Goal: Information Seeking & Learning: Learn about a topic

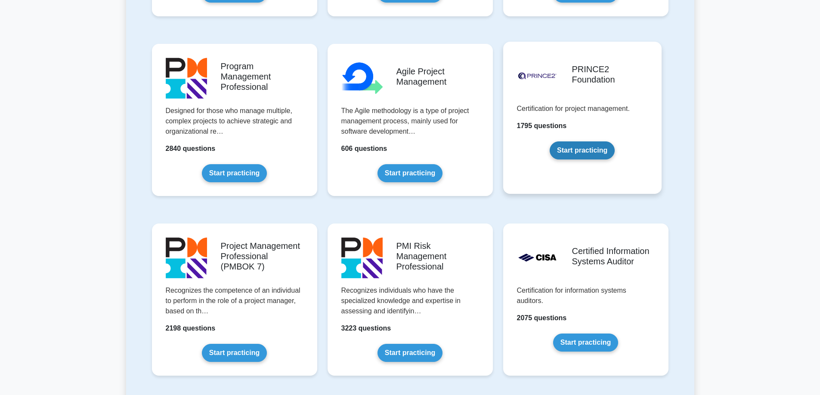
scroll to position [301, 0]
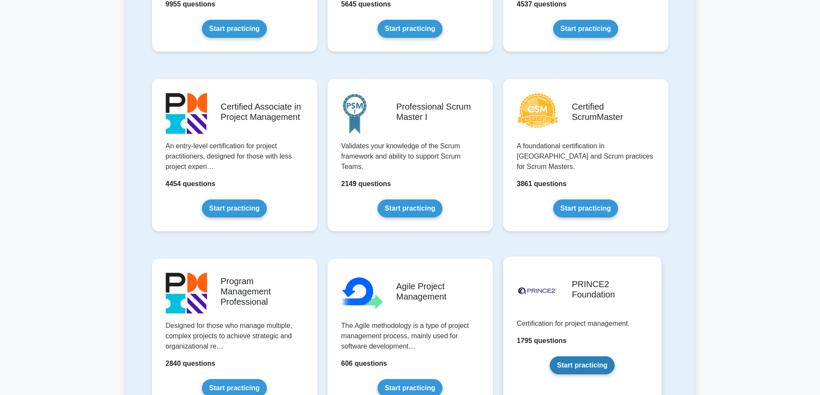
click at [579, 367] on link "Start practicing" at bounding box center [581, 366] width 65 height 18
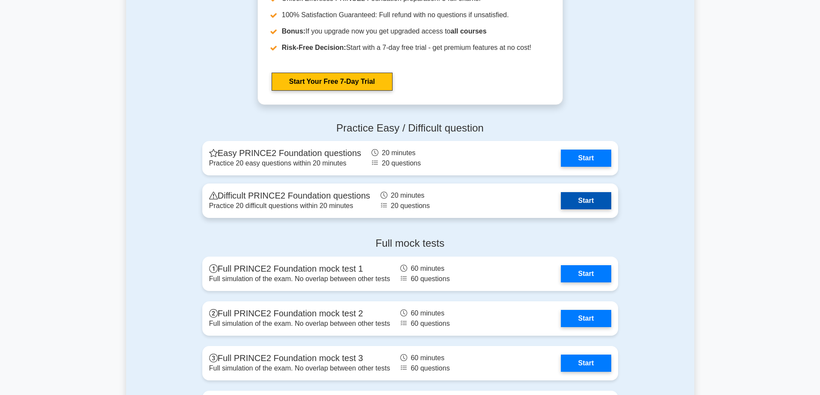
scroll to position [1162, 0]
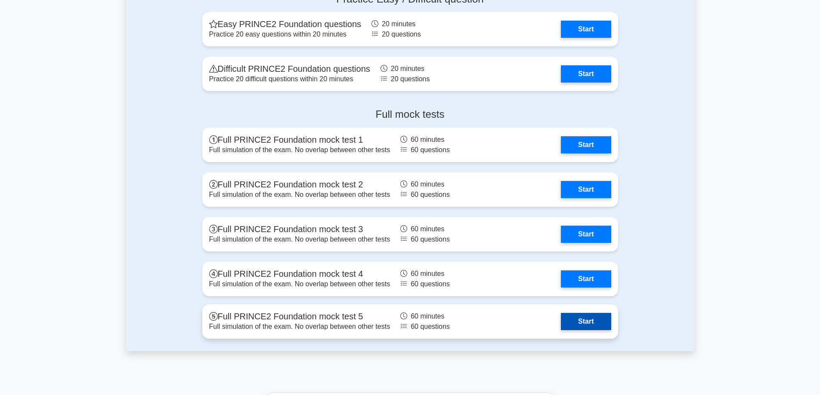
click at [595, 323] on link "Start" at bounding box center [586, 321] width 50 height 17
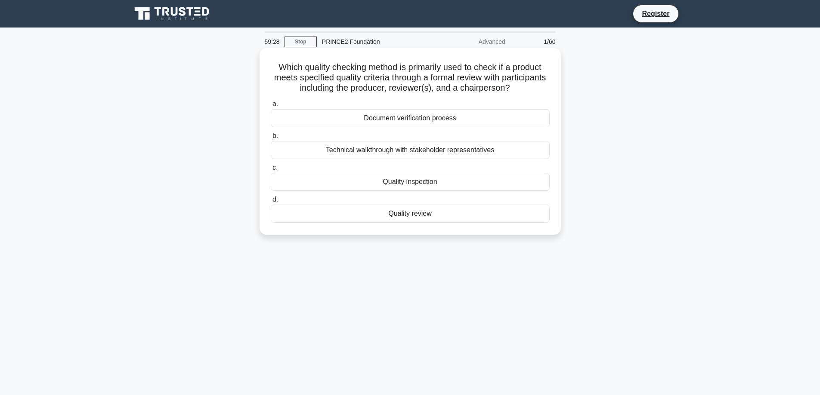
click at [407, 214] on div "Quality review" at bounding box center [410, 214] width 279 height 18
click at [271, 203] on input "d. Quality review" at bounding box center [271, 200] width 0 height 6
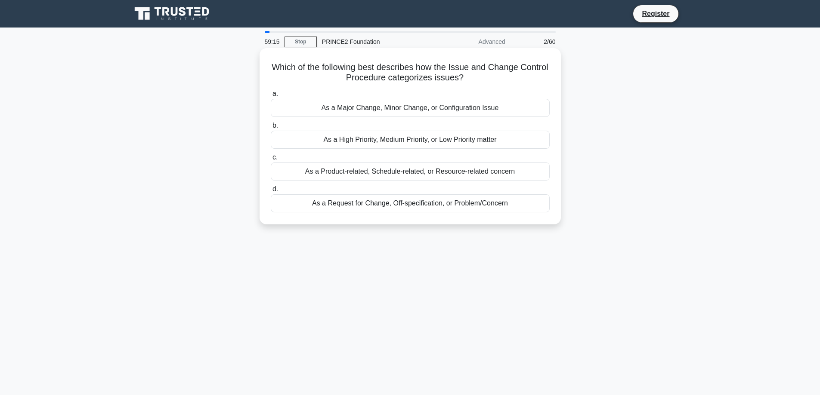
click at [363, 205] on div "As a Request for Change, Off-specification, or Problem/Concern" at bounding box center [410, 203] width 279 height 18
click at [271, 192] on input "d. As a Request for Change, Off-specification, or Problem/Concern" at bounding box center [271, 190] width 0 height 6
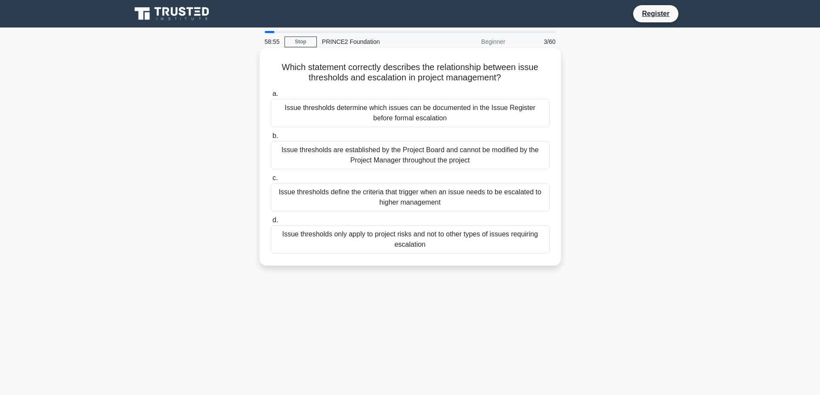
click at [346, 198] on div "Issue thresholds define the criteria that trigger when an issue needs to be esc…" at bounding box center [410, 197] width 279 height 28
click at [271, 181] on input "c. Issue thresholds define the criteria that trigger when an issue needs to be …" at bounding box center [271, 179] width 0 height 6
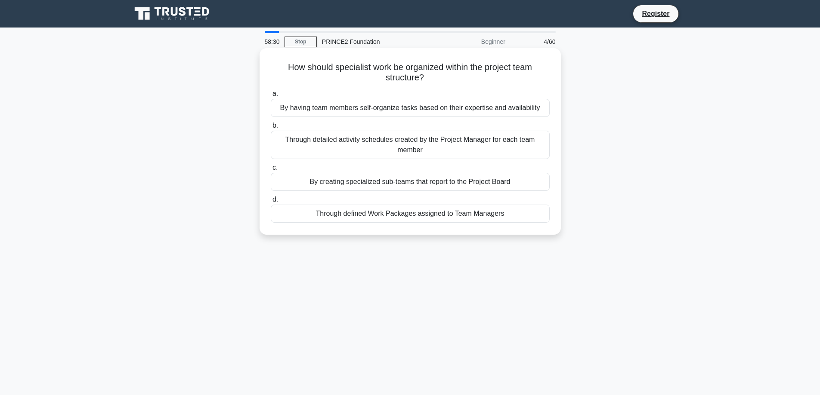
click at [367, 217] on div "Through defined Work Packages assigned to Team Managers" at bounding box center [410, 214] width 279 height 18
click at [271, 203] on input "d. Through defined Work Packages assigned to Team Managers" at bounding box center [271, 200] width 0 height 6
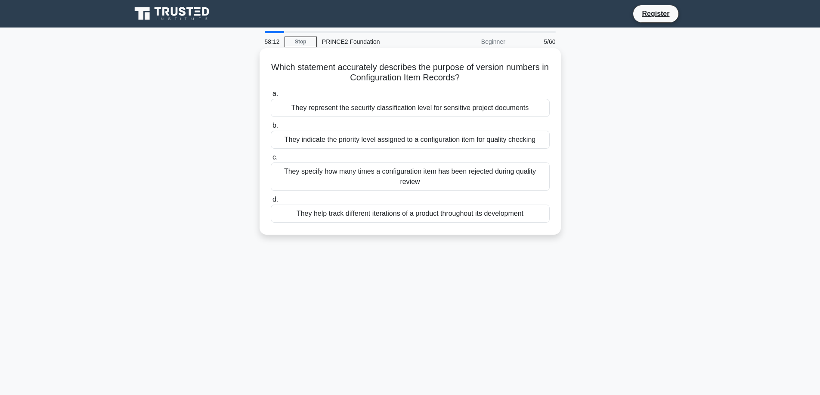
click at [338, 213] on div "They help track different iterations of a product throughout its development" at bounding box center [410, 214] width 279 height 18
click at [271, 203] on input "d. They help track different iterations of a product throughout its development" at bounding box center [271, 200] width 0 height 6
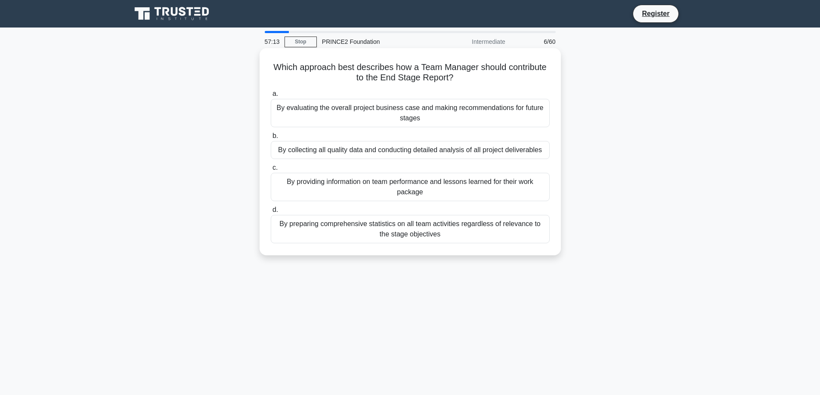
click at [394, 121] on div "By evaluating the overall project business case and making recommendations for …" at bounding box center [410, 113] width 279 height 28
click at [271, 97] on input "a. By evaluating the overall project business case and making recommendations f…" at bounding box center [271, 94] width 0 height 6
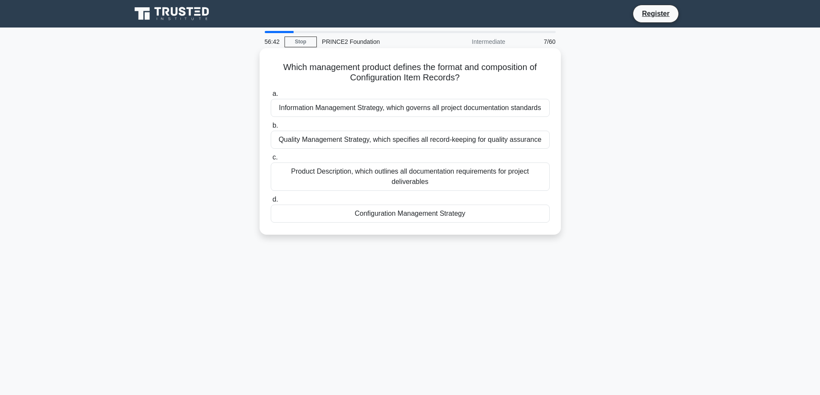
click at [396, 217] on div "Configuration Management Strategy" at bounding box center [410, 214] width 279 height 18
click at [271, 203] on input "d. Configuration Management Strategy" at bounding box center [271, 200] width 0 height 6
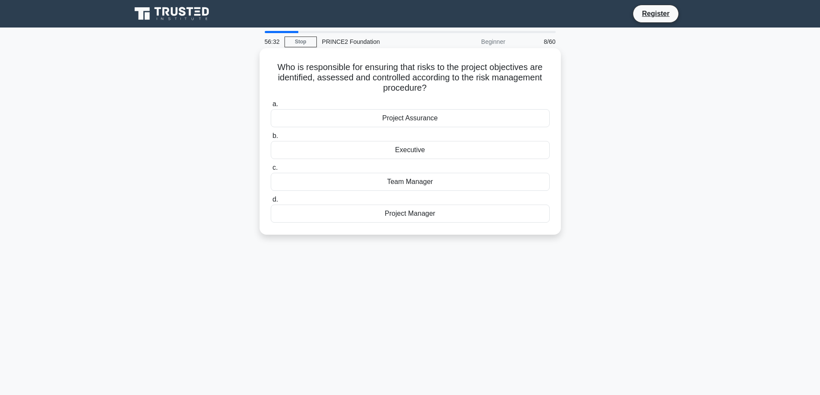
click at [423, 215] on div "Project Manager" at bounding box center [410, 214] width 279 height 18
click at [271, 203] on input "d. Project Manager" at bounding box center [271, 200] width 0 height 6
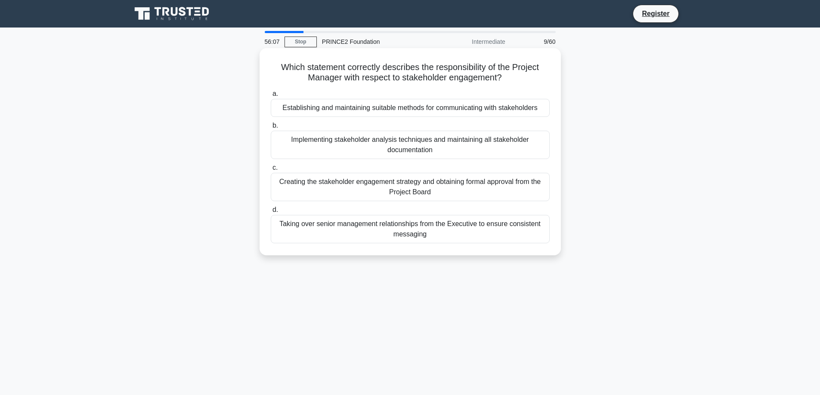
click at [354, 107] on div "Establishing and maintaining suitable methods for communicating with stakeholde…" at bounding box center [410, 108] width 279 height 18
click at [271, 97] on input "a. Establishing and maintaining suitable methods for communicating with stakeho…" at bounding box center [271, 94] width 0 height 6
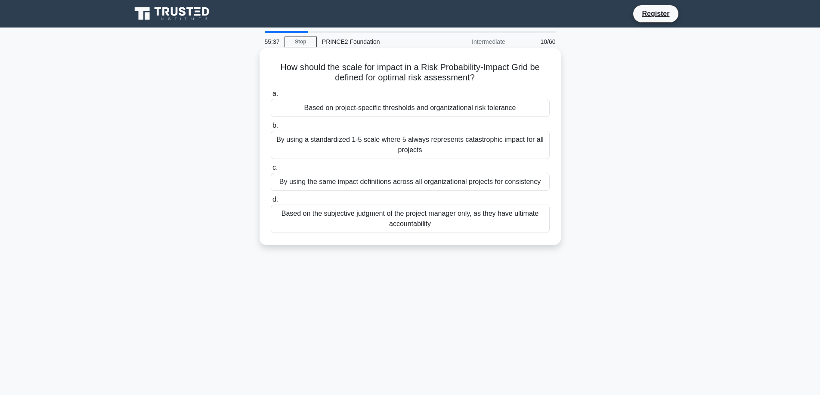
click at [377, 110] on div "Based on project-specific thresholds and organizational risk tolerance" at bounding box center [410, 108] width 279 height 18
click at [271, 97] on input "a. Based on project-specific thresholds and organizational risk tolerance" at bounding box center [271, 94] width 0 height 6
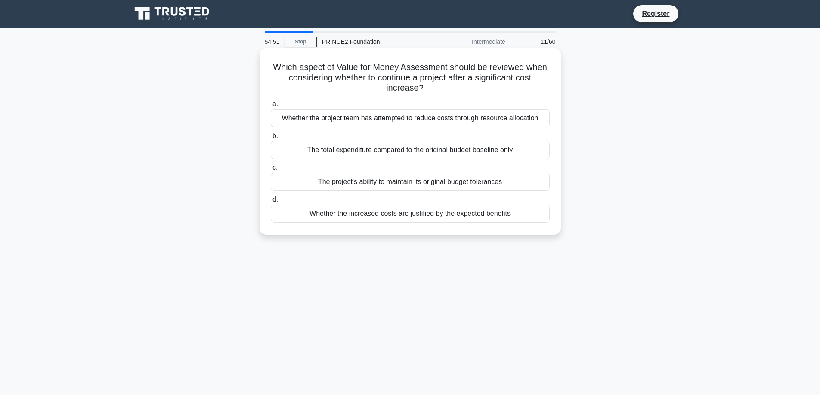
click at [395, 215] on div "Whether the increased costs are justified by the expected benefits" at bounding box center [410, 214] width 279 height 18
click at [271, 203] on input "d. Whether the increased costs are justified by the expected benefits" at bounding box center [271, 200] width 0 height 6
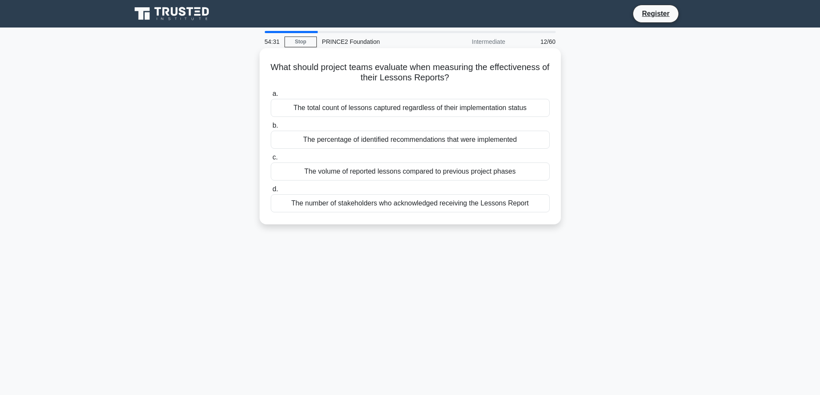
click at [398, 140] on div "The percentage of identified recommendations that were implemented" at bounding box center [410, 140] width 279 height 18
click at [271, 129] on input "b. The percentage of identified recommendations that were implemented" at bounding box center [271, 126] width 0 height 6
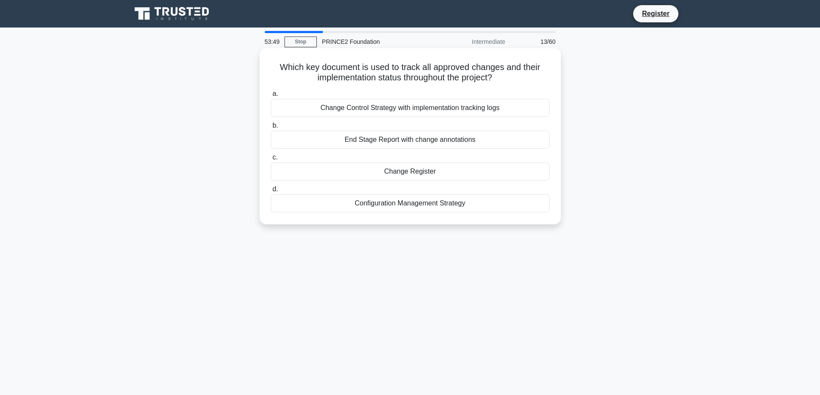
click at [416, 205] on div "Configuration Management Strategy" at bounding box center [410, 203] width 279 height 18
click at [271, 192] on input "d. Configuration Management Strategy" at bounding box center [271, 190] width 0 height 6
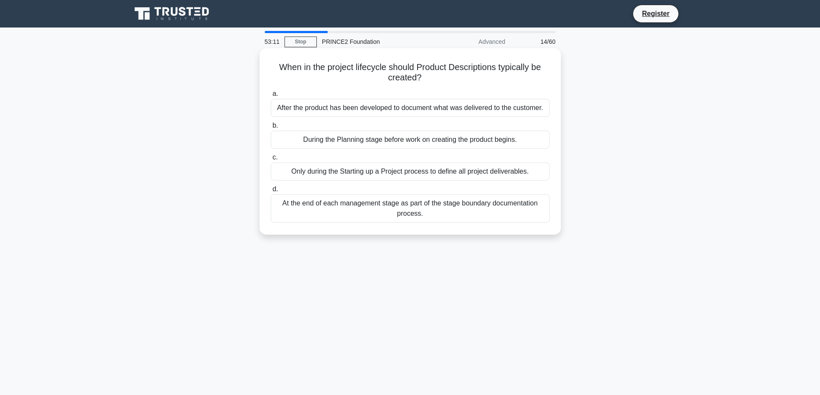
click at [422, 141] on div "During the Planning stage before work on creating the product begins." at bounding box center [410, 140] width 279 height 18
click at [271, 129] on input "b. During the Planning stage before work on creating the product begins." at bounding box center [271, 126] width 0 height 6
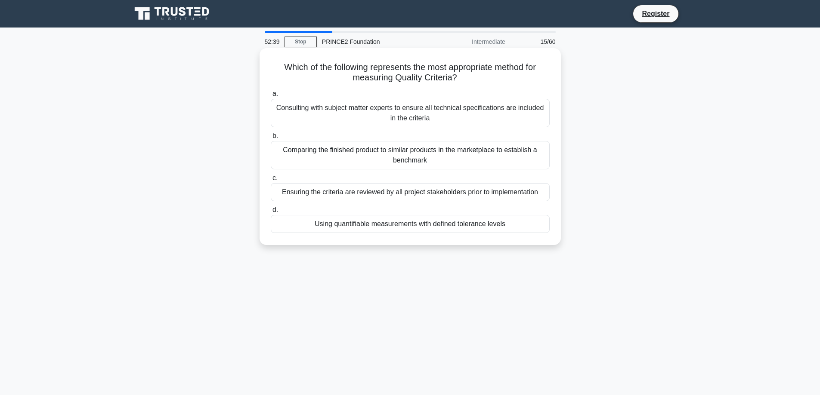
click at [370, 224] on div "Using quantifiable measurements with defined tolerance levels" at bounding box center [410, 224] width 279 height 18
click at [271, 213] on input "d. Using quantifiable measurements with defined tolerance levels" at bounding box center [271, 210] width 0 height 6
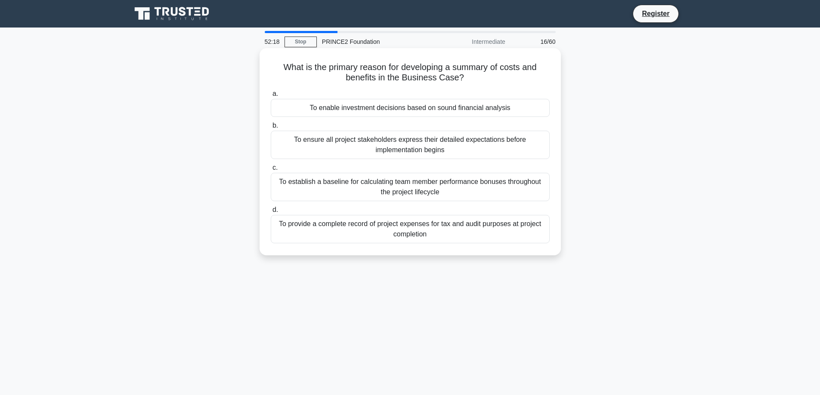
click at [358, 109] on div "To enable investment decisions based on sound financial analysis" at bounding box center [410, 108] width 279 height 18
click at [271, 97] on input "a. To enable investment decisions based on sound financial analysis" at bounding box center [271, 94] width 0 height 6
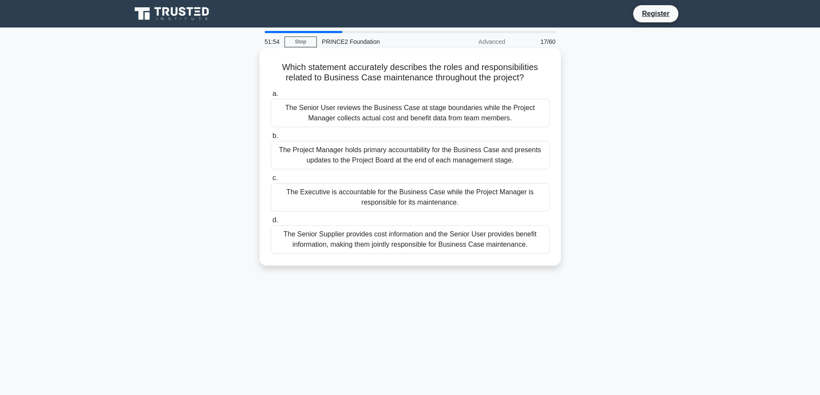
click at [328, 198] on div "The Executive is accountable for the Business Case while the Project Manager is…" at bounding box center [410, 197] width 279 height 28
click at [271, 181] on input "c. The Executive is accountable for the Business Case while the Project Manager…" at bounding box center [271, 179] width 0 height 6
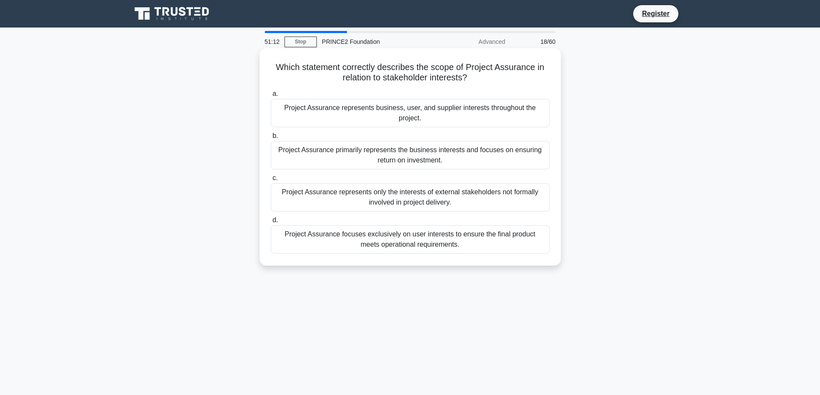
click at [348, 115] on div "Project Assurance represents business, user, and supplier interests throughout …" at bounding box center [410, 113] width 279 height 28
click at [271, 97] on input "a. Project Assurance represents business, user, and supplier interests througho…" at bounding box center [271, 94] width 0 height 6
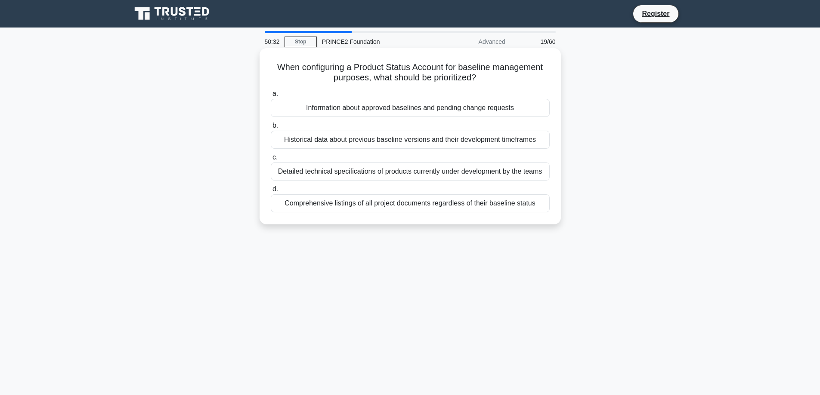
click at [402, 108] on div "Information about approved baselines and pending change requests" at bounding box center [410, 108] width 279 height 18
click at [271, 97] on input "a. Information about approved baselines and pending change requests" at bounding box center [271, 94] width 0 height 6
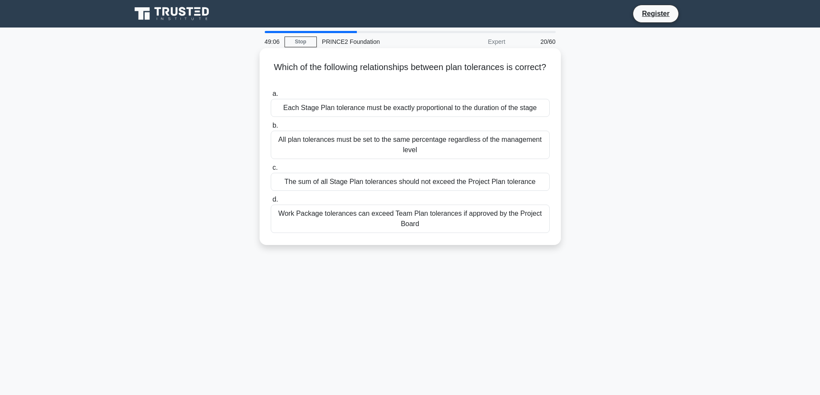
drag, startPoint x: 287, startPoint y: 182, endPoint x: 547, endPoint y: 180, distance: 259.4
click at [547, 180] on div "The sum of all Stage Plan tolerances should not exceed the Project Plan toleran…" at bounding box center [410, 182] width 279 height 18
copy div "The sum of all Stage Plan tolerances should not exceed the Project Plan toleran…"
click at [338, 197] on label "d. Work Package tolerances can exceed Team Plan tolerances if approved by the P…" at bounding box center [410, 213] width 279 height 39
click at [271, 197] on input "d. Work Package tolerances can exceed Team Plan tolerances if approved by the P…" at bounding box center [271, 200] width 0 height 6
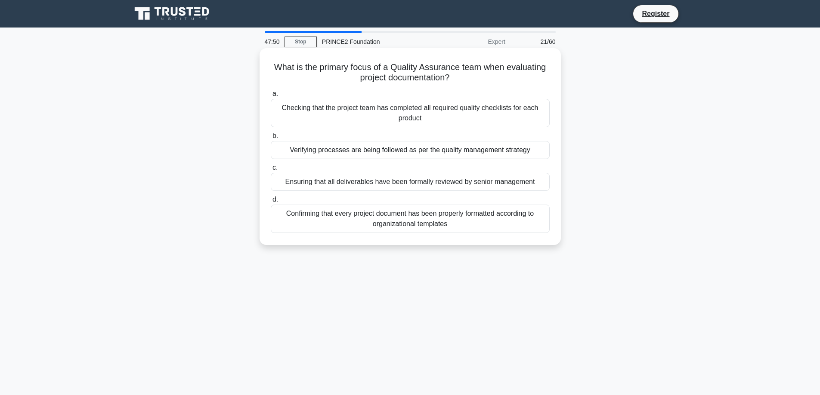
click at [387, 150] on div "Verifying processes are being followed as per the quality management strategy" at bounding box center [410, 150] width 279 height 18
click at [271, 139] on input "b. Verifying processes are being followed as per the quality management strategy" at bounding box center [271, 136] width 0 height 6
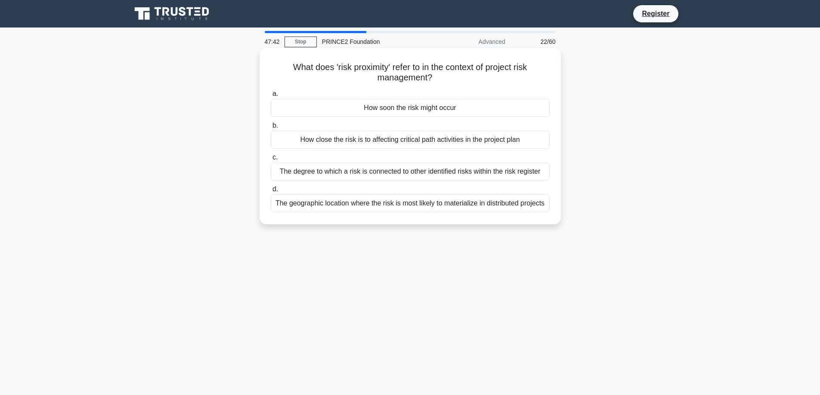
drag, startPoint x: 427, startPoint y: 112, endPoint x: 396, endPoint y: 111, distance: 30.6
click at [426, 112] on div "How soon the risk might occur" at bounding box center [410, 108] width 279 height 18
click at [324, 105] on div "How soon the risk might occur" at bounding box center [410, 108] width 279 height 18
click at [271, 97] on input "a. How soon the risk might occur" at bounding box center [271, 94] width 0 height 6
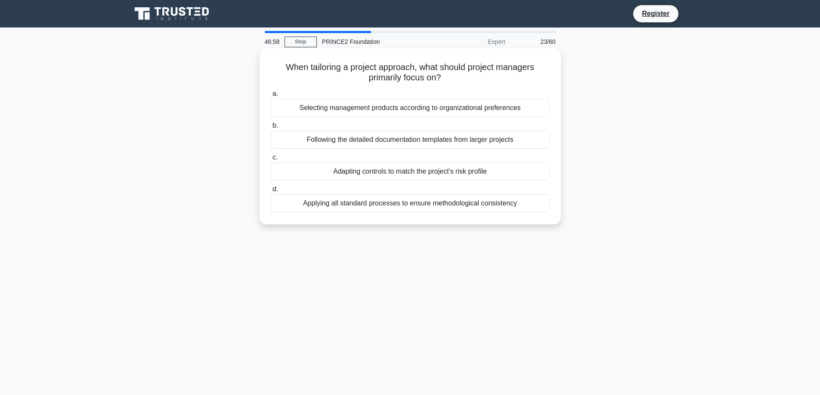
click at [400, 206] on div "Applying all standard processes to ensure methodological consistency" at bounding box center [410, 203] width 279 height 18
click at [271, 192] on input "d. Applying all standard processes to ensure methodological consistency" at bounding box center [271, 190] width 0 height 6
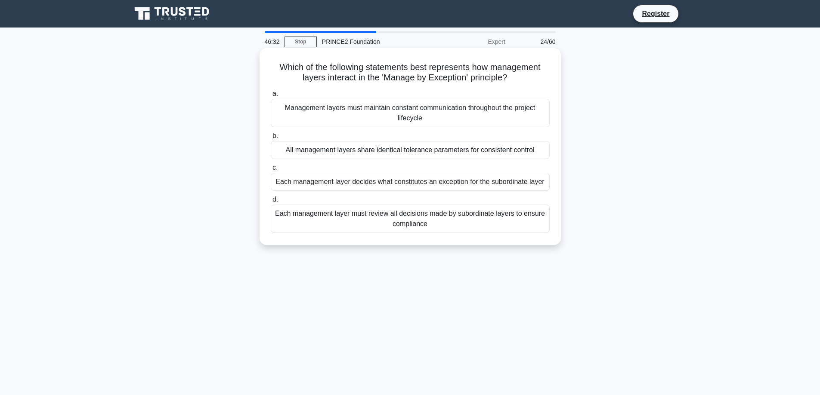
click at [350, 186] on div "Each management layer decides what constitutes an exception for the subordinate…" at bounding box center [410, 182] width 279 height 18
click at [271, 171] on input "c. Each management layer decides what constitutes an exception for the subordin…" at bounding box center [271, 168] width 0 height 6
click at [339, 118] on div "Tolerance thresholds help determine when the Business Case might be compromised…" at bounding box center [410, 113] width 279 height 28
click at [271, 97] on input "a. Tolerance thresholds help determine when the Business Case might be compromi…" at bounding box center [271, 94] width 0 height 6
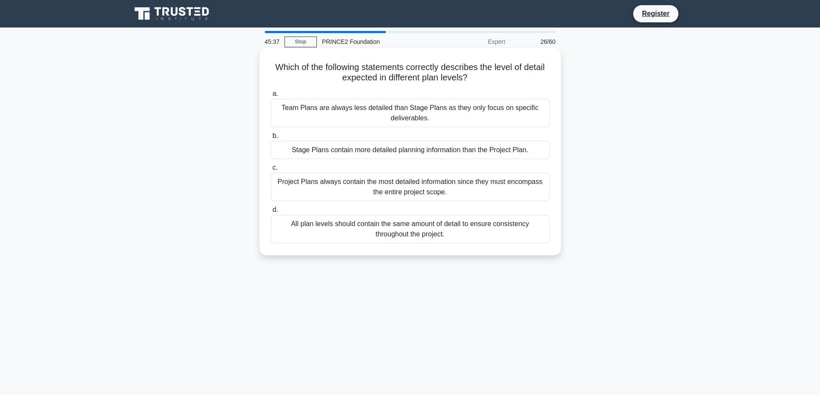
click at [358, 153] on div "Stage Plans contain more detailed planning information than the Project Plan." at bounding box center [410, 150] width 279 height 18
click at [271, 139] on input "b. Stage Plans contain more detailed planning information than the Project Plan." at bounding box center [271, 136] width 0 height 6
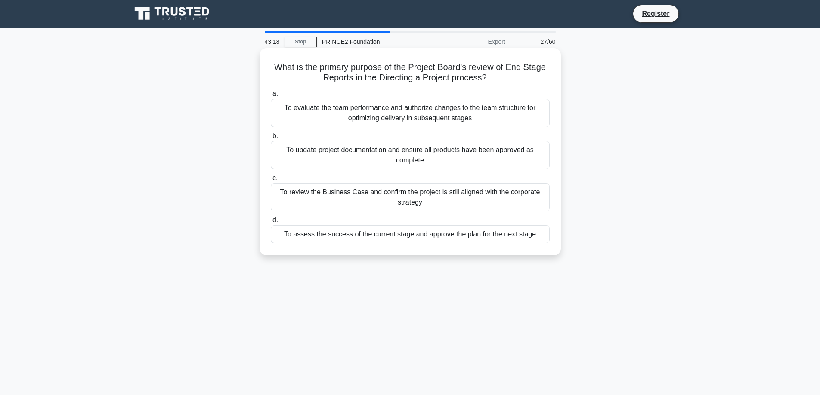
click at [416, 232] on div "To assess the success of the current stage and approve the plan for the next st…" at bounding box center [410, 234] width 279 height 18
click at [271, 223] on input "d. To assess the success of the current stage and approve the plan for the next…" at bounding box center [271, 221] width 0 height 6
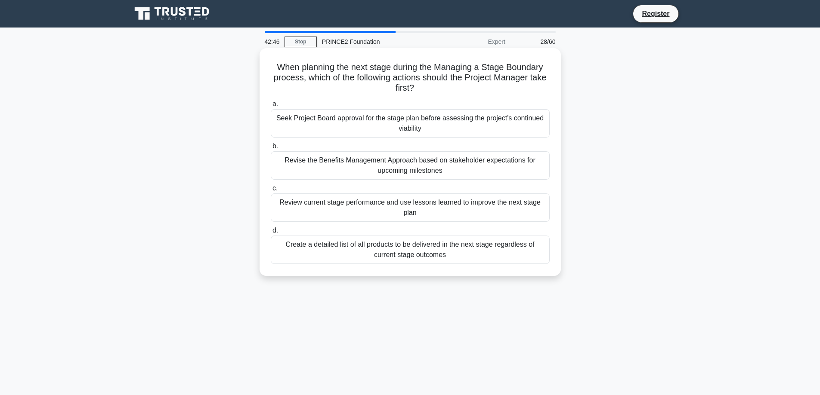
click at [350, 215] on div "Review current stage performance and use lessons learned to improve the next st…" at bounding box center [410, 208] width 279 height 28
click at [271, 191] on input "c. Review current stage performance and use lessons learned to improve the next…" at bounding box center [271, 189] width 0 height 6
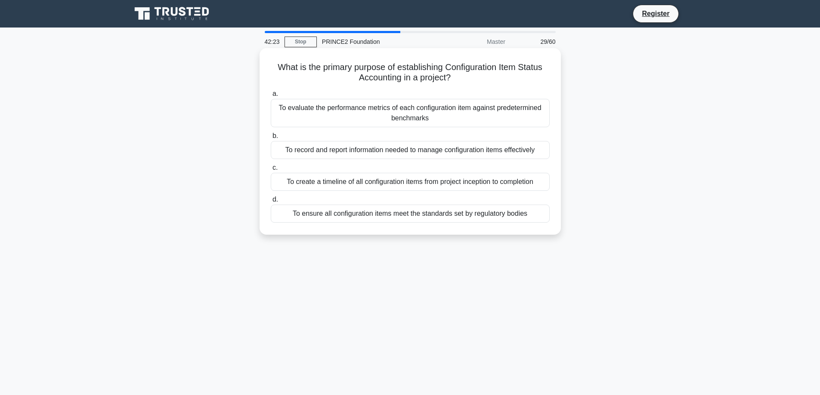
click at [449, 124] on div "To evaluate the performance metrics of each configuration item against predeter…" at bounding box center [410, 113] width 279 height 28
click at [271, 97] on input "a. To evaluate the performance metrics of each configuration item against prede…" at bounding box center [271, 94] width 0 height 6
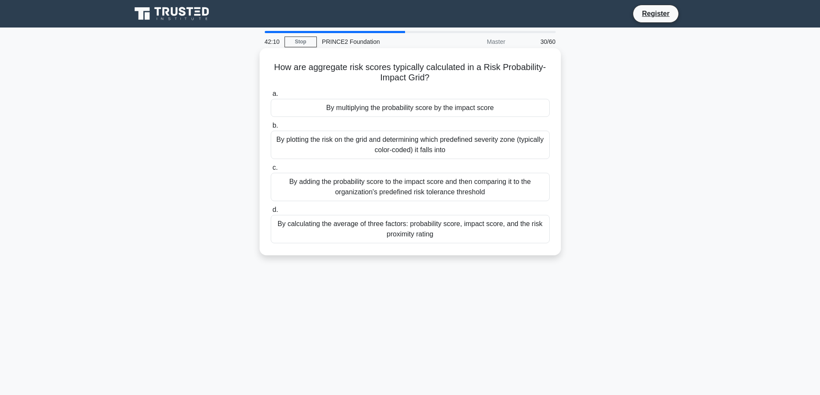
click at [362, 109] on div "By multiplying the probability score by the impact score" at bounding box center [410, 108] width 279 height 18
click at [271, 97] on input "a. By multiplying the probability score by the impact score" at bounding box center [271, 94] width 0 height 6
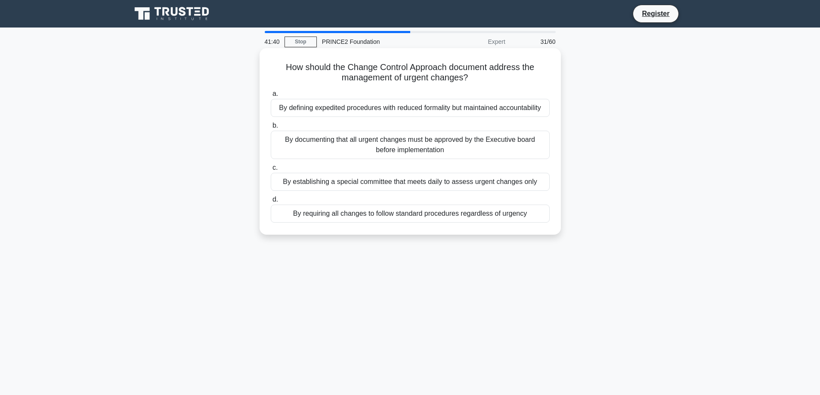
click at [342, 111] on div "By defining expedited procedures with reduced formality but maintained accounta…" at bounding box center [410, 108] width 279 height 18
click at [271, 97] on input "a. By defining expedited procedures with reduced formality but maintained accou…" at bounding box center [271, 94] width 0 height 6
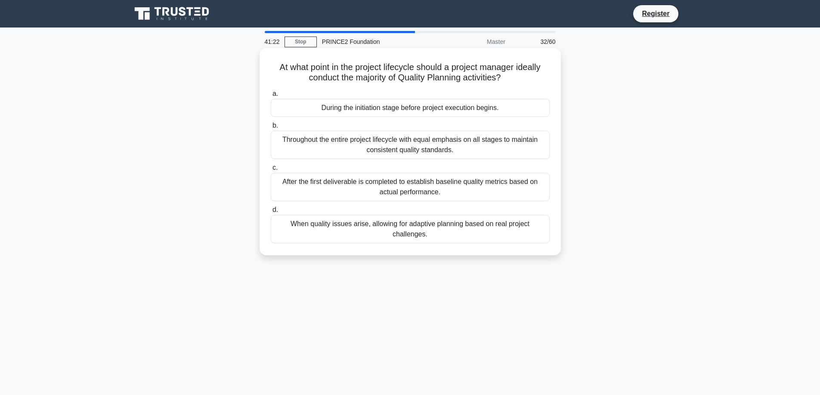
click at [330, 106] on div "During the initiation stage before project execution begins." at bounding box center [410, 108] width 279 height 18
click at [271, 97] on input "a. During the initiation stage before project execution begins." at bounding box center [271, 94] width 0 height 6
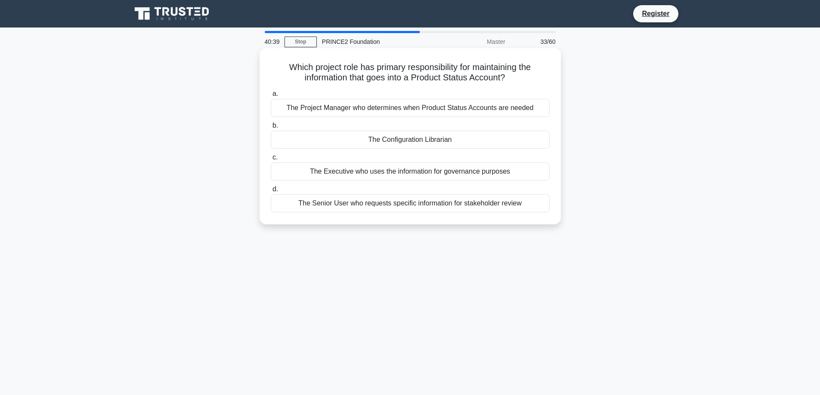
click at [392, 145] on div "The Configuration Librarian" at bounding box center [410, 140] width 279 height 18
click at [271, 129] on input "b. The Configuration Librarian" at bounding box center [271, 126] width 0 height 6
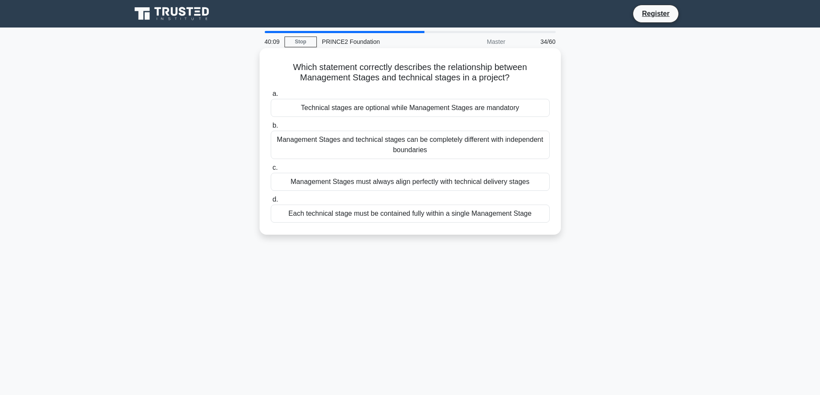
click at [354, 151] on div "Management Stages and technical stages can be completely different with indepen…" at bounding box center [410, 145] width 279 height 28
click at [271, 129] on input "b. Management Stages and technical stages can be completely different with inde…" at bounding box center [271, 126] width 0 height 6
click at [332, 150] on div "During strategy development before planning the project's configuration managem…" at bounding box center [410, 145] width 279 height 28
click at [271, 129] on input "b. During strategy development before planning the project's configuration mana…" at bounding box center [271, 126] width 0 height 6
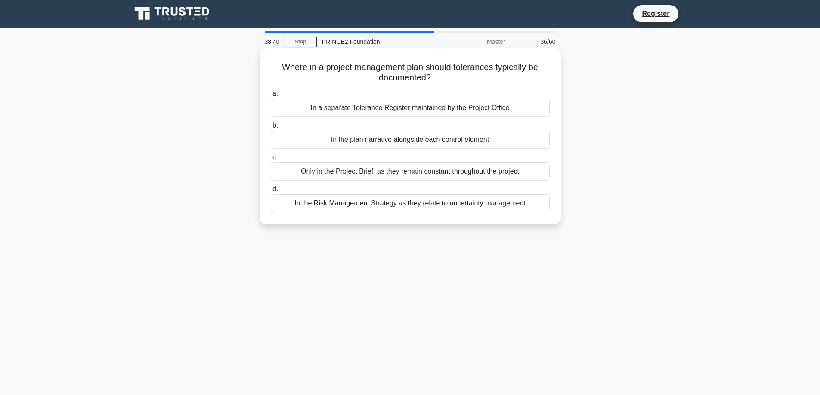
click at [421, 145] on div "In the plan narrative alongside each control element" at bounding box center [410, 140] width 279 height 18
click at [271, 129] on input "b. In the plan narrative alongside each control element" at bounding box center [271, 126] width 0 height 6
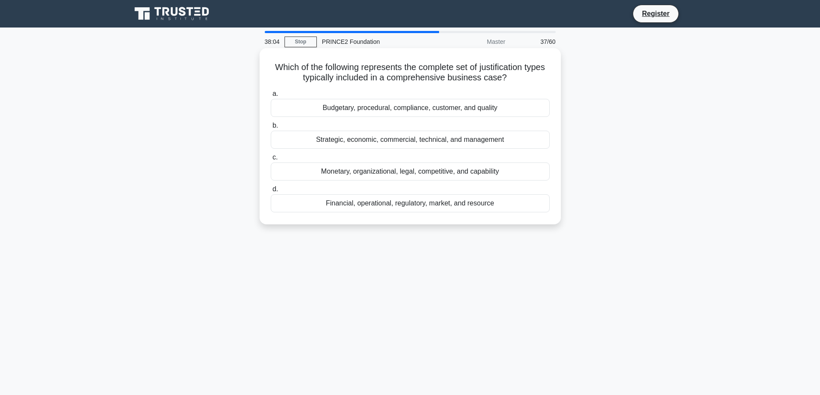
click at [429, 171] on div "Monetary, organizational, legal, competitive, and capability" at bounding box center [410, 172] width 279 height 18
click at [271, 160] on input "c. Monetary, organizational, legal, competitive, and capability" at bounding box center [271, 158] width 0 height 6
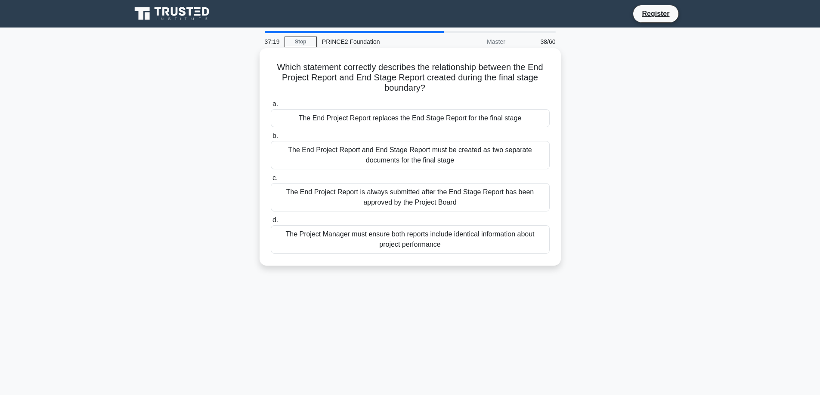
click at [350, 123] on div "The End Project Report replaces the End Stage Report for the final stage" at bounding box center [410, 118] width 279 height 18
click at [271, 107] on input "a. The End Project Report replaces the End Stage Report for the final stage" at bounding box center [271, 105] width 0 height 6
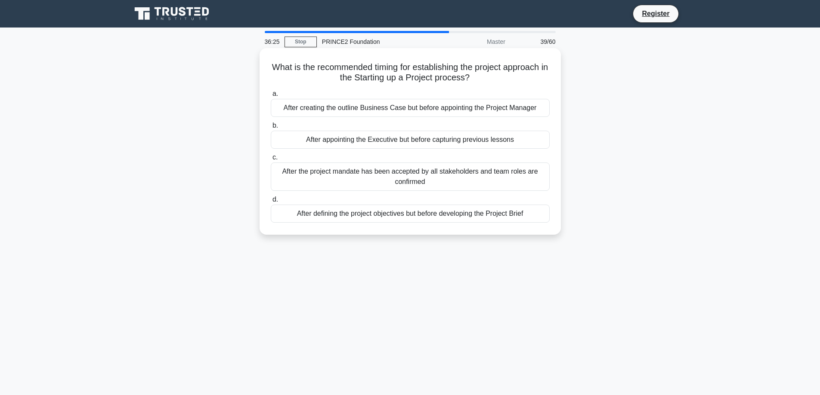
click at [330, 216] on div "After defining the project objectives but before developing the Project Brief" at bounding box center [410, 214] width 279 height 18
click at [271, 203] on input "d. After defining the project objectives but before developing the Project Brief" at bounding box center [271, 200] width 0 height 6
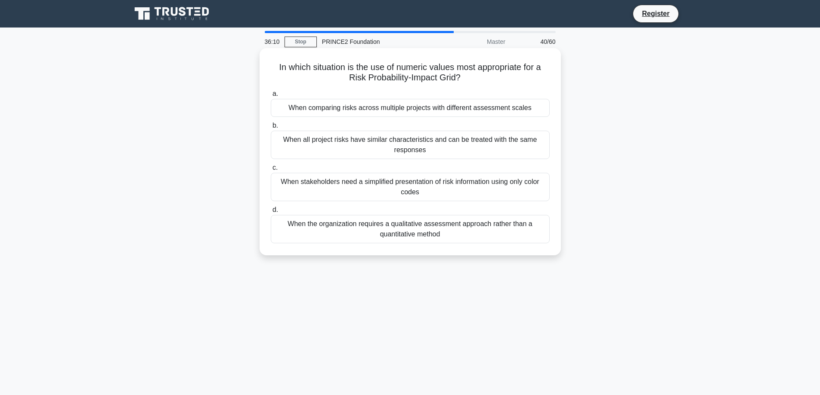
click at [364, 107] on div "When comparing risks across multiple projects with different assessment scales" at bounding box center [410, 108] width 279 height 18
click at [271, 97] on input "a. When comparing risks across multiple projects with different assessment scal…" at bounding box center [271, 94] width 0 height 6
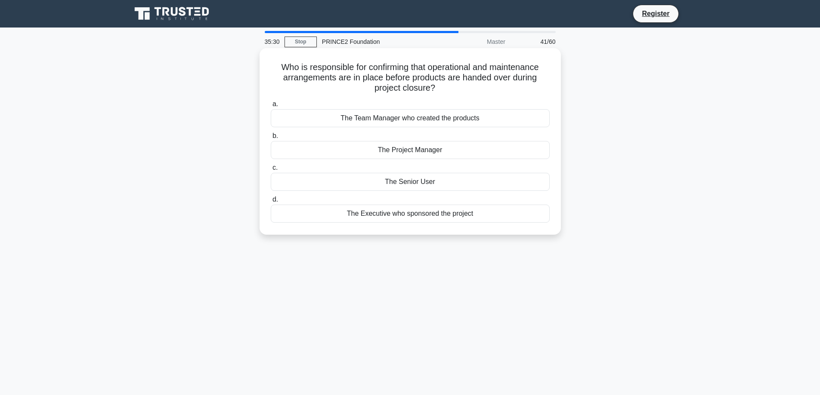
click at [417, 182] on div "The Senior User" at bounding box center [410, 182] width 279 height 18
click at [271, 171] on input "c. The Senior User" at bounding box center [271, 168] width 0 height 6
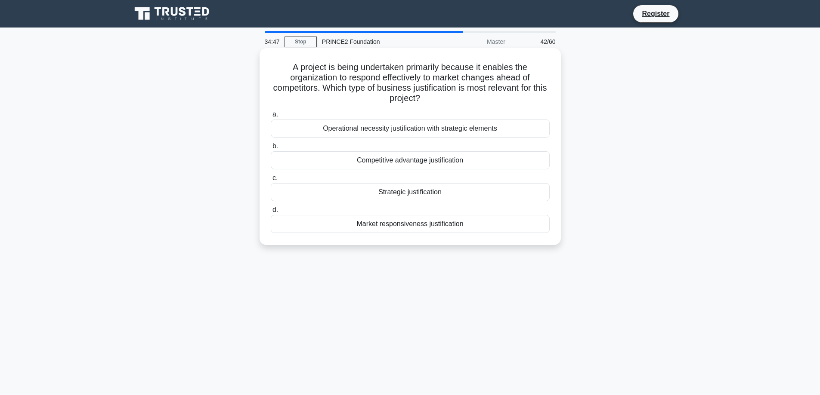
click at [424, 227] on div "Market responsiveness justification" at bounding box center [410, 224] width 279 height 18
click at [271, 213] on input "d. Market responsiveness justification" at bounding box center [271, 210] width 0 height 6
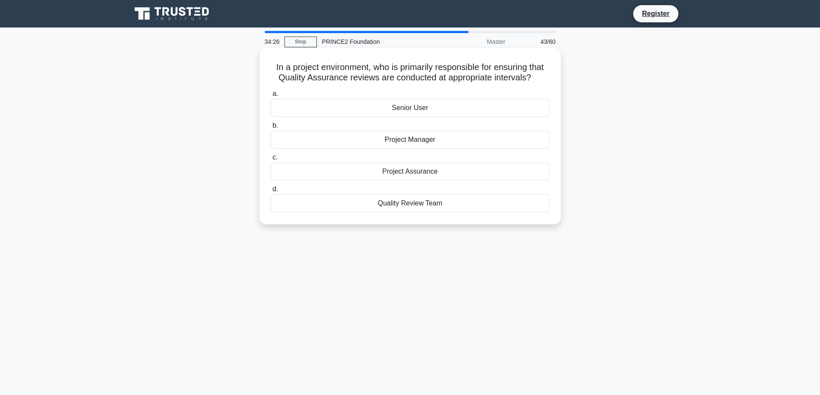
click at [406, 171] on div "Project Assurance" at bounding box center [410, 172] width 279 height 18
click at [271, 160] on input "c. Project Assurance" at bounding box center [271, 158] width 0 height 6
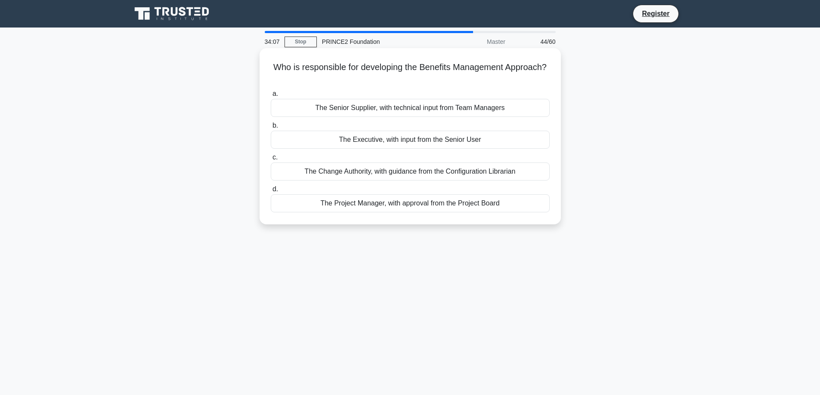
click at [405, 206] on div "The Project Manager, with approval from the Project Board" at bounding box center [410, 203] width 279 height 18
click at [271, 192] on input "d. The Project Manager, with approval from the Project Board" at bounding box center [271, 190] width 0 height 6
click at [303, 145] on div "After receiving formal approval from the Project Board to create a new plan" at bounding box center [410, 140] width 279 height 18
click at [271, 129] on input "b. After receiving formal approval from the Project Board to create a new plan" at bounding box center [271, 126] width 0 height 6
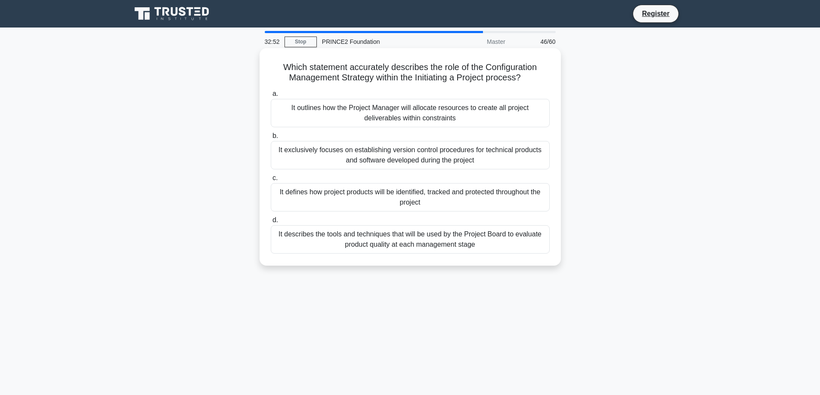
click at [354, 204] on div "It defines how project products will be identified, tracked and protected throu…" at bounding box center [410, 197] width 279 height 28
click at [271, 181] on input "c. It defines how project products will be identified, tracked and protected th…" at bounding box center [271, 179] width 0 height 6
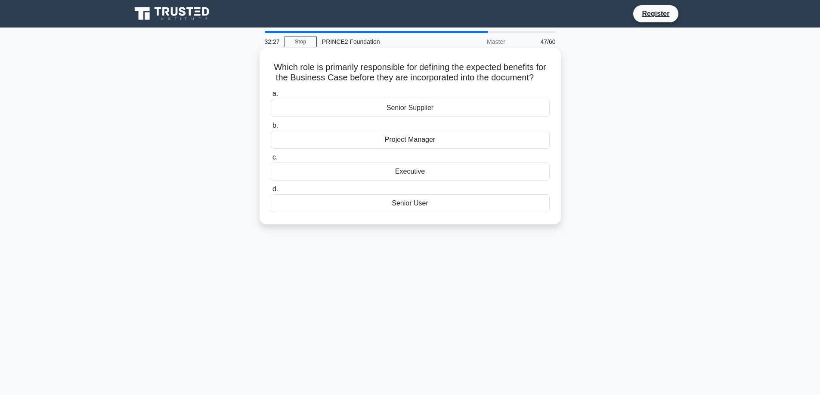
click at [428, 213] on div "Senior User" at bounding box center [410, 203] width 279 height 18
click at [271, 192] on input "d. Senior User" at bounding box center [271, 190] width 0 height 6
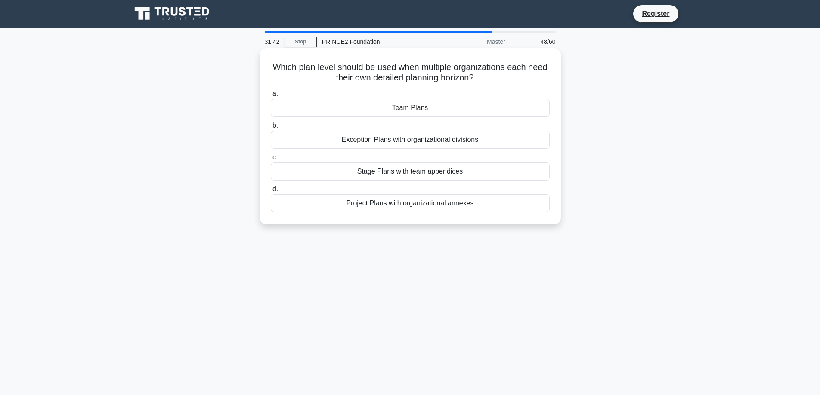
click at [435, 204] on div "Project Plans with organizational annexes" at bounding box center [410, 203] width 279 height 18
click at [271, 192] on input "d. Project Plans with organizational annexes" at bounding box center [271, 190] width 0 height 6
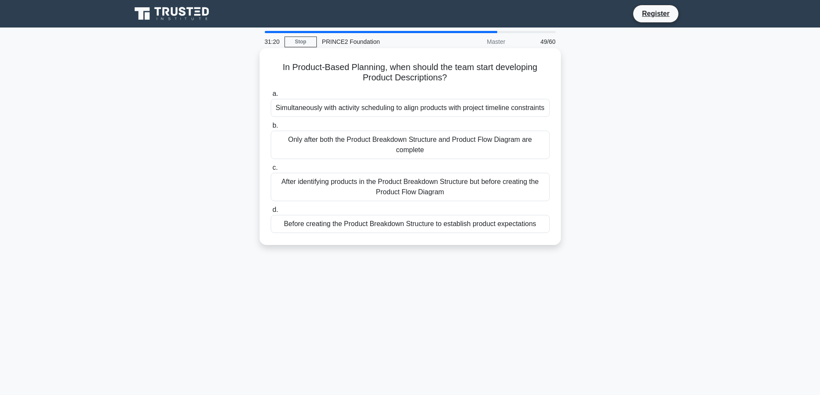
click at [398, 201] on div "After identifying products in the Product Breakdown Structure but before creati…" at bounding box center [410, 187] width 279 height 28
click at [271, 171] on input "c. After identifying products in the Product Breakdown Structure but before cre…" at bounding box center [271, 168] width 0 height 6
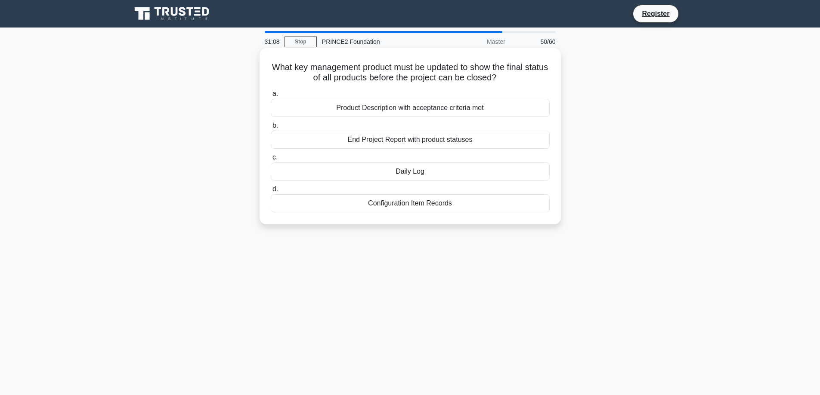
click at [389, 206] on div "Configuration Item Records" at bounding box center [410, 203] width 279 height 18
click at [271, 192] on input "d. Configuration Item Records" at bounding box center [271, 190] width 0 height 6
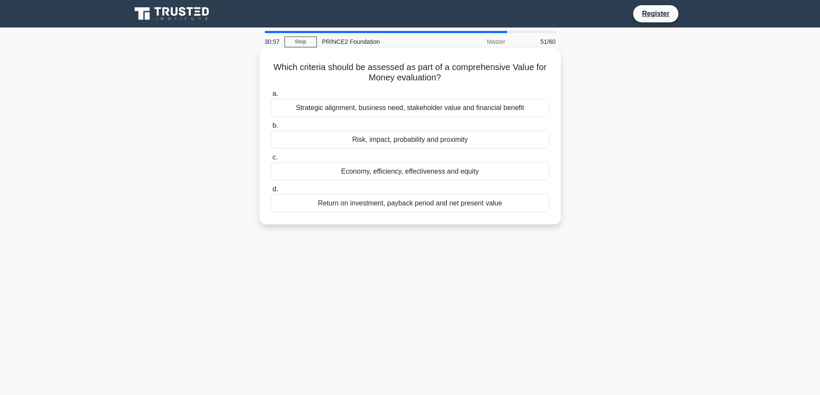
click at [384, 206] on div "Return on investment, payback period and net present value" at bounding box center [410, 203] width 279 height 18
click at [271, 192] on input "d. Return on investment, payback period and net present value" at bounding box center [271, 190] width 0 height 6
click at [389, 113] on div "Months or years after the project has closed" at bounding box center [410, 108] width 279 height 18
click at [271, 97] on input "a. Months or years after the project has closed" at bounding box center [271, 94] width 0 height 6
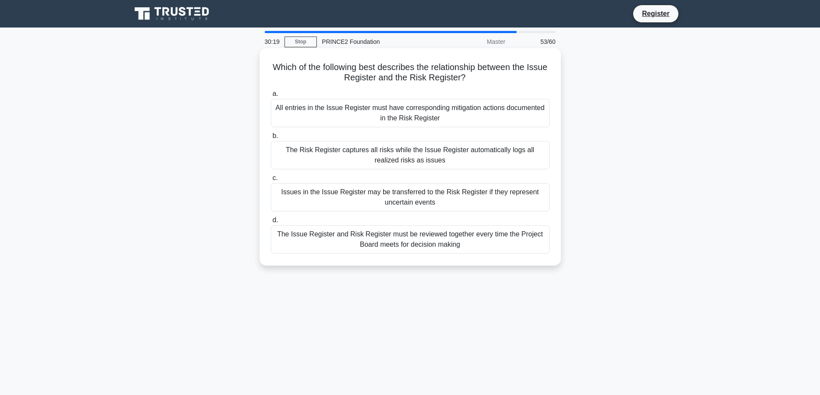
click at [344, 199] on div "Issues in the Issue Register may be transferred to the Risk Register if they re…" at bounding box center [410, 197] width 279 height 28
click at [271, 181] on input "c. Issues in the Issue Register may be transferred to the Risk Register if they…" at bounding box center [271, 179] width 0 height 6
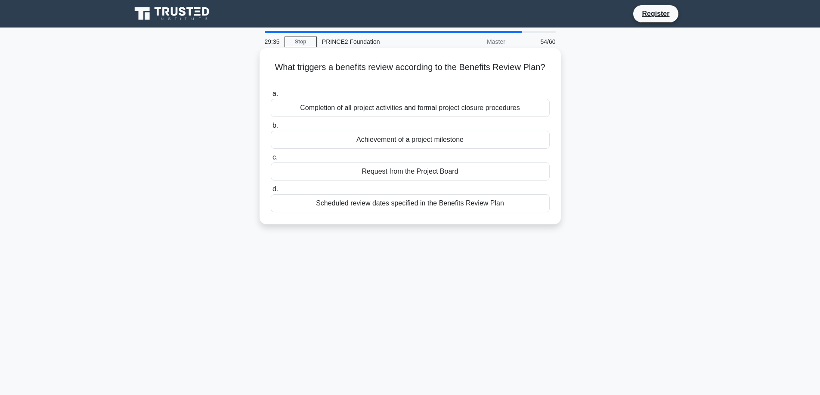
click at [360, 109] on div "Completion of all project activities and formal project closure procedures" at bounding box center [410, 108] width 279 height 18
click at [271, 97] on input "a. Completion of all project activities and formal project closure procedures" at bounding box center [271, 94] width 0 height 6
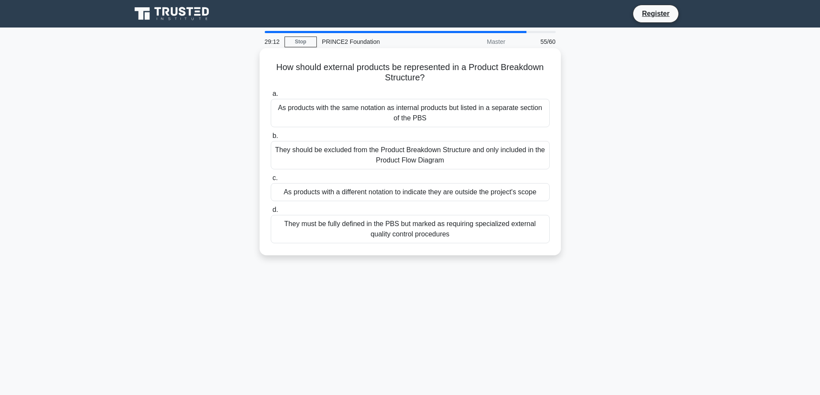
click at [391, 232] on div "They must be fully defined in the PBS but marked as requiring specialized exter…" at bounding box center [410, 229] width 279 height 28
click at [271, 213] on input "d. They must be fully defined in the PBS but marked as requiring specialized ex…" at bounding box center [271, 210] width 0 height 6
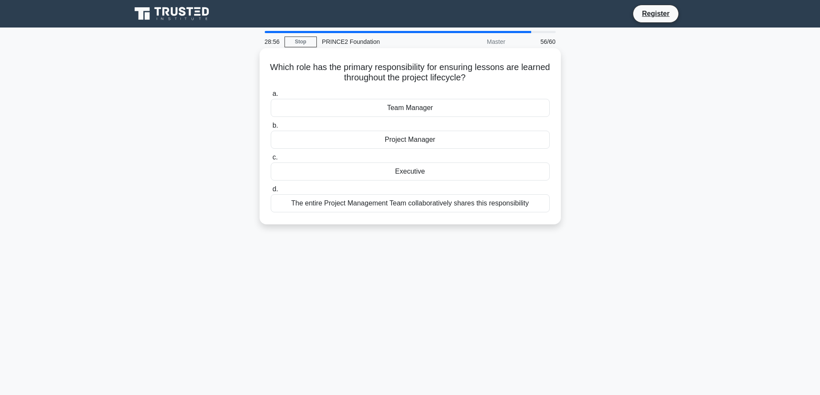
click at [432, 206] on div "The entire Project Management Team collaboratively shares this responsibility" at bounding box center [410, 203] width 279 height 18
click at [271, 192] on input "d. The entire Project Management Team collaboratively shares this responsibility" at bounding box center [271, 190] width 0 height 6
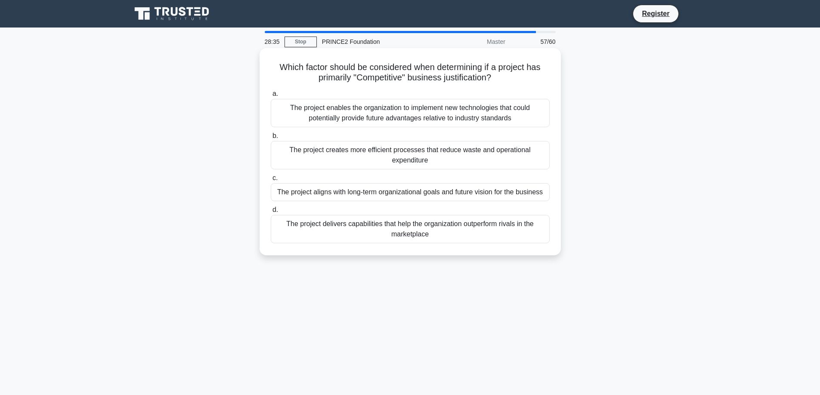
click at [330, 196] on div "The project aligns with long-term organizational goals and future vision for th…" at bounding box center [410, 192] width 279 height 18
click at [271, 181] on input "c. The project aligns with long-term organizational goals and future vision for…" at bounding box center [271, 179] width 0 height 6
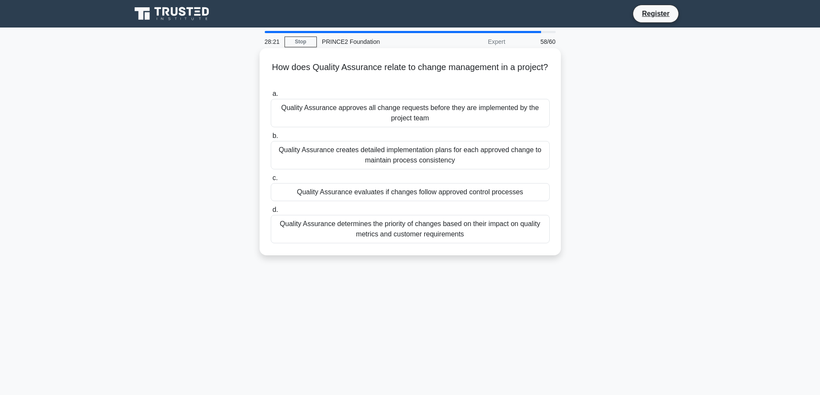
click at [327, 192] on div "Quality Assurance evaluates if changes follow approved control processes" at bounding box center [410, 192] width 279 height 18
click at [271, 181] on input "c. Quality Assurance evaluates if changes follow approved control processes" at bounding box center [271, 179] width 0 height 6
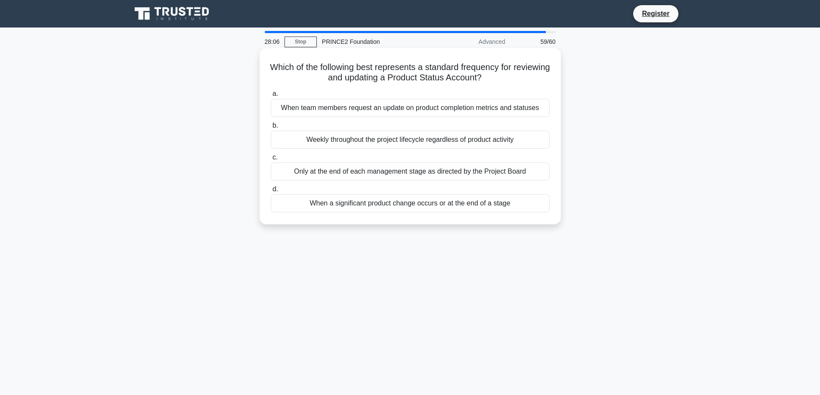
click at [359, 203] on div "When a significant product change occurs or at the end of a stage" at bounding box center [410, 203] width 279 height 18
click at [271, 192] on input "d. When a significant product change occurs or at the end of a stage" at bounding box center [271, 190] width 0 height 6
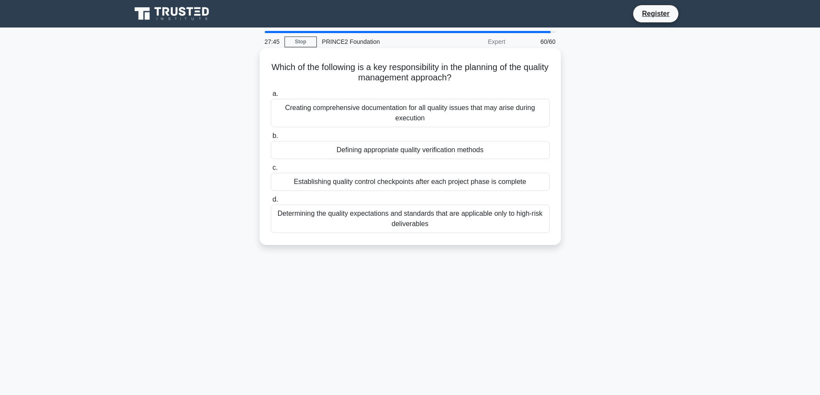
click at [408, 151] on div "Defining appropriate quality verification methods" at bounding box center [410, 150] width 279 height 18
click at [271, 139] on input "b. Defining appropriate quality verification methods" at bounding box center [271, 136] width 0 height 6
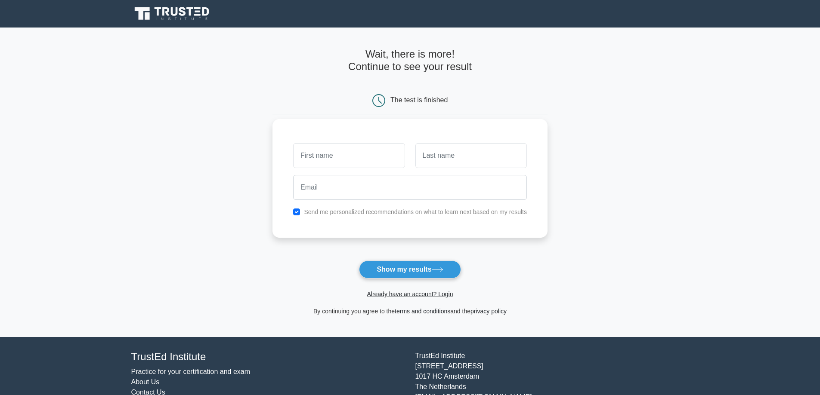
click at [371, 154] on input "text" at bounding box center [348, 155] width 111 height 25
type input "SAHAR"
click at [436, 158] on input "text" at bounding box center [470, 155] width 111 height 25
type input "NEJ"
click at [421, 190] on input "email" at bounding box center [410, 187] width 234 height 25
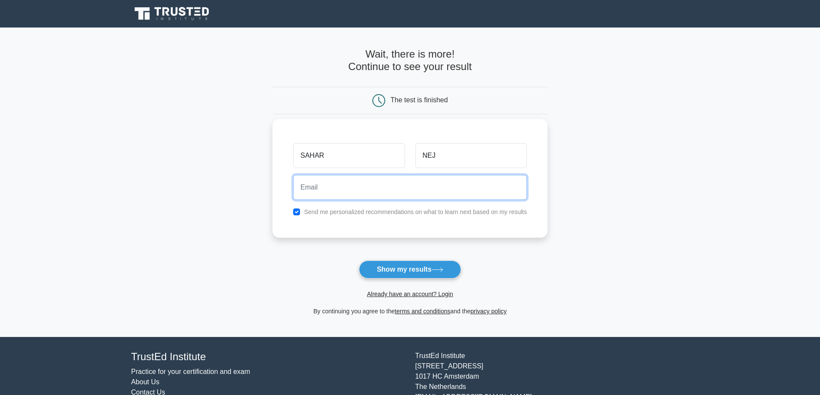
type input "[EMAIL_ADDRESS][PERSON_NAME][DOMAIN_NAME]"
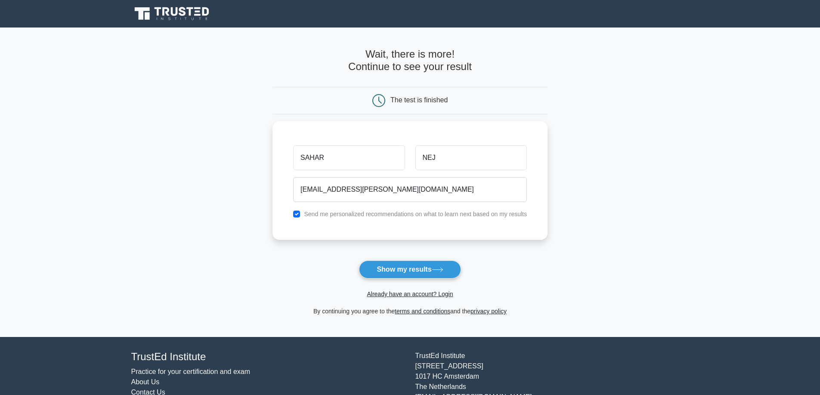
click at [420, 274] on button "Show my results" at bounding box center [410, 270] width 102 height 18
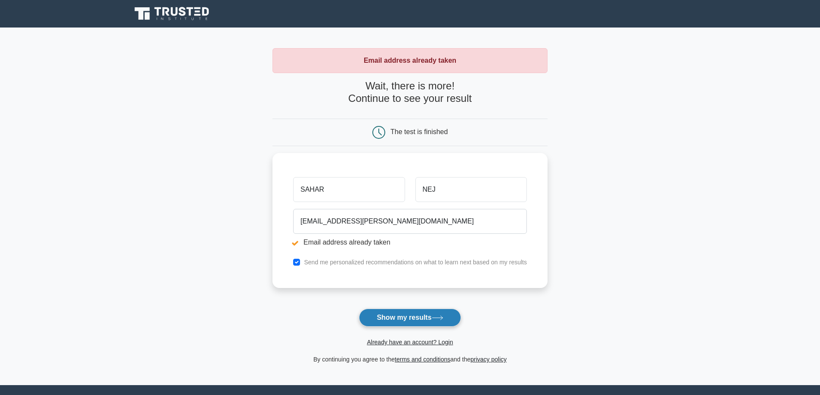
click at [410, 320] on button "Show my results" at bounding box center [410, 318] width 102 height 18
click at [412, 326] on button "Show my results" at bounding box center [410, 318] width 102 height 18
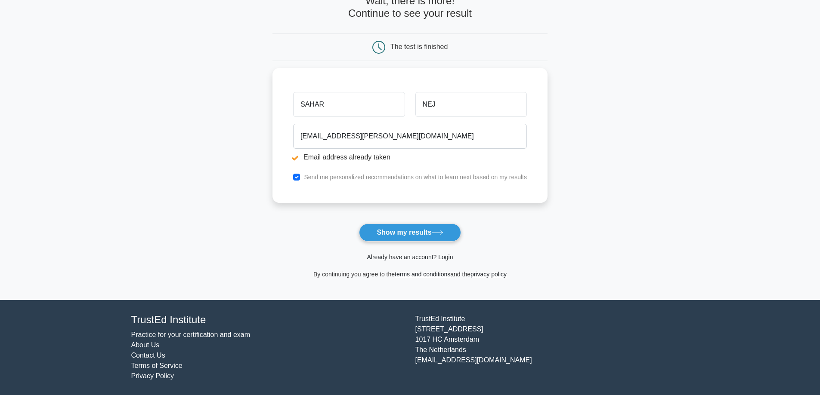
click at [411, 254] on link "Already have an account? Login" at bounding box center [410, 257] width 86 height 7
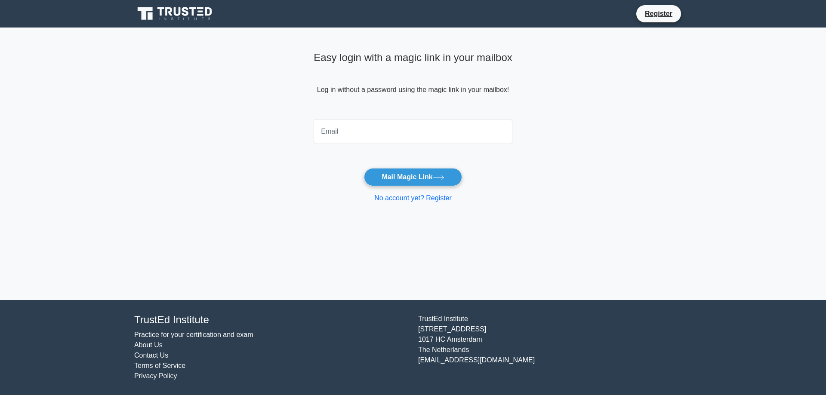
click at [388, 121] on input "email" at bounding box center [413, 131] width 199 height 25
type input "[EMAIL_ADDRESS][PERSON_NAME][DOMAIN_NAME]"
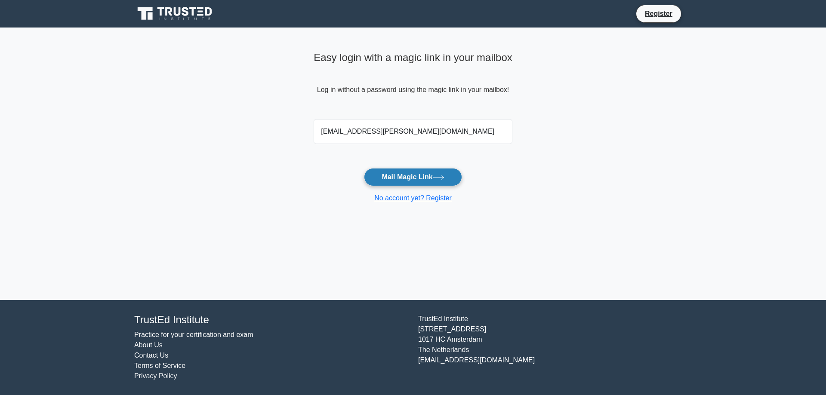
click at [406, 175] on button "Mail Magic Link" at bounding box center [413, 177] width 98 height 18
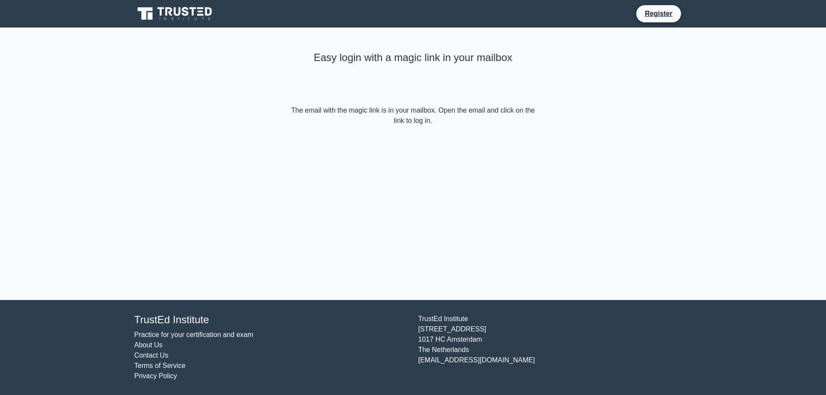
click at [407, 118] on form "The email with the magic link is in your mailbox. Open the email and click on t…" at bounding box center [413, 115] width 248 height 21
click at [395, 121] on form "The email with the magic link is in your mailbox. Open the email and click on t…" at bounding box center [413, 115] width 248 height 21
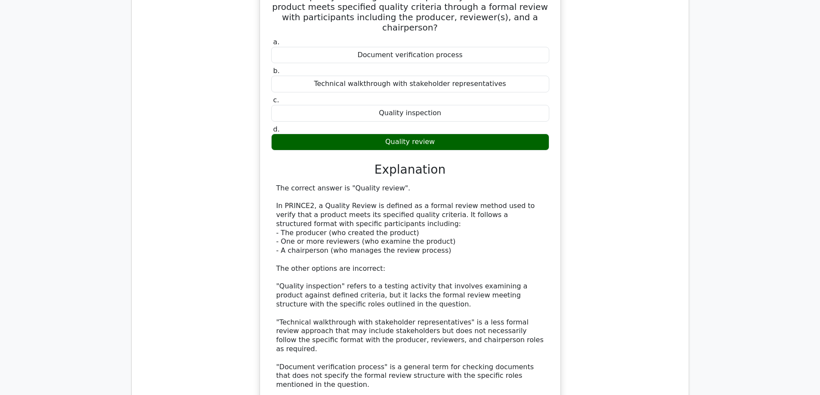
scroll to position [1119, 0]
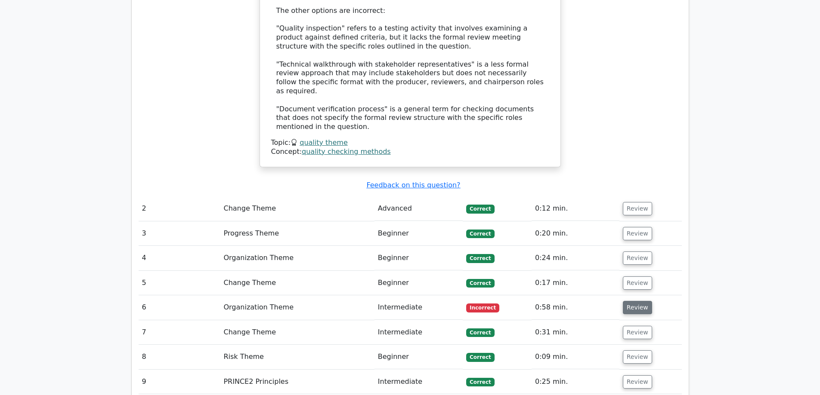
click at [632, 301] on button "Review" at bounding box center [637, 307] width 29 height 13
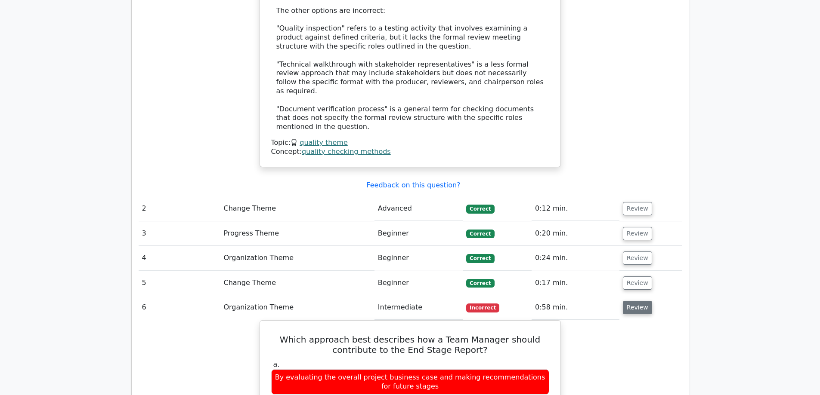
click at [627, 301] on button "Review" at bounding box center [637, 307] width 29 height 13
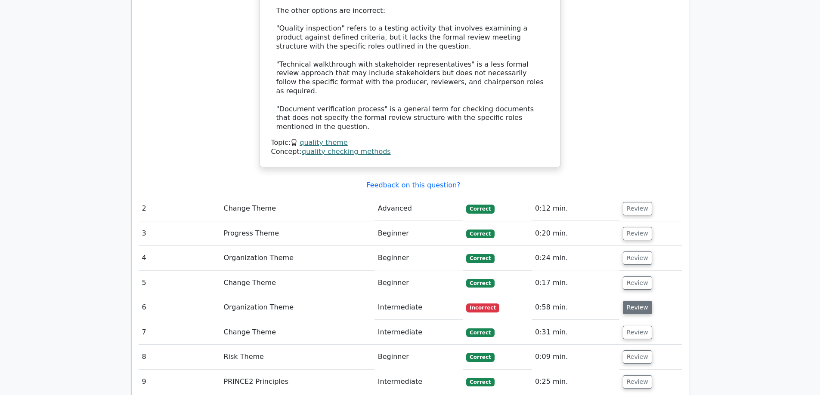
click at [635, 301] on button "Review" at bounding box center [637, 307] width 29 height 13
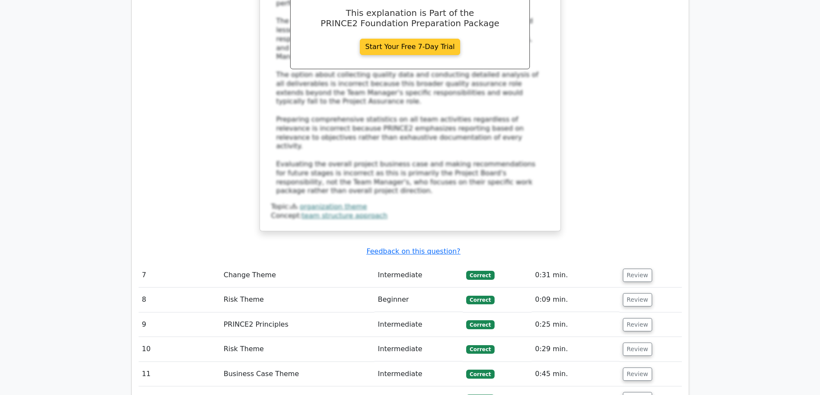
scroll to position [1807, 0]
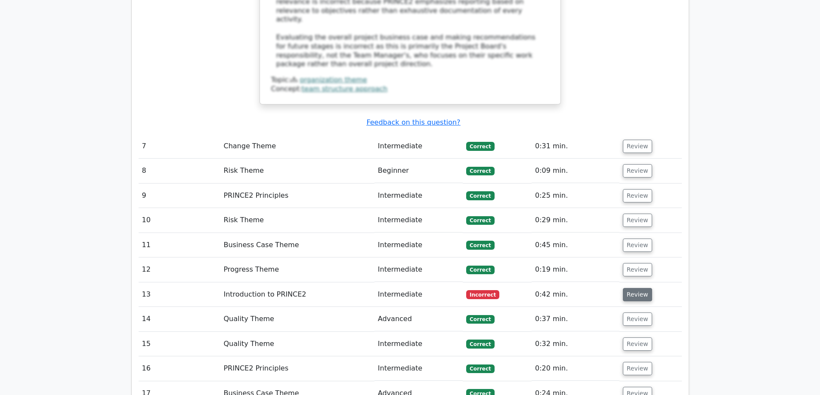
click at [642, 288] on button "Review" at bounding box center [637, 294] width 29 height 13
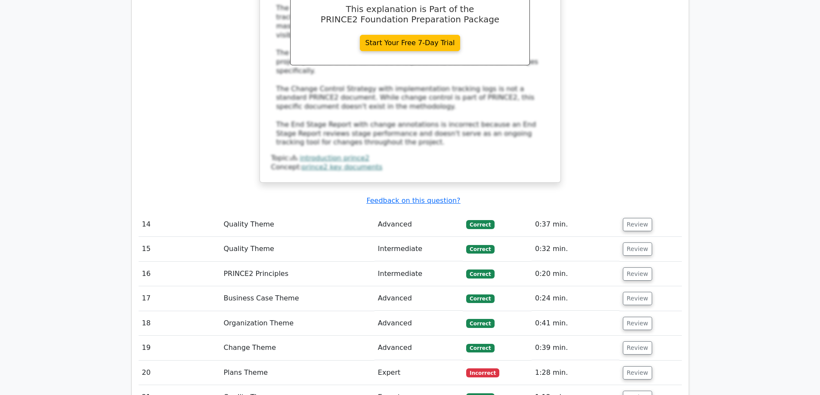
scroll to position [2366, 0]
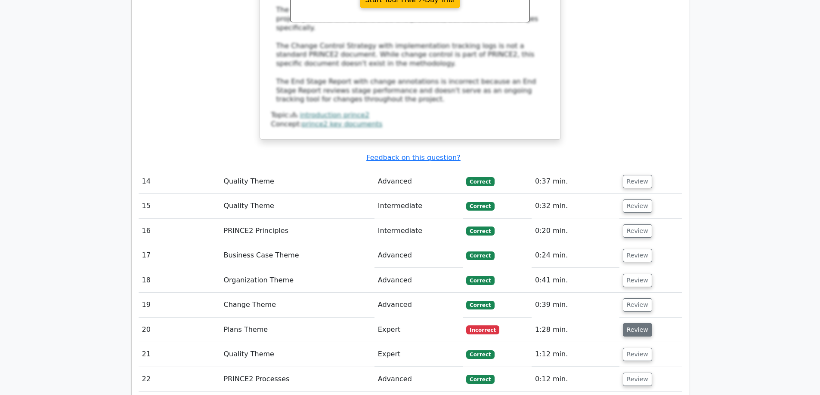
click at [645, 324] on button "Review" at bounding box center [637, 330] width 29 height 13
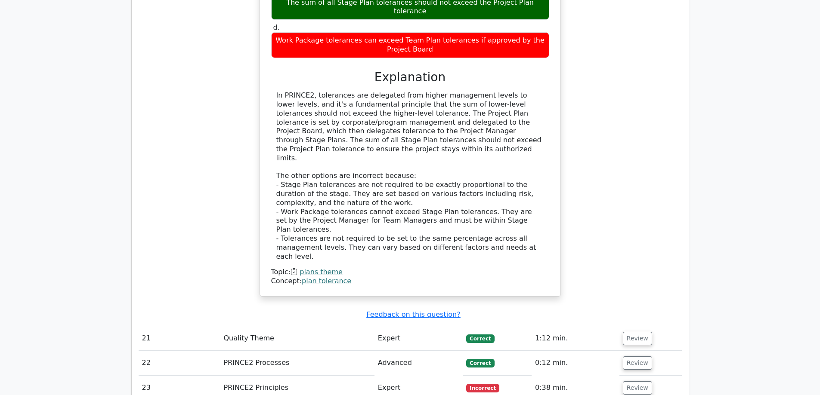
scroll to position [2882, 0]
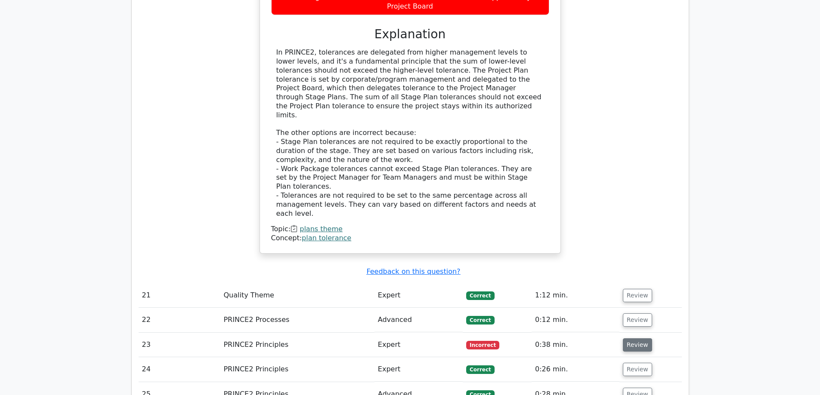
click at [640, 339] on button "Review" at bounding box center [637, 345] width 29 height 13
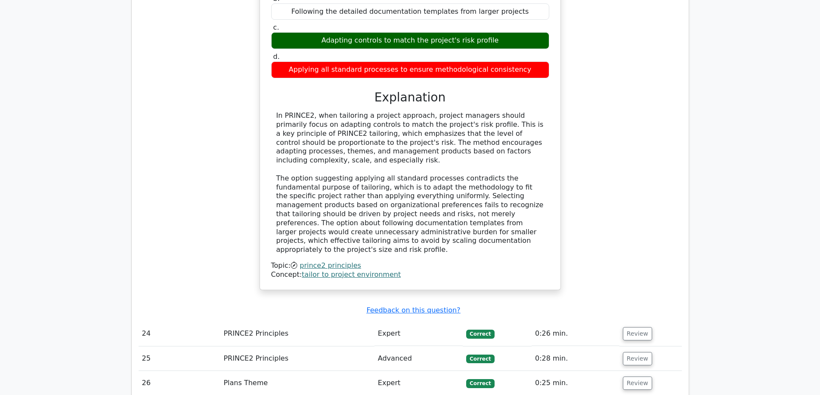
scroll to position [3442, 0]
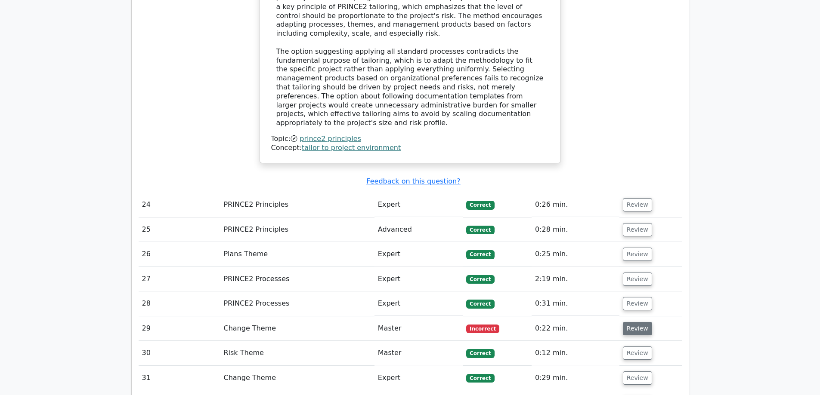
click at [631, 322] on button "Review" at bounding box center [637, 328] width 29 height 13
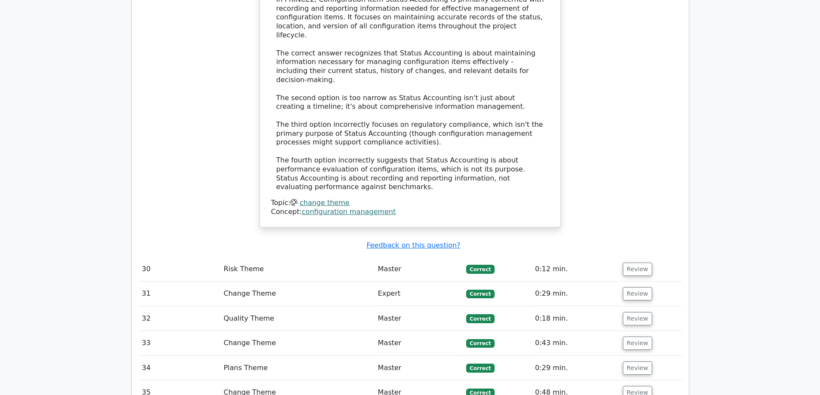
scroll to position [4044, 0]
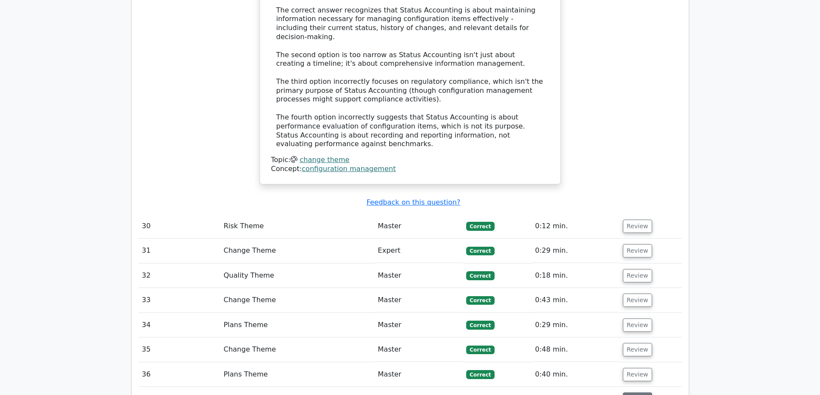
click at [633, 393] on button "Review" at bounding box center [637, 399] width 29 height 13
drag, startPoint x: 319, startPoint y: 283, endPoint x: 518, endPoint y: 281, distance: 198.8
drag, startPoint x: 480, startPoint y: 283, endPoint x: 373, endPoint y: 284, distance: 107.1
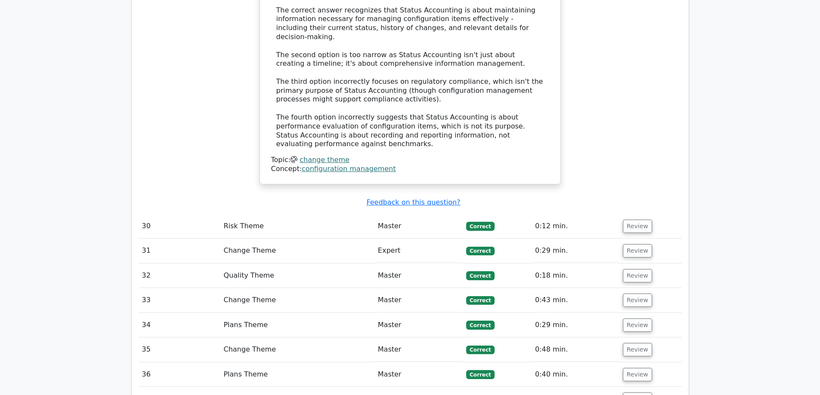
drag, startPoint x: 311, startPoint y: 283, endPoint x: 512, endPoint y: 286, distance: 200.9
copy div "Strategic, economic, commercial, technical, and management"
drag, startPoint x: 631, startPoint y: 272, endPoint x: 625, endPoint y: 266, distance: 8.5
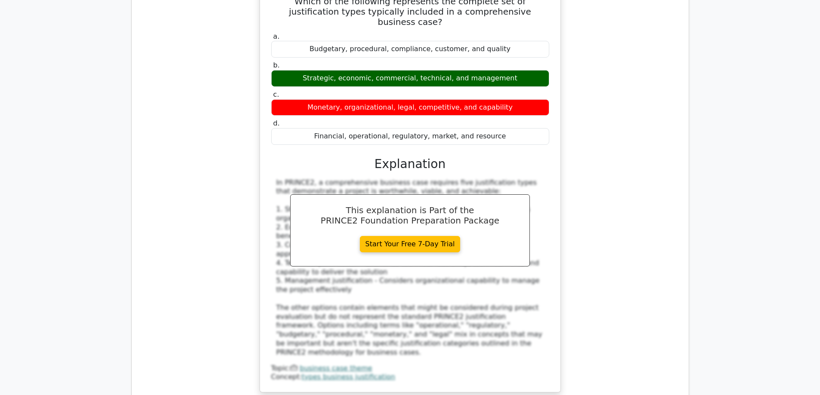
scroll to position [4603, 0]
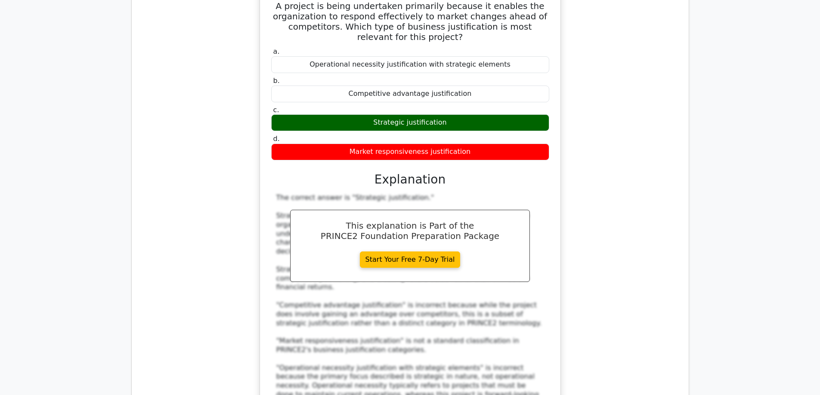
scroll to position [5120, 0]
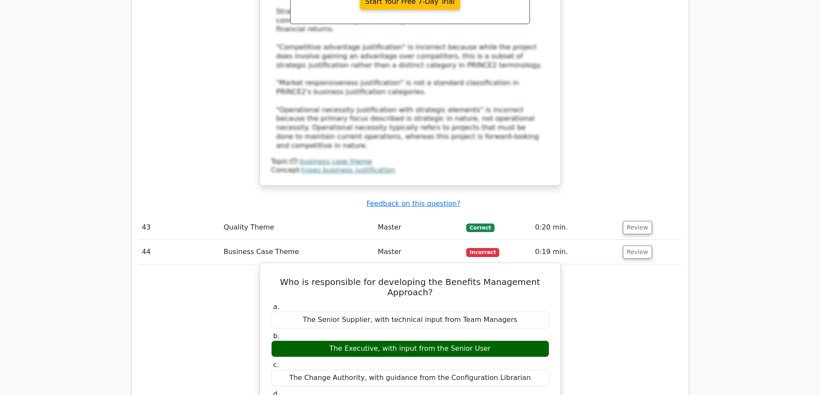
drag, startPoint x: 275, startPoint y: 194, endPoint x: 475, endPoint y: 207, distance: 200.9
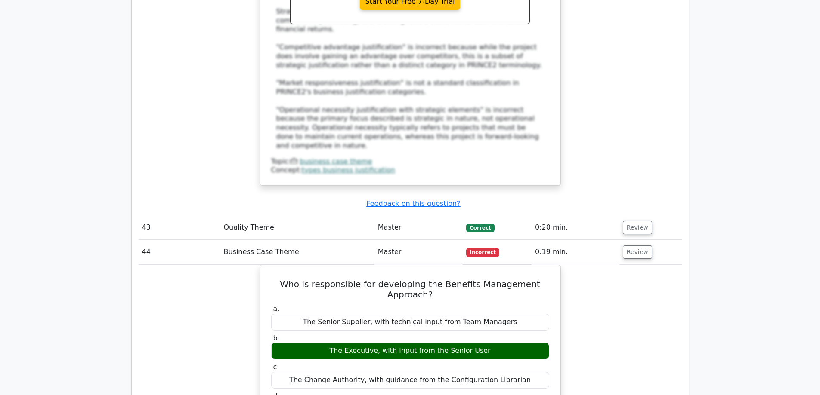
copy div "According to PRINCE2 methodology, the Executive is responsible for developing t…"
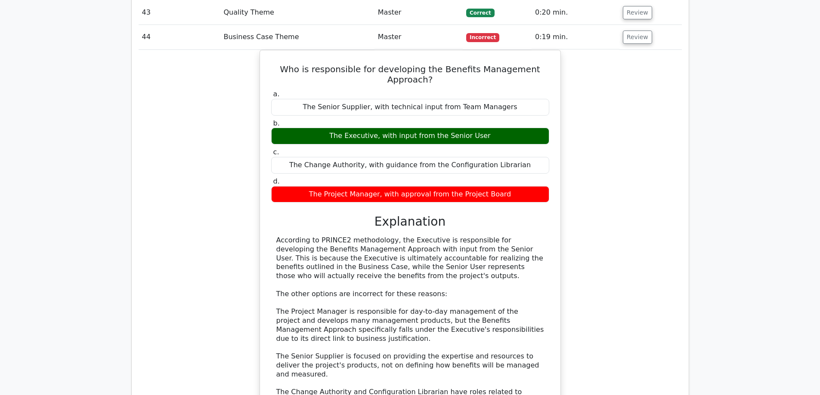
scroll to position [5550, 0]
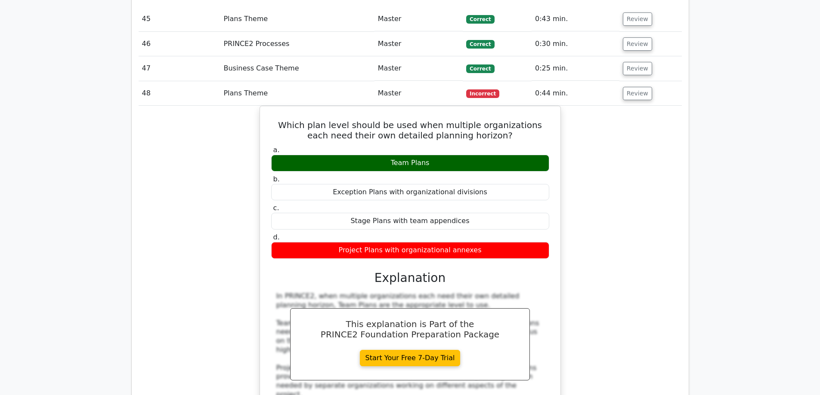
scroll to position [6152, 0]
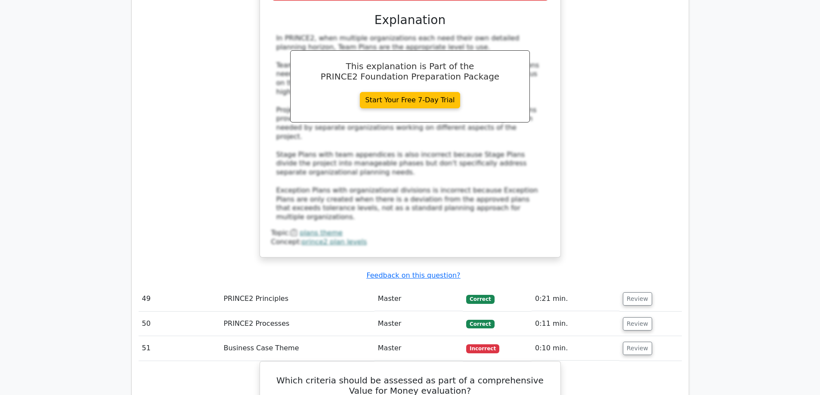
scroll to position [6281, 0]
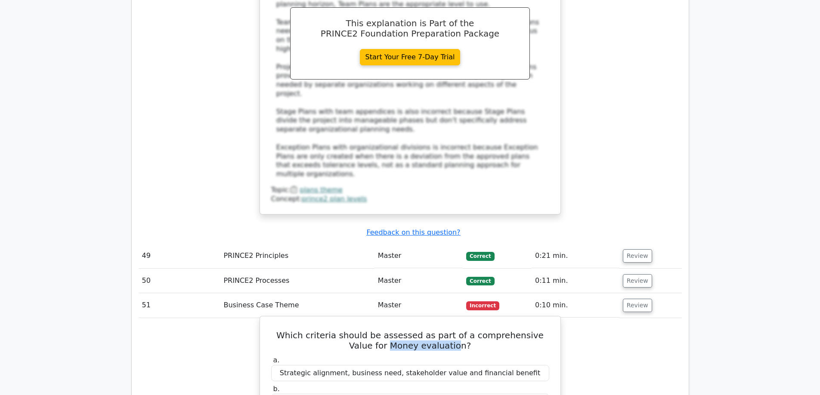
drag, startPoint x: 370, startPoint y: 51, endPoint x: 497, endPoint y: 42, distance: 127.2
click at [438, 330] on h5 "Which criteria should be assessed as part of a comprehensive Value for Money ev…" at bounding box center [410, 340] width 280 height 21
drag, startPoint x: 516, startPoint y: 42, endPoint x: 521, endPoint y: 53, distance: 12.5
click at [521, 330] on h5 "Which criteria should be assessed as part of a comprehensive Value for Money ev…" at bounding box center [410, 340] width 280 height 21
copy h5 "alue for Money evaluation?"
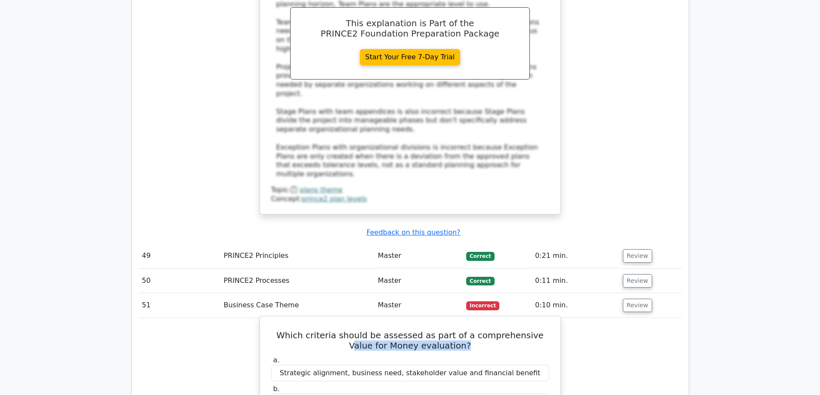
drag, startPoint x: 405, startPoint y: 137, endPoint x: 485, endPoint y: 136, distance: 80.0
copy div "Economy, efficiency, effectiveness and equity"
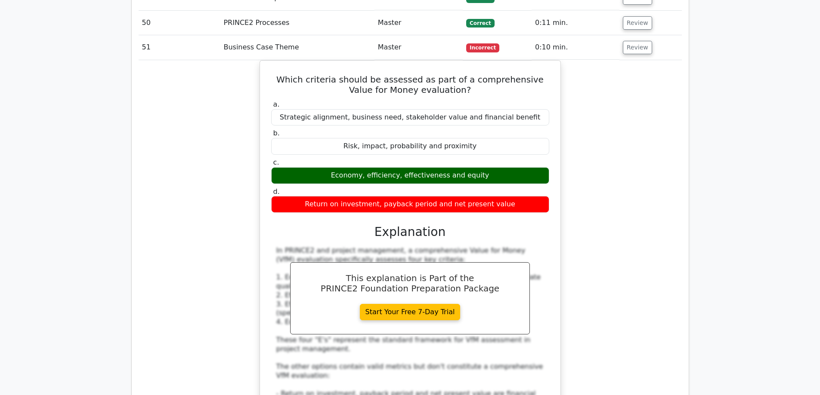
scroll to position [6625, 0]
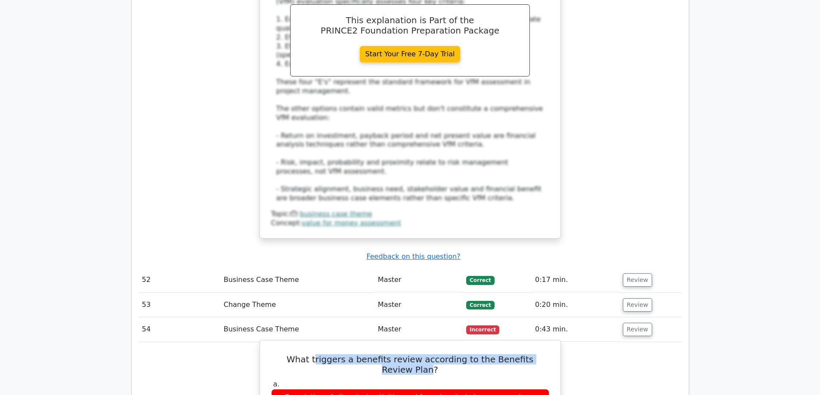
drag, startPoint x: 299, startPoint y: 59, endPoint x: 544, endPoint y: 55, distance: 244.4
click at [544, 354] on h5 "What triggers a benefits review according to the Benefits Review Plan?" at bounding box center [410, 364] width 280 height 21
copy h5 "riggers a benefits review according to the Benefits Review Plan"
drag, startPoint x: 313, startPoint y: 173, endPoint x: 513, endPoint y: 173, distance: 200.1
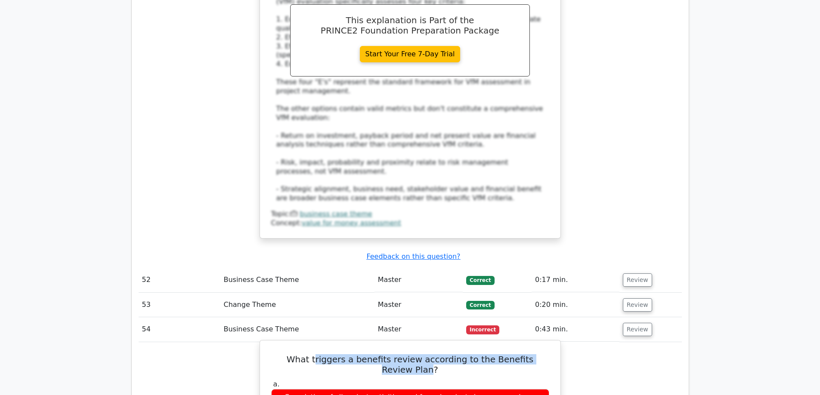
copy div "Scheduled review dates specified in the Benefits Review Plan"
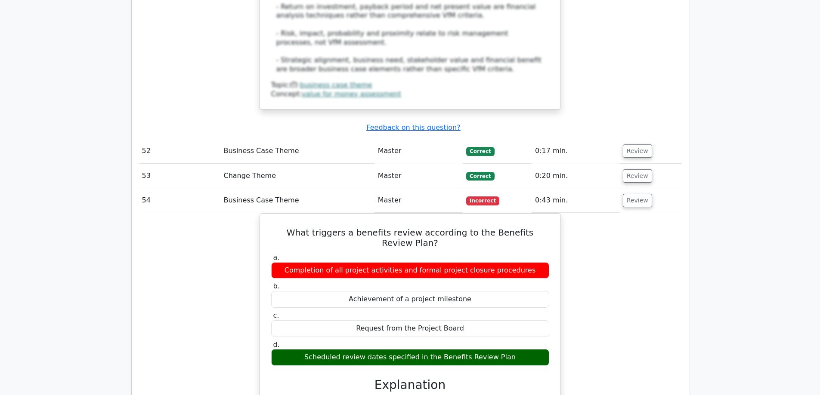
scroll to position [7013, 0]
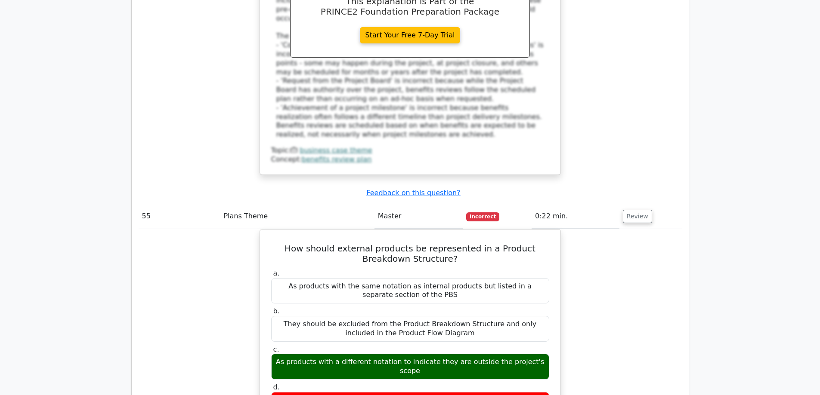
scroll to position [7529, 0]
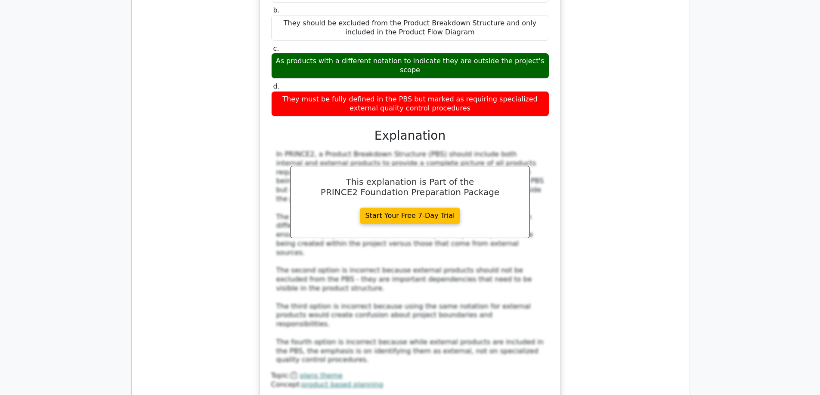
drag, startPoint x: 363, startPoint y: 114, endPoint x: 375, endPoint y: 122, distance: 14.2
drag, startPoint x: 357, startPoint y: 114, endPoint x: 485, endPoint y: 132, distance: 129.0
copy h5 "primary responsibility for ensuring lessons are learned throughout the project …"
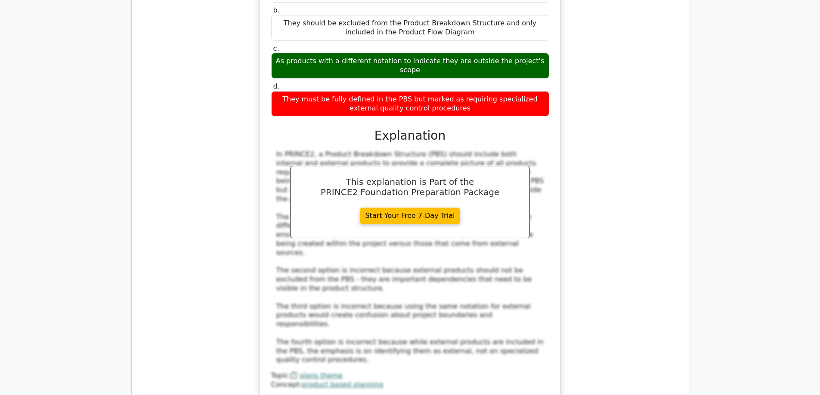
drag, startPoint x: 385, startPoint y: 181, endPoint x: 442, endPoint y: 182, distance: 57.2
copy div "Project Manager"
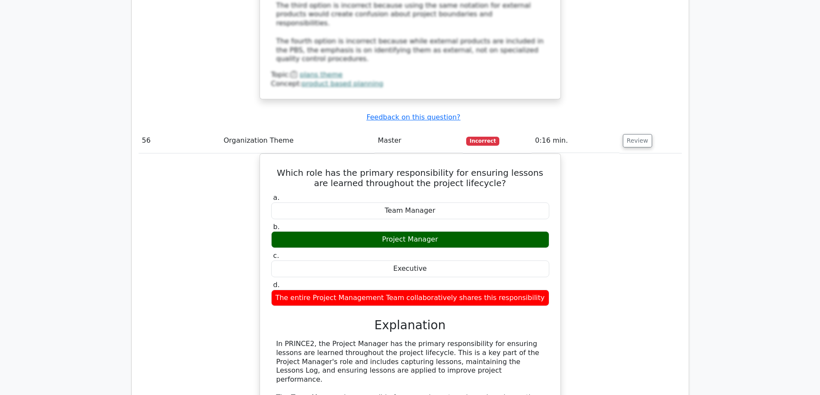
scroll to position [8002, 0]
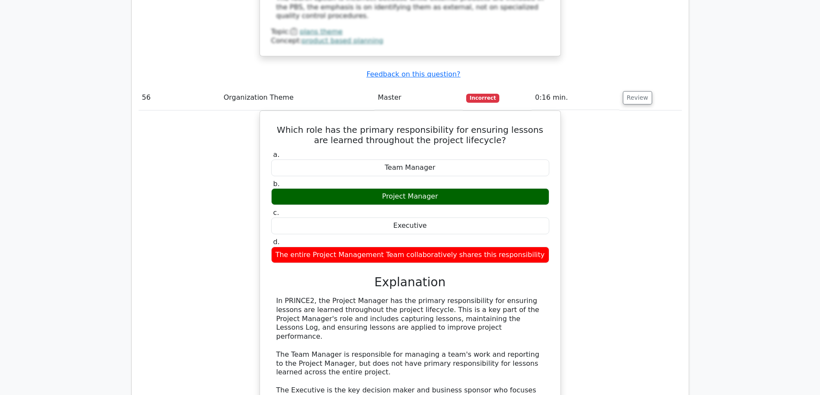
drag, startPoint x: 635, startPoint y: 169, endPoint x: 672, endPoint y: 168, distance: 37.5
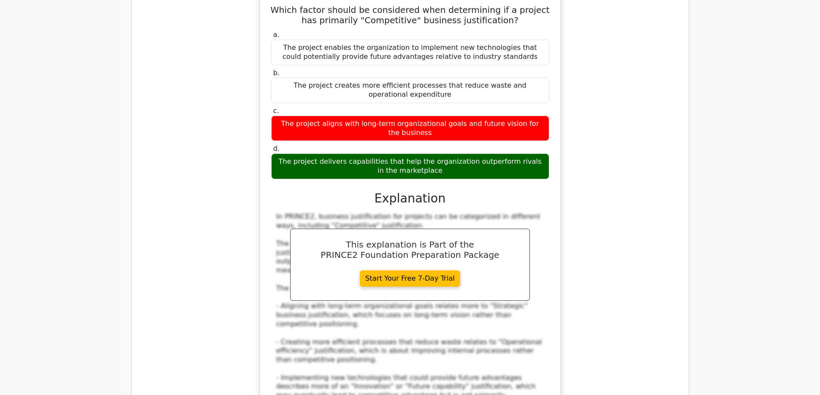
scroll to position [8748, 0]
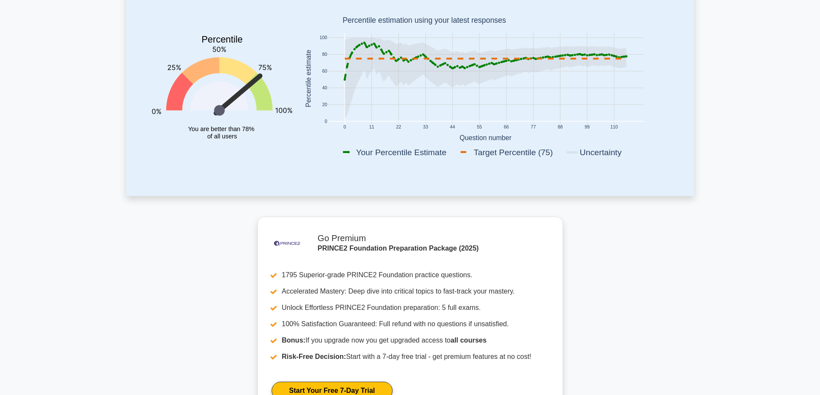
scroll to position [86, 0]
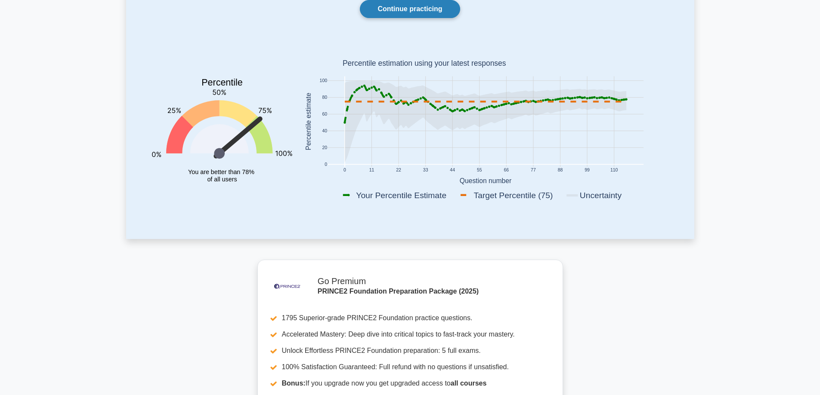
click at [392, 7] on link "Continue practicing" at bounding box center [410, 9] width 100 height 18
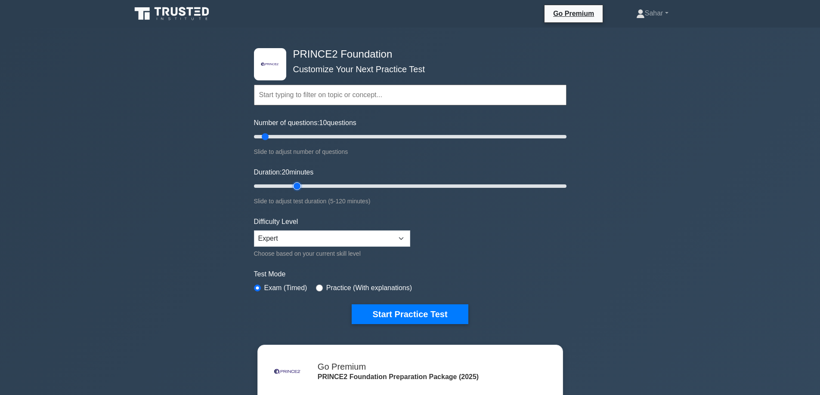
type input "20"
click at [300, 185] on input "Duration: 20 minutes" at bounding box center [410, 186] width 312 height 10
type input "30"
click at [293, 134] on input "Number of questions: 30 questions" at bounding box center [410, 137] width 312 height 10
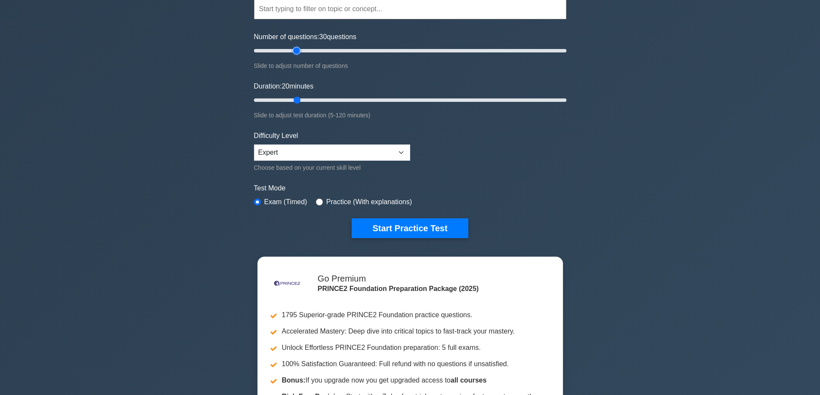
scroll to position [172, 0]
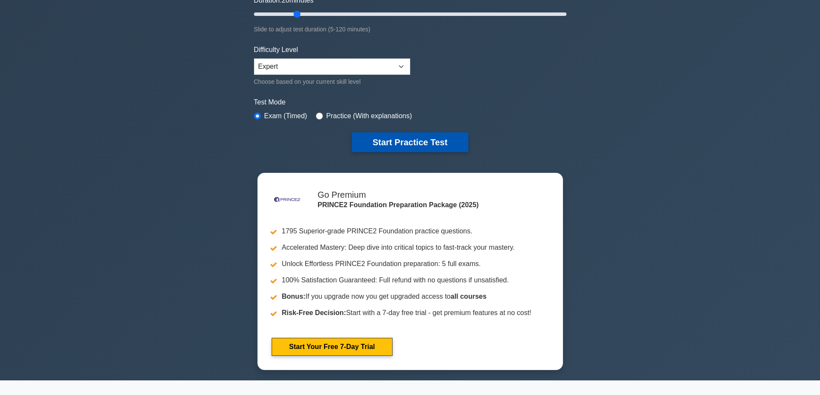
click at [402, 144] on button "Start Practice Test" at bounding box center [409, 143] width 116 height 20
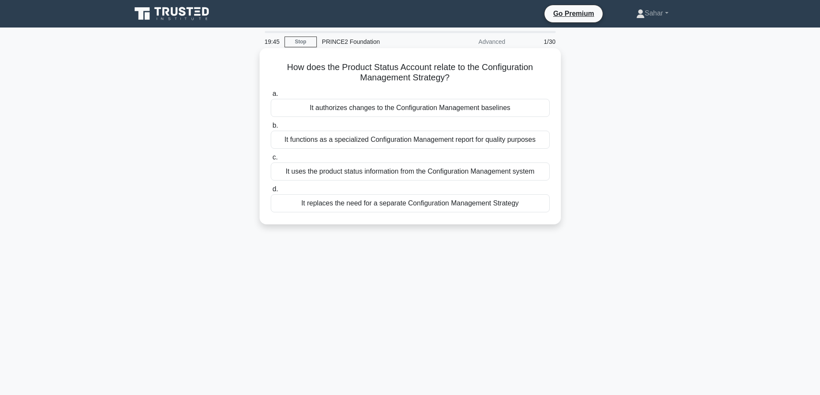
click at [395, 172] on div "It uses the product status information from the Configuration Management system" at bounding box center [410, 172] width 279 height 18
click at [271, 160] on input "c. It uses the product status information from the Configuration Management sys…" at bounding box center [271, 158] width 0 height 6
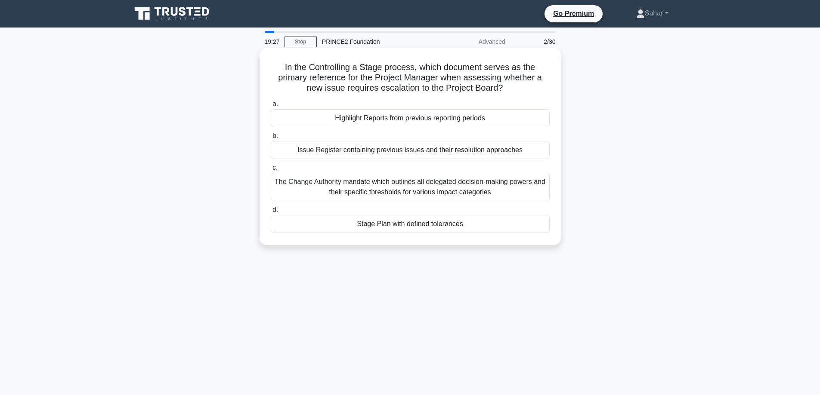
click at [410, 226] on div "Stage Plan with defined tolerances" at bounding box center [410, 224] width 279 height 18
click at [271, 213] on input "d. Stage Plan with defined tolerances" at bounding box center [271, 210] width 0 height 6
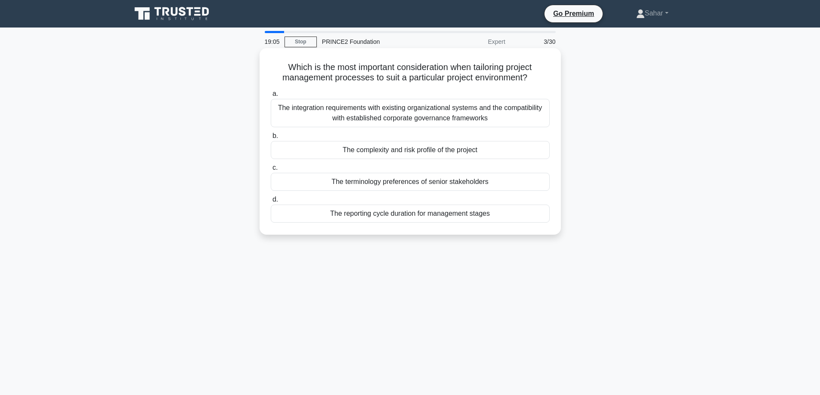
click at [370, 154] on div "The complexity and risk profile of the project" at bounding box center [410, 150] width 279 height 18
click at [271, 139] on input "b. The complexity and risk profile of the project" at bounding box center [271, 136] width 0 height 6
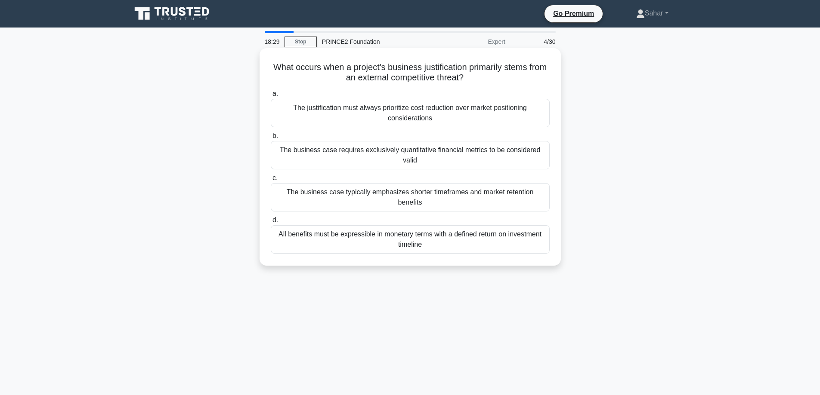
click at [339, 229] on div "All benefits must be expressible in monetary terms with a defined return on inv…" at bounding box center [410, 239] width 279 height 28
click at [271, 223] on input "d. All benefits must be expressible in monetary terms with a defined return on …" at bounding box center [271, 221] width 0 height 6
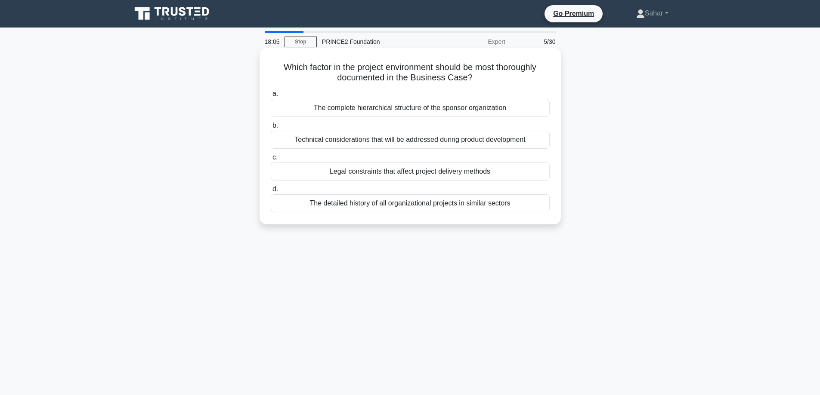
click at [401, 173] on div "Legal constraints that affect project delivery methods" at bounding box center [410, 172] width 279 height 18
click at [271, 160] on input "c. Legal constraints that affect project delivery methods" at bounding box center [271, 158] width 0 height 6
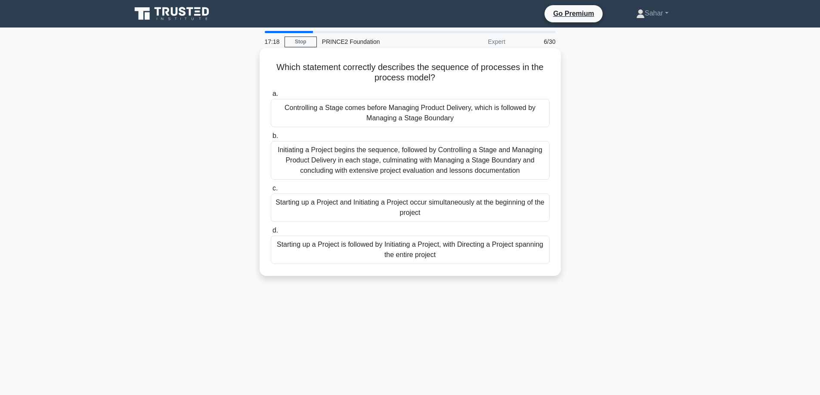
click at [457, 118] on div "Controlling a Stage comes before Managing Product Delivery, which is followed b…" at bounding box center [410, 113] width 279 height 28
click at [271, 97] on input "a. Controlling a Stage comes before Managing Product Delivery, which is followe…" at bounding box center [271, 94] width 0 height 6
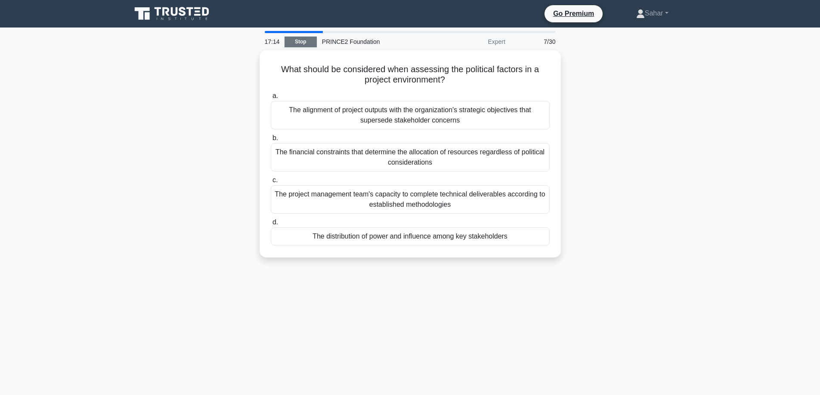
click at [305, 41] on link "Stop" at bounding box center [300, 42] width 32 height 11
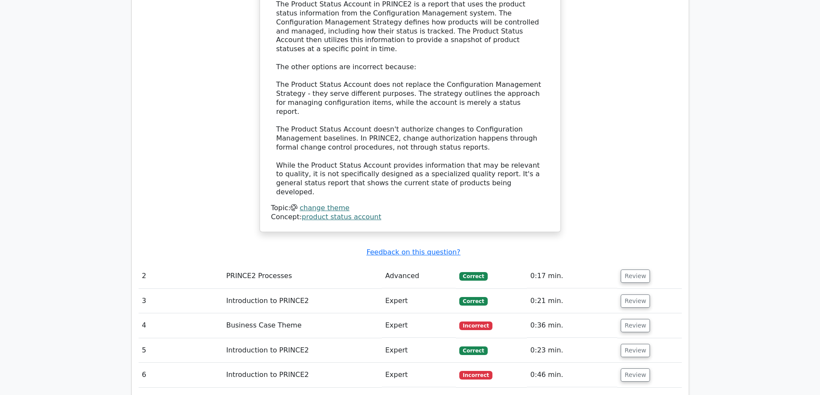
scroll to position [946, 0]
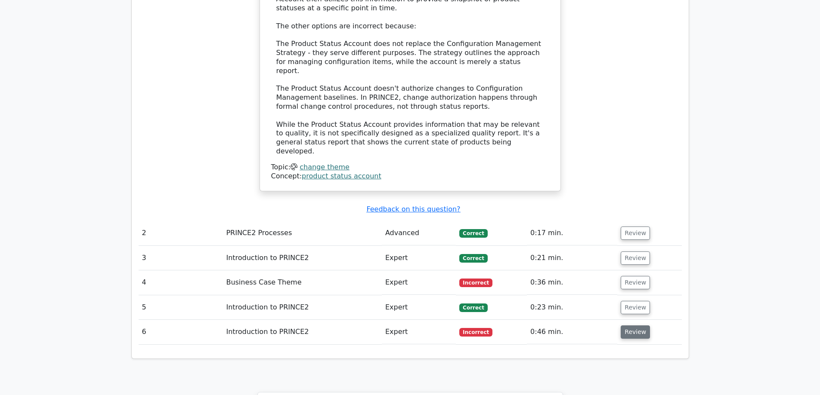
click at [635, 326] on button "Review" at bounding box center [634, 332] width 29 height 13
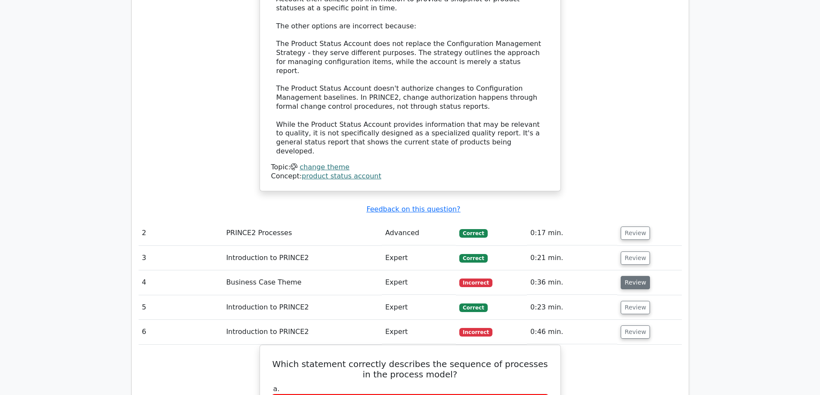
click at [640, 276] on button "Review" at bounding box center [634, 282] width 29 height 13
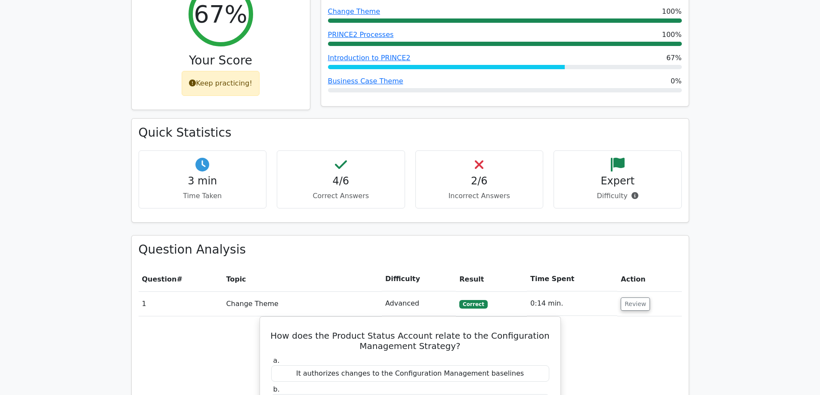
scroll to position [258, 0]
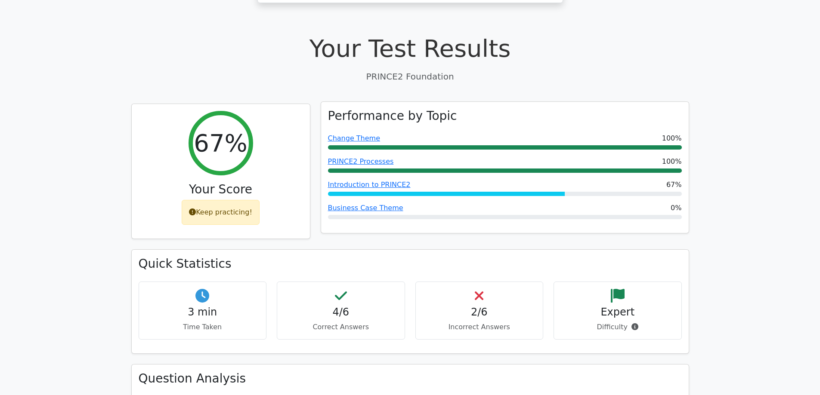
click at [515, 197] on div "Performance by Topic Change Theme 100% PRINCE2 Processes 100% Introduction to P…" at bounding box center [504, 168] width 367 height 132
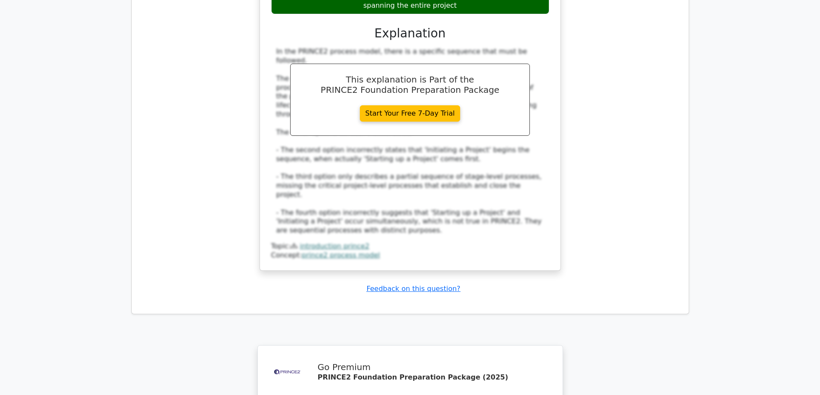
scroll to position [2163, 0]
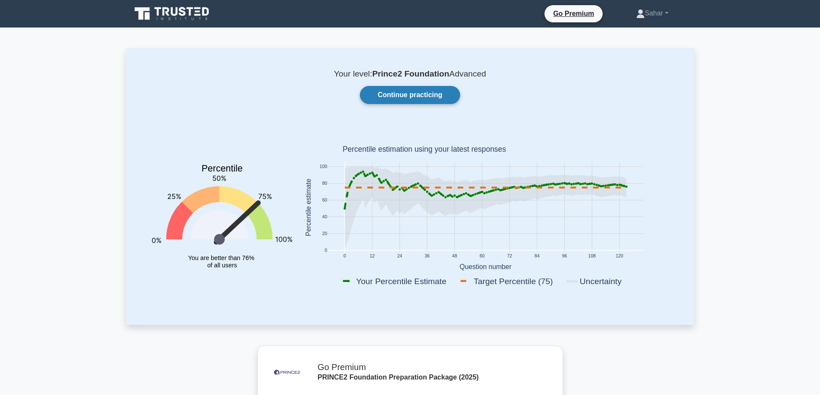
click at [408, 91] on link "Continue practicing" at bounding box center [410, 95] width 100 height 18
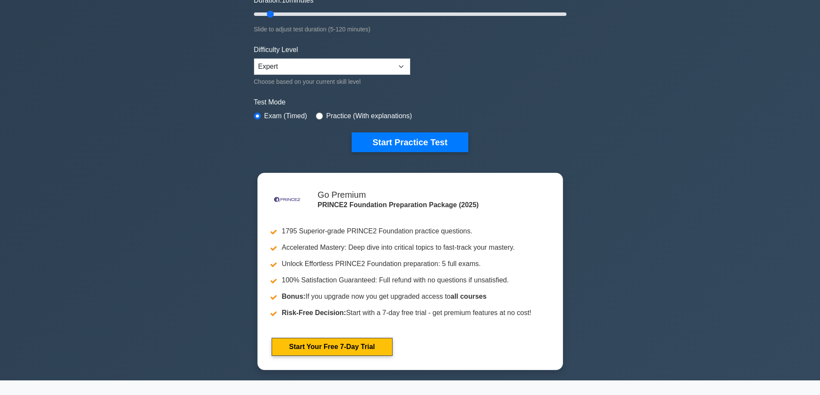
scroll to position [387, 0]
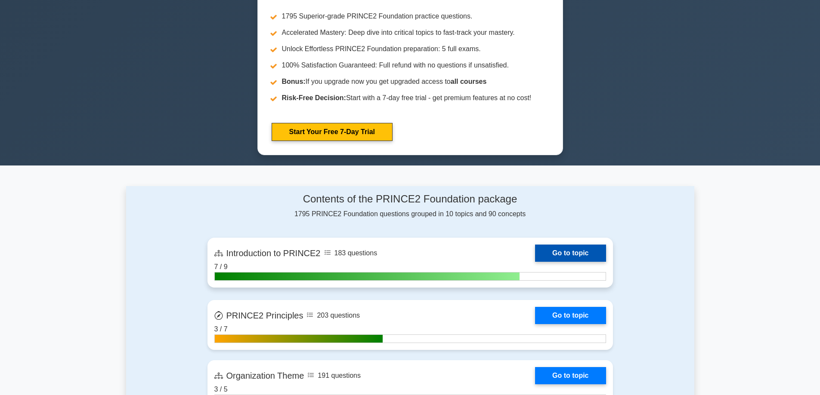
click at [555, 254] on link "Go to topic" at bounding box center [570, 253] width 71 height 17
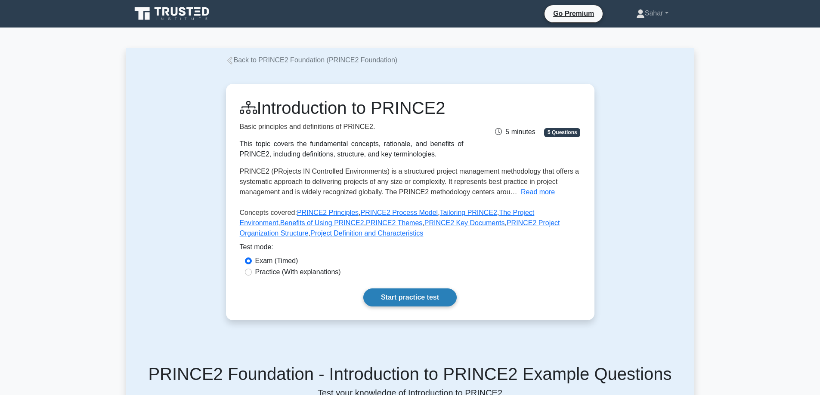
click at [398, 302] on link "Start practice test" at bounding box center [409, 298] width 93 height 18
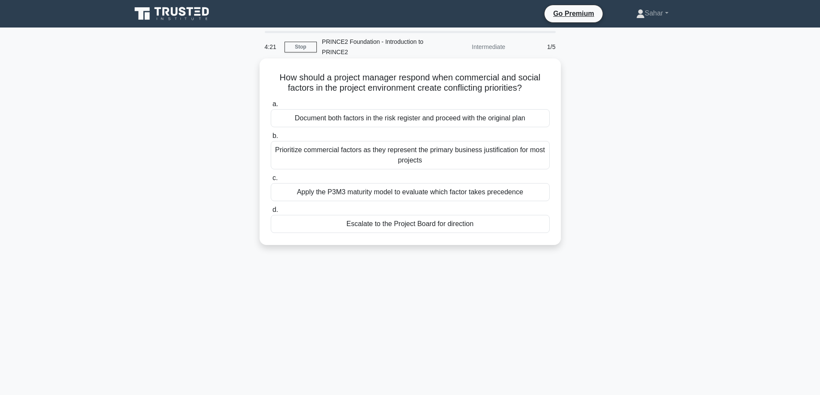
click at [382, 152] on div "Prioritize commercial factors as they represent the primary business justificat…" at bounding box center [410, 155] width 279 height 28
click at [271, 139] on input "b. Prioritize commercial factors as they represent the primary business justifi…" at bounding box center [271, 136] width 0 height 6
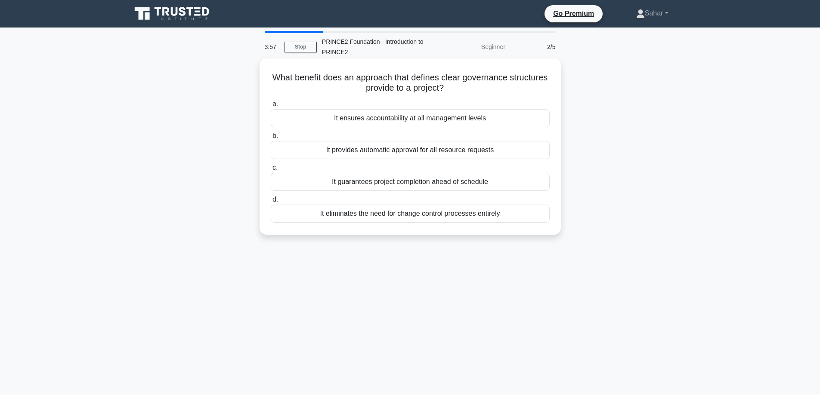
click at [410, 121] on div "It ensures accountability at all management levels" at bounding box center [410, 118] width 279 height 18
click at [271, 107] on input "a. It ensures accountability at all management levels" at bounding box center [271, 105] width 0 height 6
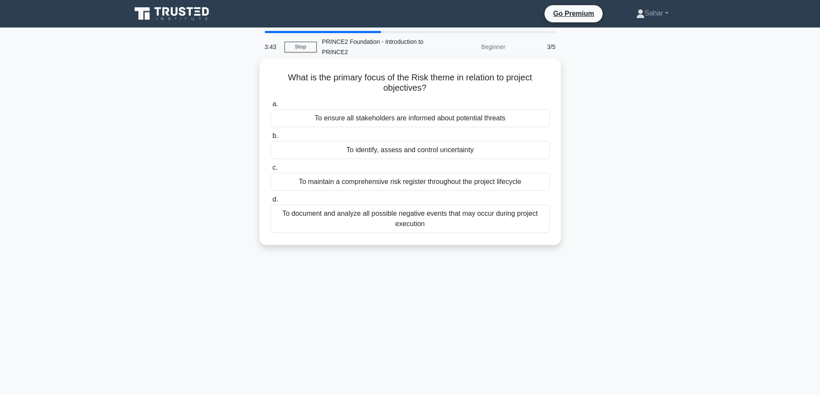
click at [407, 152] on div "To identify, assess and control uncertainty" at bounding box center [410, 150] width 279 height 18
click at [271, 139] on input "b. To identify, assess and control uncertainty" at bounding box center [271, 136] width 0 height 6
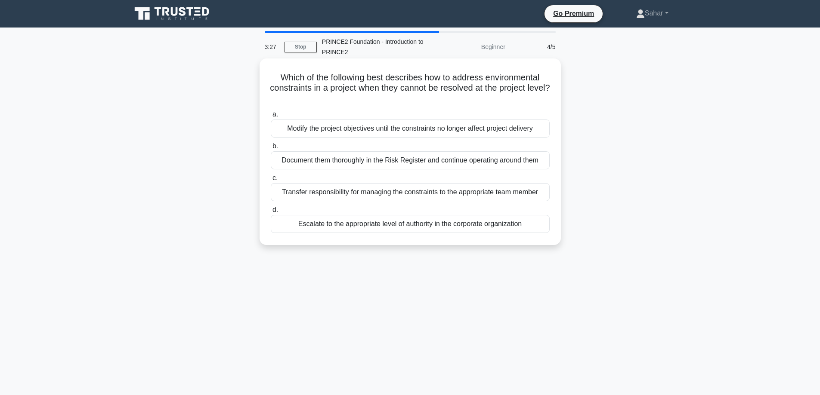
click at [422, 227] on div "Escalate to the appropriate level of authority in the corporate organization" at bounding box center [410, 224] width 279 height 18
click at [271, 213] on input "d. Escalate to the appropriate level of authority in the corporate organization" at bounding box center [271, 210] width 0 height 6
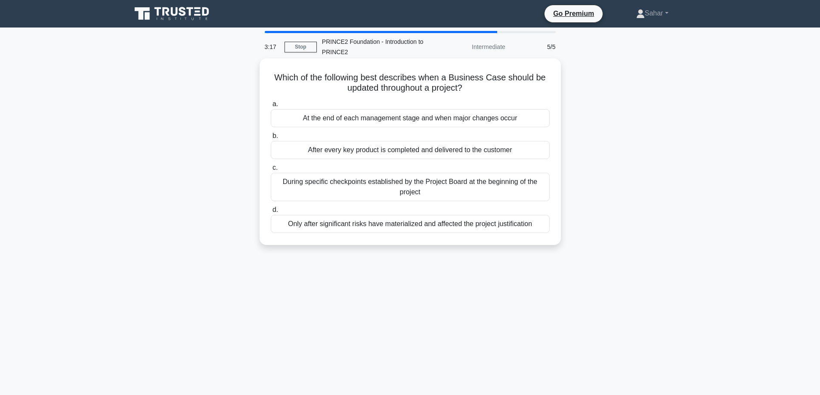
click at [452, 122] on div "At the end of each management stage and when major changes occur" at bounding box center [410, 118] width 279 height 18
click at [271, 107] on input "a. At the end of each management stage and when major changes occur" at bounding box center [271, 105] width 0 height 6
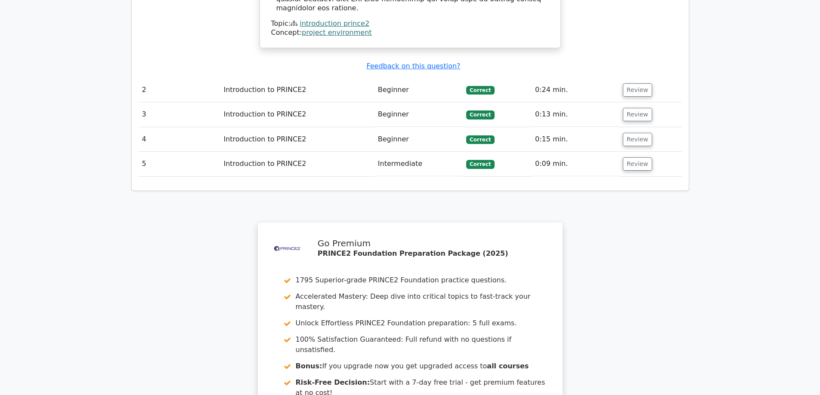
scroll to position [1206, 0]
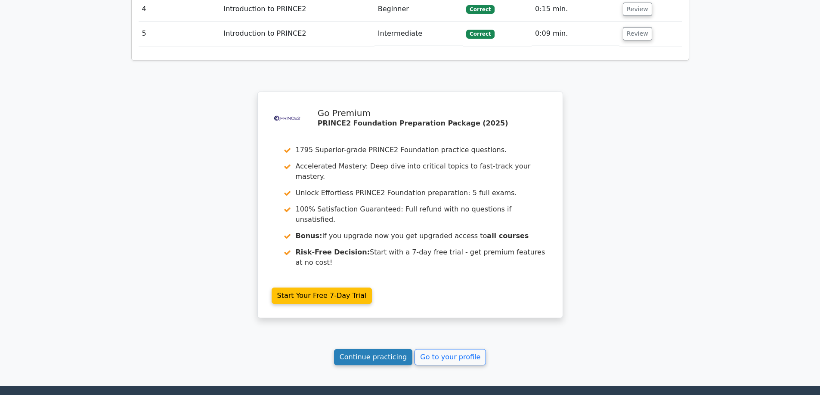
click at [384, 349] on link "Continue practicing" at bounding box center [373, 357] width 79 height 16
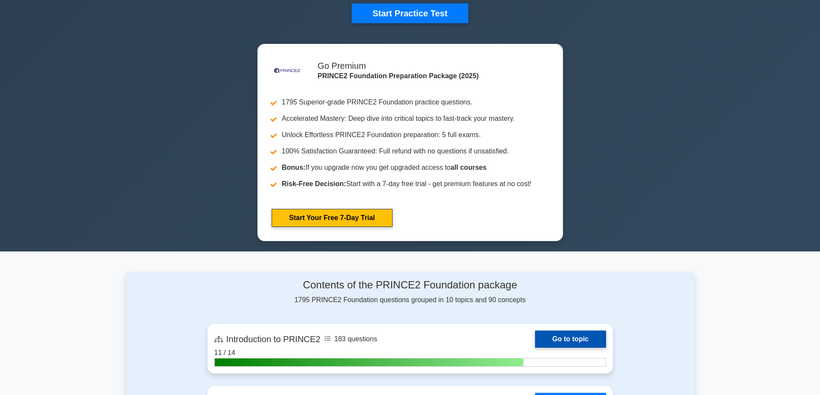
scroll to position [473, 0]
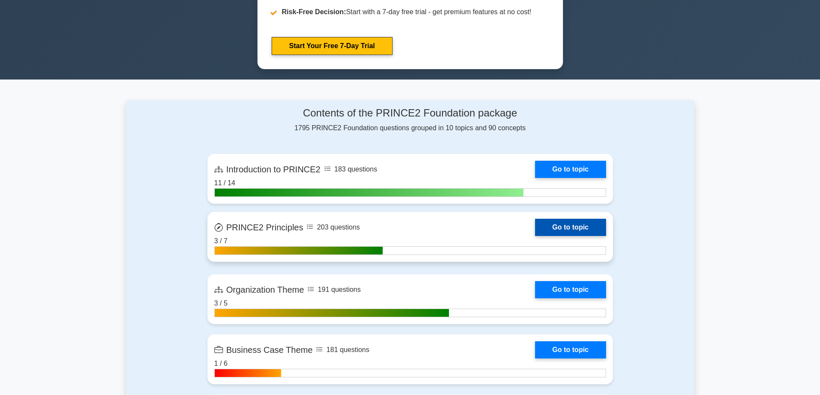
click at [563, 229] on link "Go to topic" at bounding box center [570, 227] width 71 height 17
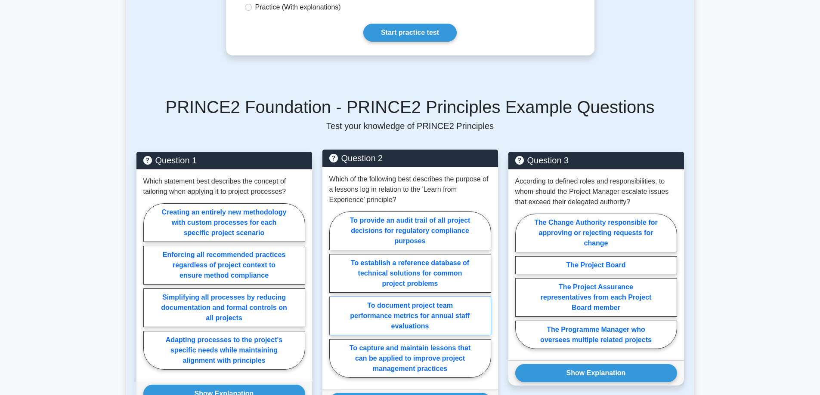
scroll to position [73, 0]
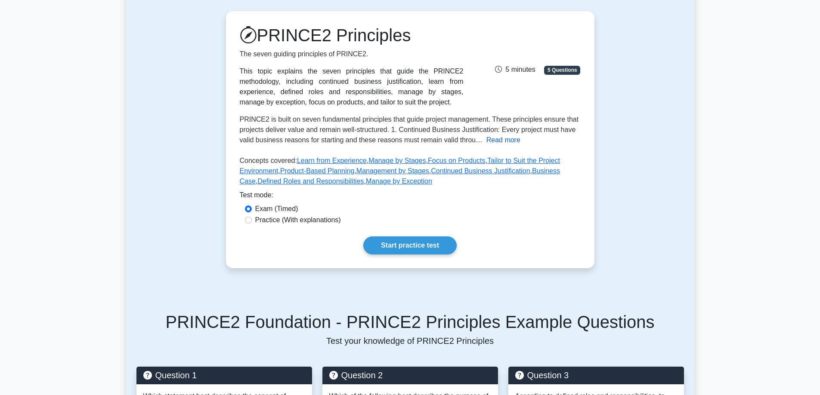
click at [486, 142] on button "Read more" at bounding box center [503, 140] width 34 height 10
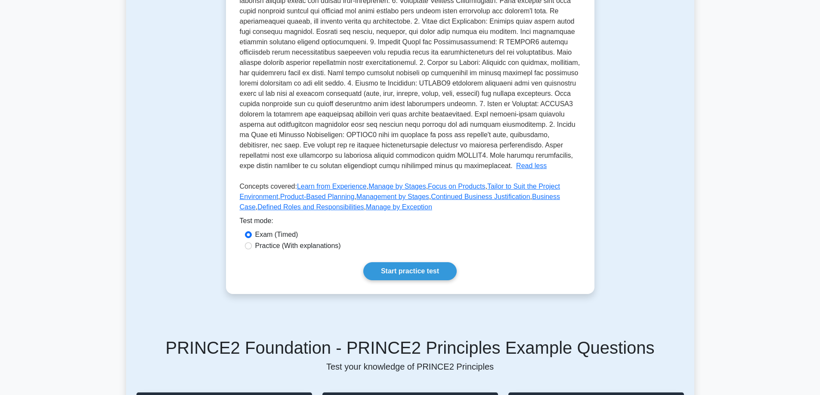
scroll to position [245, 0]
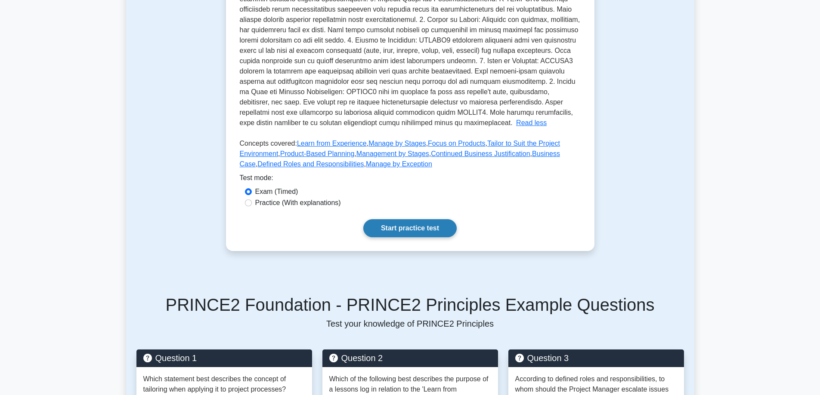
click at [419, 225] on link "Start practice test" at bounding box center [409, 228] width 93 height 18
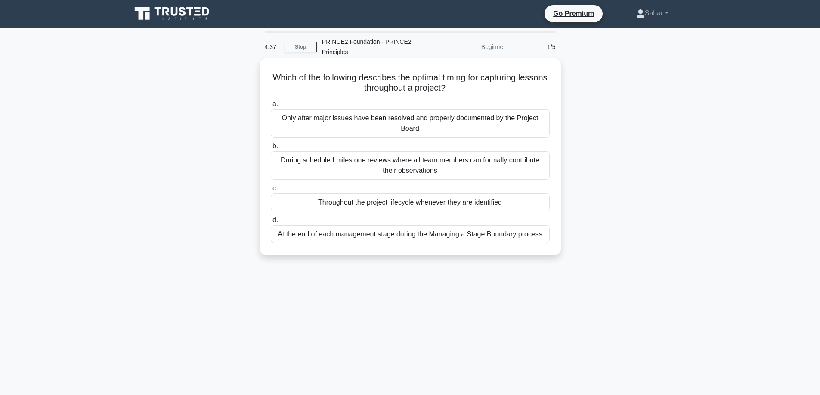
click at [467, 201] on div "Throughout the project lifecycle whenever they are identified" at bounding box center [410, 203] width 279 height 18
click at [271, 191] on input "c. Throughout the project lifecycle whenever they are identified" at bounding box center [271, 189] width 0 height 6
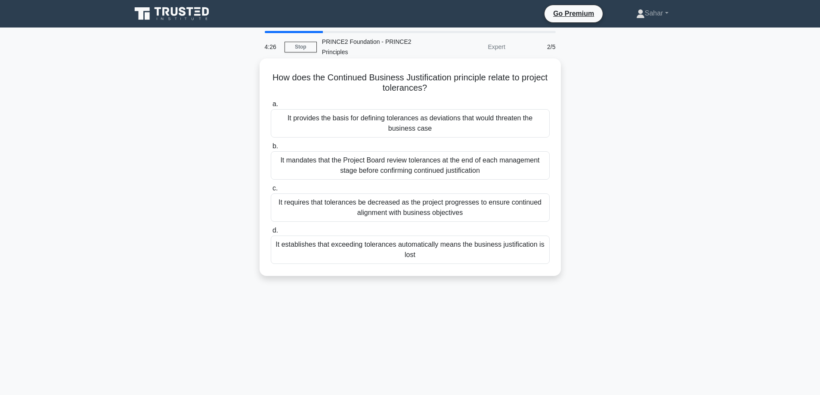
click at [478, 131] on div "It provides the basis for defining tolerances as deviations that would threaten…" at bounding box center [410, 123] width 279 height 28
click at [271, 107] on input "a. It provides the basis for defining tolerances as deviations that would threa…" at bounding box center [271, 105] width 0 height 6
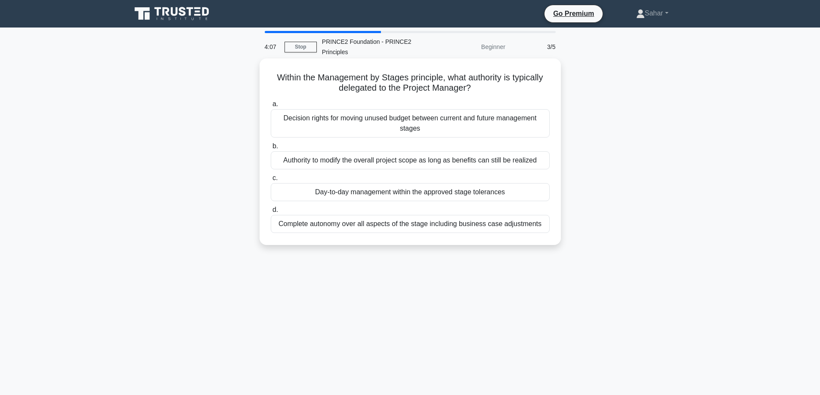
click at [463, 195] on div "Day-to-day management within the approved stage tolerances" at bounding box center [410, 192] width 279 height 18
click at [271, 181] on input "c. Day-to-day management within the approved stage tolerances" at bounding box center [271, 179] width 0 height 6
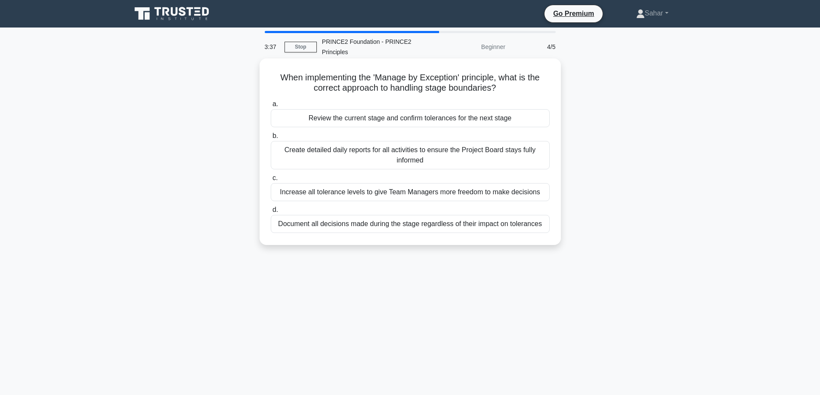
click at [459, 117] on div "Review the current stage and confirm tolerances for the next stage" at bounding box center [410, 118] width 279 height 18
click at [271, 107] on input "a. Review the current stage and confirm tolerances for the next stage" at bounding box center [271, 105] width 0 height 6
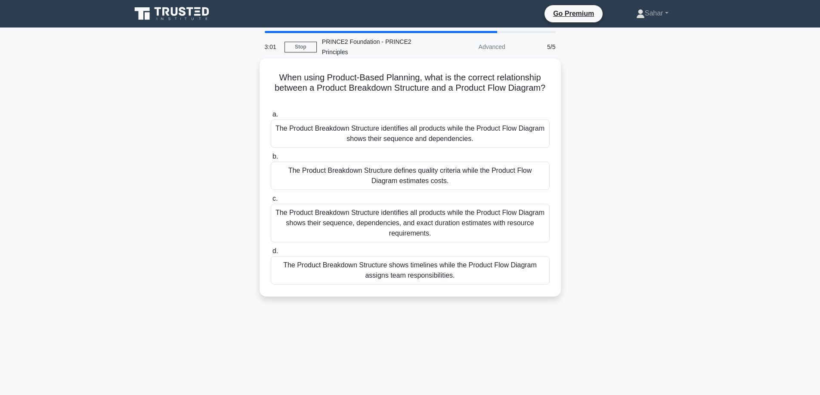
click at [358, 227] on div "The Product Breakdown Structure identifies all products while the Product Flow …" at bounding box center [410, 223] width 279 height 39
click at [271, 202] on input "c. The Product Breakdown Structure identifies all products while the Product Fl…" at bounding box center [271, 199] width 0 height 6
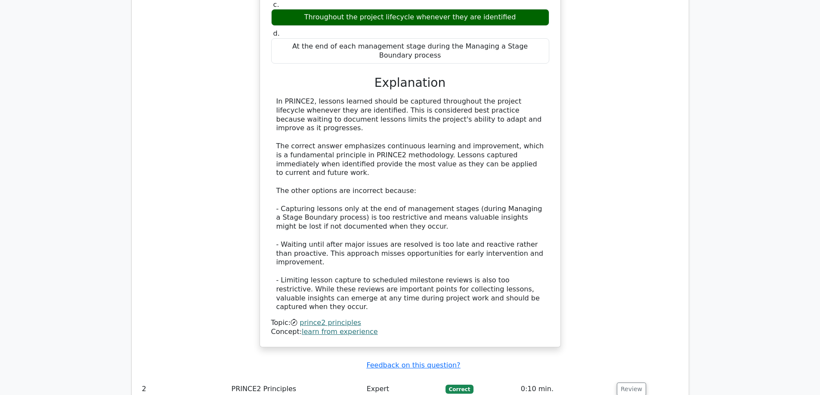
scroll to position [990, 0]
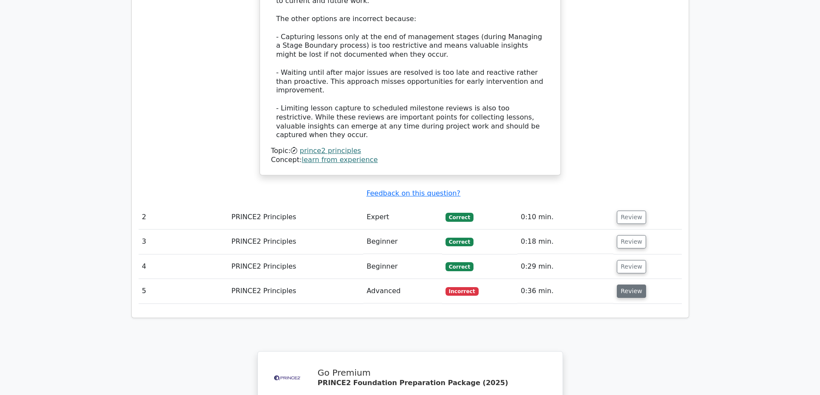
click at [629, 285] on button "Review" at bounding box center [631, 291] width 29 height 13
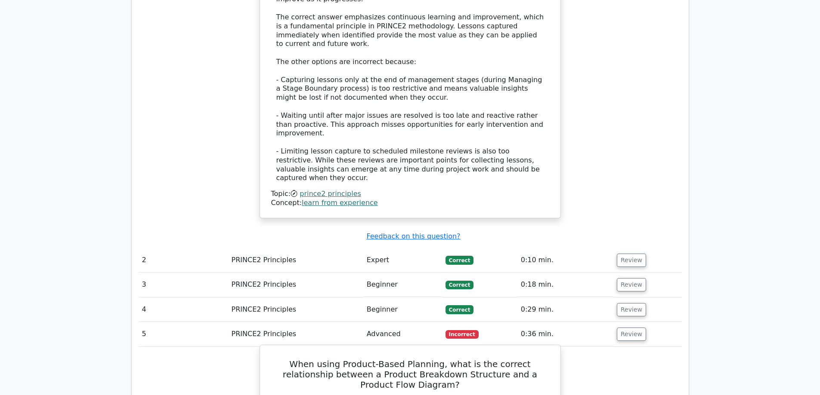
scroll to position [1076, 0]
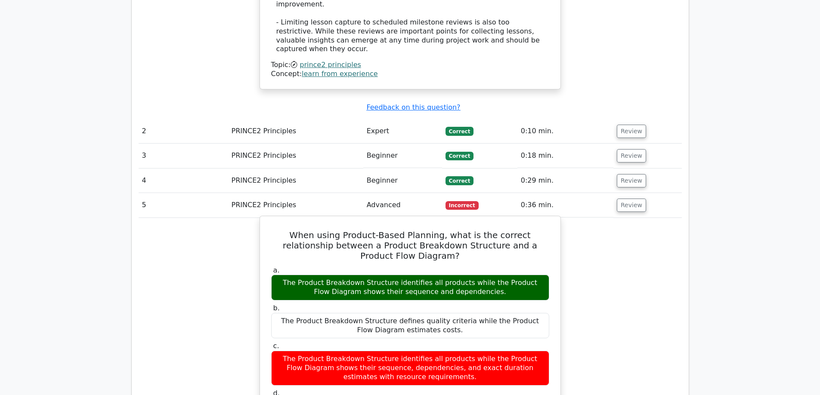
drag, startPoint x: 488, startPoint y: 208, endPoint x: 285, endPoint y: 191, distance: 204.2
click at [285, 275] on div "The Product Breakdown Structure identifies all products while the Product Flow …" at bounding box center [410, 288] width 278 height 26
copy div "The Product Breakdown Structure identifies all products while the Product Flow …"
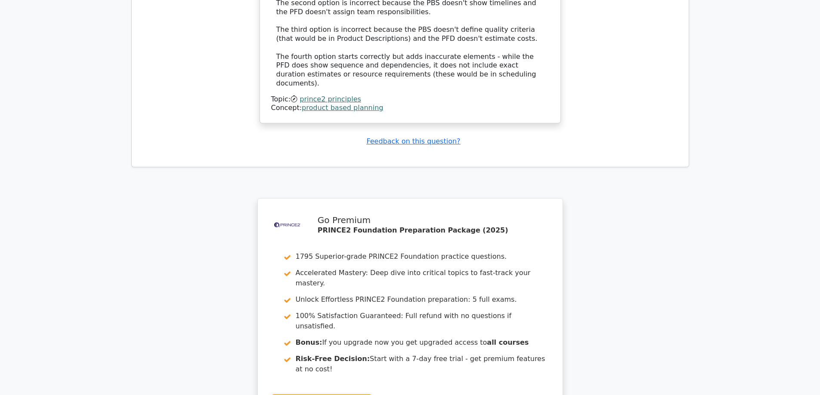
scroll to position [1690, 0]
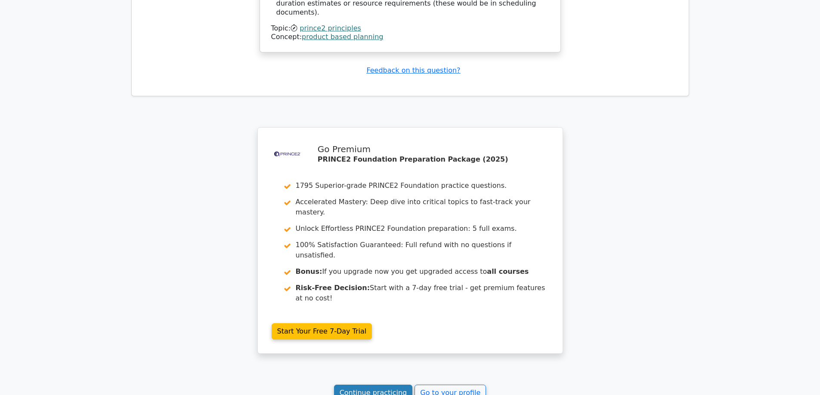
click at [379, 385] on link "Continue practicing" at bounding box center [373, 393] width 79 height 16
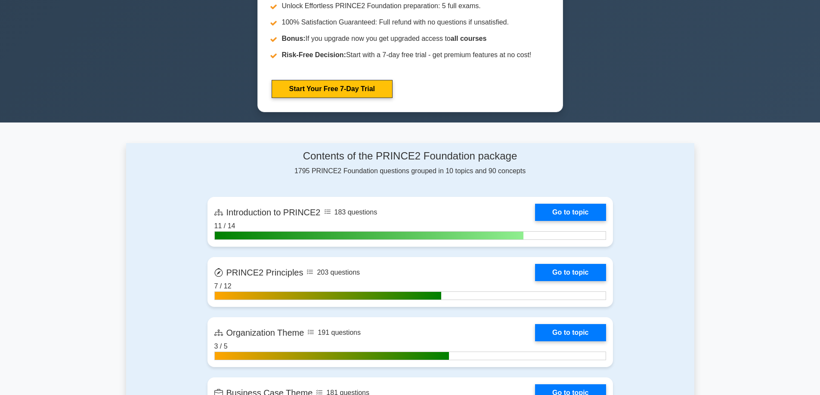
scroll to position [559, 0]
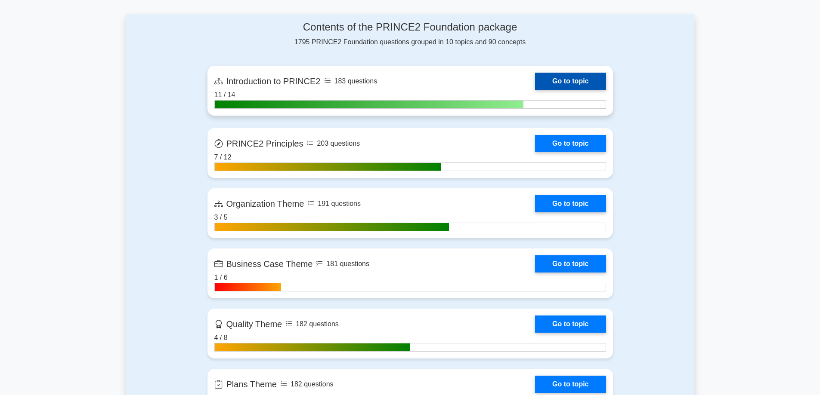
click at [576, 83] on link "Go to topic" at bounding box center [570, 81] width 71 height 17
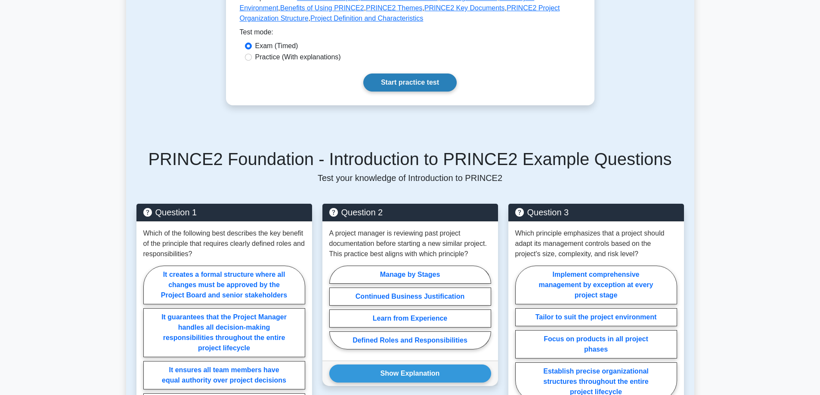
click at [411, 82] on link "Start practice test" at bounding box center [409, 83] width 93 height 18
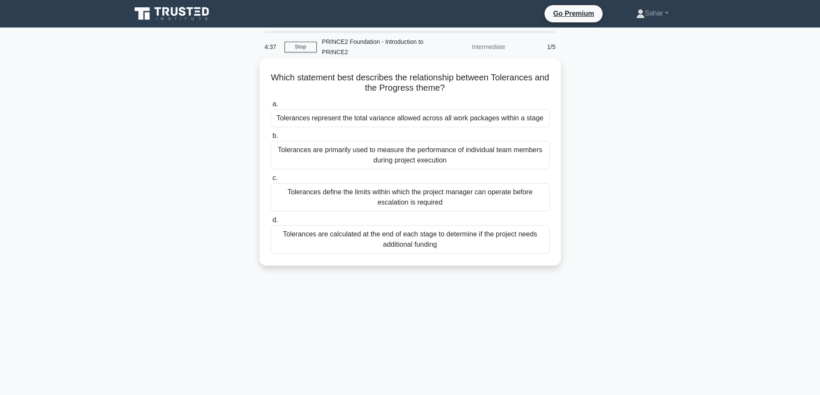
click at [481, 201] on div "Tolerances define the limits within which the project manager can operate befor…" at bounding box center [410, 197] width 279 height 28
click at [271, 181] on input "c. Tolerances define the limits within which the project manager can operate be…" at bounding box center [271, 179] width 0 height 6
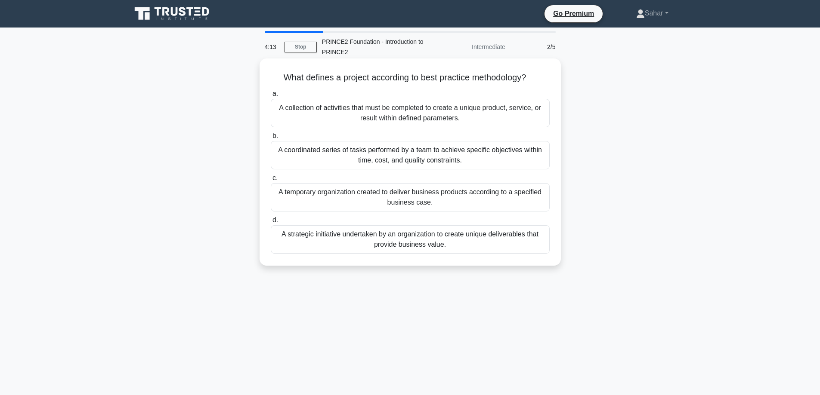
click at [492, 200] on div "A temporary organization created to deliver business products according to a sp…" at bounding box center [410, 197] width 279 height 28
click at [271, 181] on input "c. A temporary organization created to deliver business products according to a…" at bounding box center [271, 179] width 0 height 6
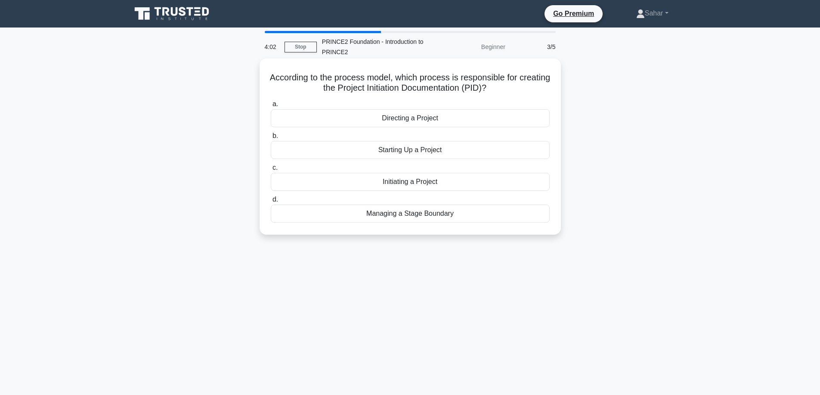
click at [481, 179] on div "Initiating a Project" at bounding box center [410, 182] width 279 height 18
click at [271, 171] on input "c. Initiating a Project" at bounding box center [271, 168] width 0 height 6
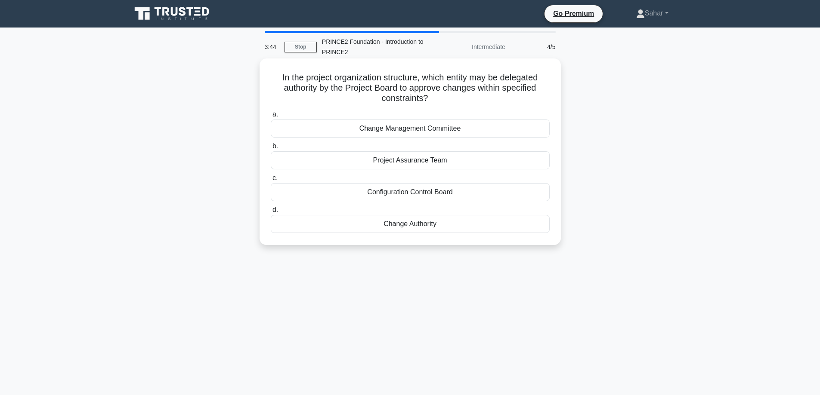
click at [425, 226] on div "Change Authority" at bounding box center [410, 224] width 279 height 18
click at [271, 213] on input "d. Change Authority" at bounding box center [271, 210] width 0 height 6
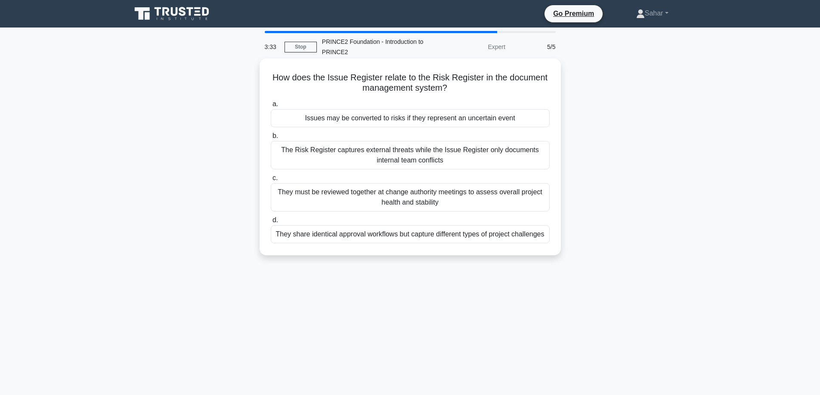
click at [456, 119] on div "Issues may be converted to risks if they represent an uncertain event" at bounding box center [410, 118] width 279 height 18
click at [271, 107] on input "a. Issues may be converted to risks if they represent an uncertain event" at bounding box center [271, 105] width 0 height 6
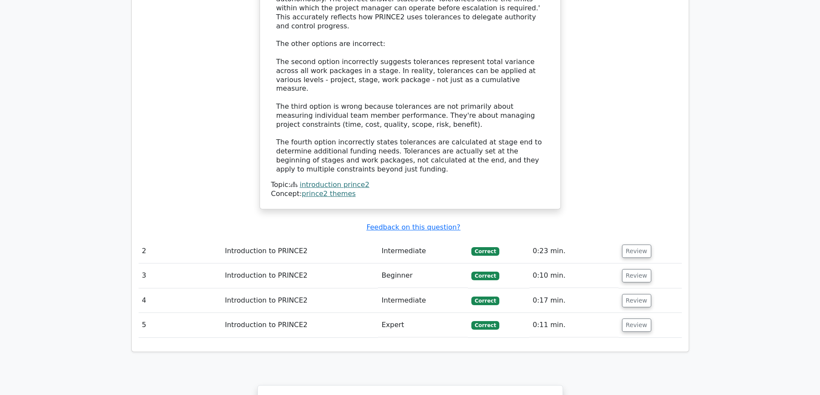
scroll to position [1251, 0]
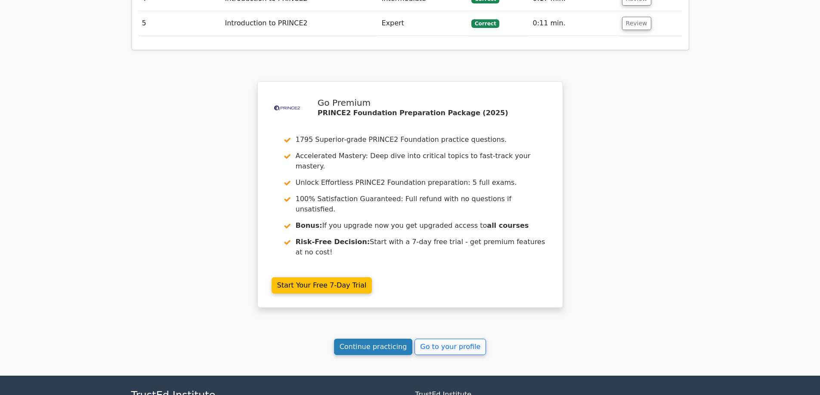
click at [373, 339] on link "Continue practicing" at bounding box center [373, 347] width 79 height 16
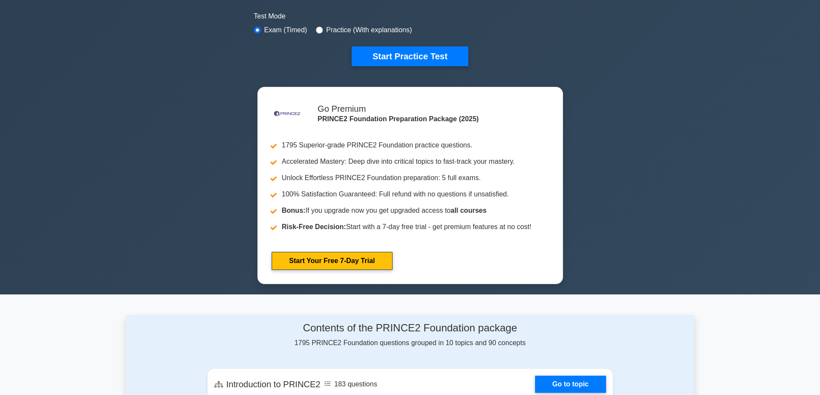
scroll to position [473, 0]
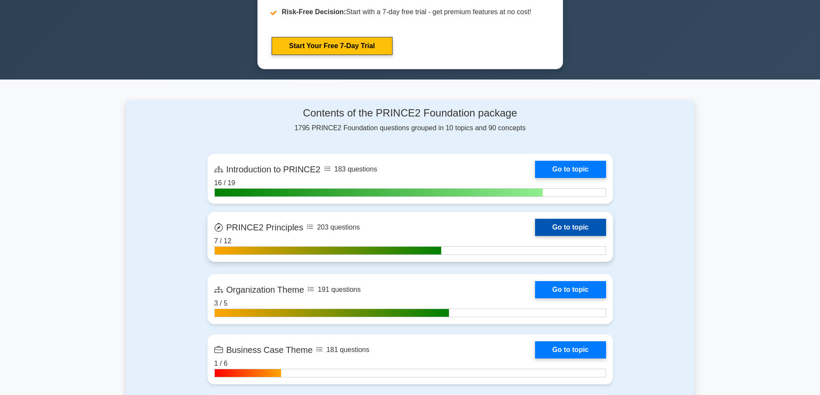
click at [578, 228] on link "Go to topic" at bounding box center [570, 227] width 71 height 17
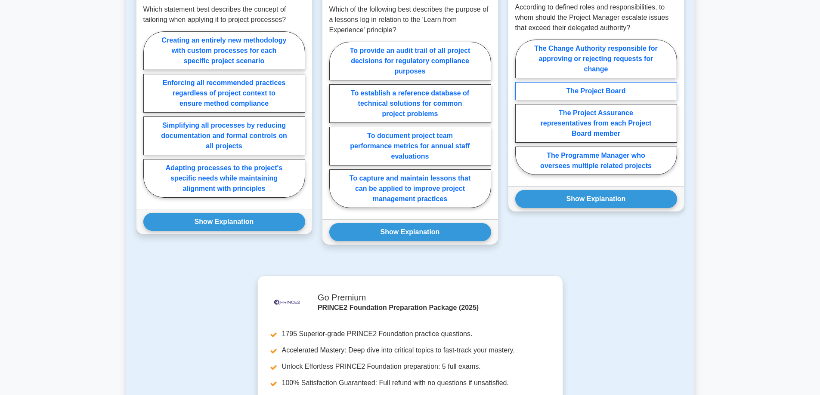
scroll to position [675, 0]
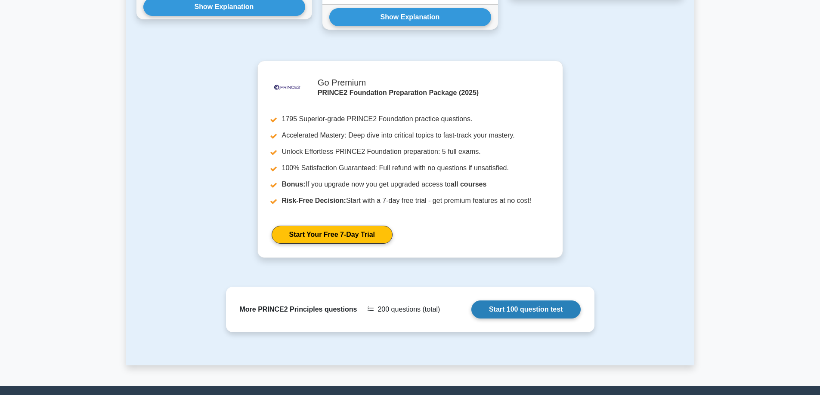
click at [528, 314] on link "Start 100 question test" at bounding box center [525, 310] width 109 height 18
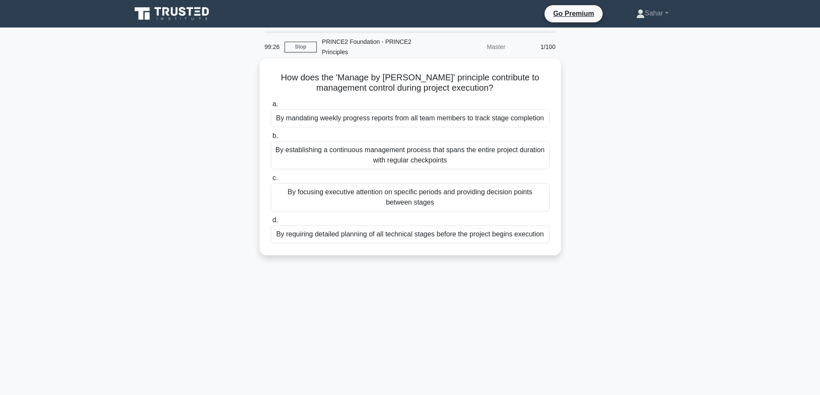
click at [493, 187] on div "By focusing executive attention on specific periods and providing decision poin…" at bounding box center [410, 197] width 279 height 28
click at [271, 181] on input "c. By focusing executive attention on specific periods and providing decision p…" at bounding box center [271, 179] width 0 height 6
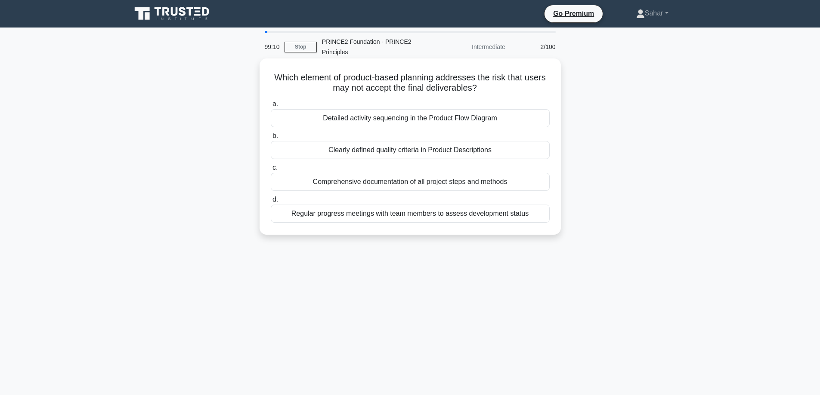
click at [435, 152] on div "Clearly defined quality criteria in Product Descriptions" at bounding box center [410, 150] width 279 height 18
click at [271, 139] on input "b. Clearly defined quality criteria in Product Descriptions" at bounding box center [271, 136] width 0 height 6
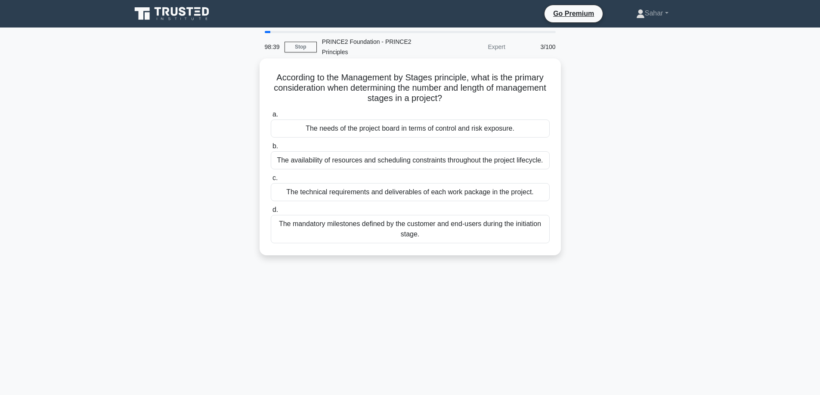
click at [463, 133] on div "The needs of the project board in terms of control and risk exposure." at bounding box center [410, 129] width 279 height 18
click at [271, 117] on input "a. The needs of the project board in terms of control and risk exposure." at bounding box center [271, 115] width 0 height 6
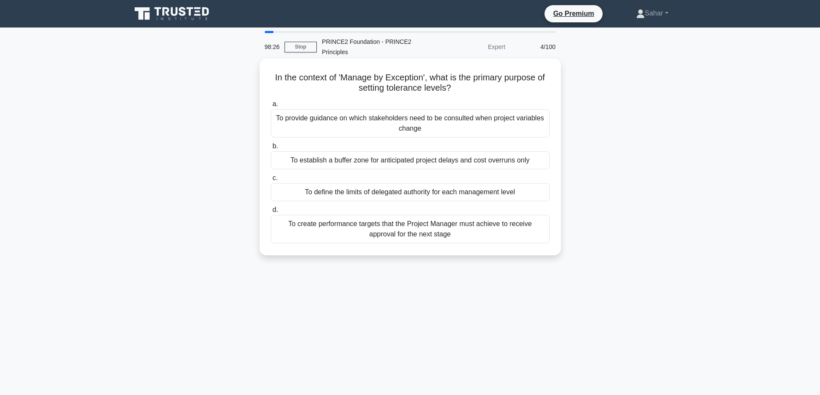
click at [490, 193] on div "To define the limits of delegated authority for each management level" at bounding box center [410, 192] width 279 height 18
click at [271, 181] on input "c. To define the limits of delegated authority for each management level" at bounding box center [271, 179] width 0 height 6
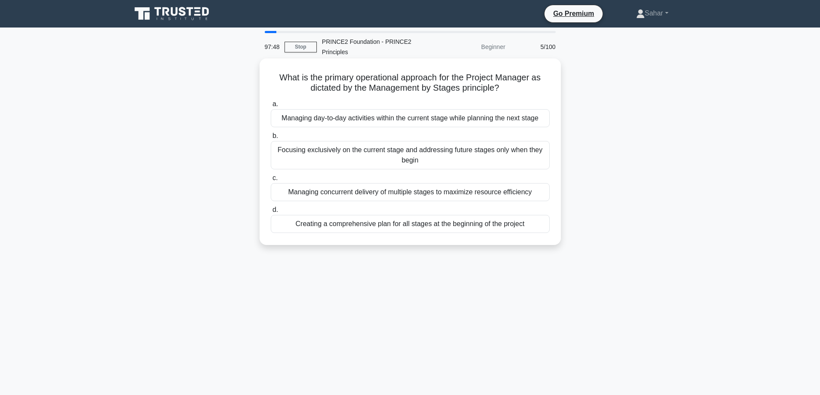
click at [432, 118] on div "Managing day-to-day activities within the current stage while planning the next…" at bounding box center [410, 118] width 279 height 18
click at [271, 107] on input "a. Managing day-to-day activities within the current stage while planning the n…" at bounding box center [271, 105] width 0 height 6
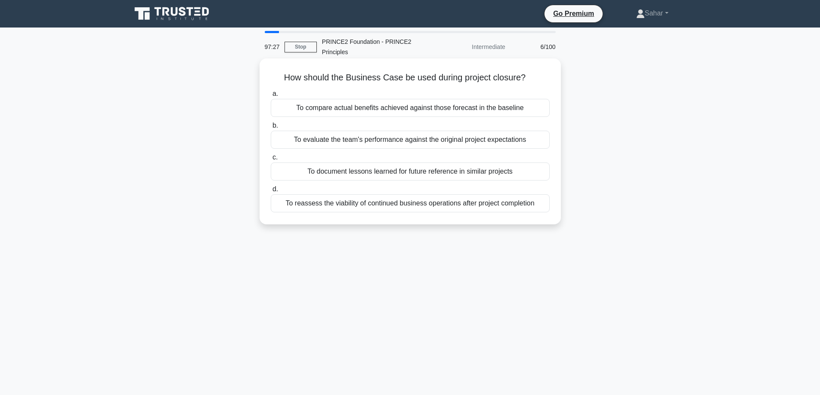
click at [422, 137] on div "To evaluate the team's performance against the original project expectations" at bounding box center [410, 140] width 279 height 18
click at [271, 129] on input "b. To evaluate the team's performance against the original project expectations" at bounding box center [271, 126] width 0 height 6
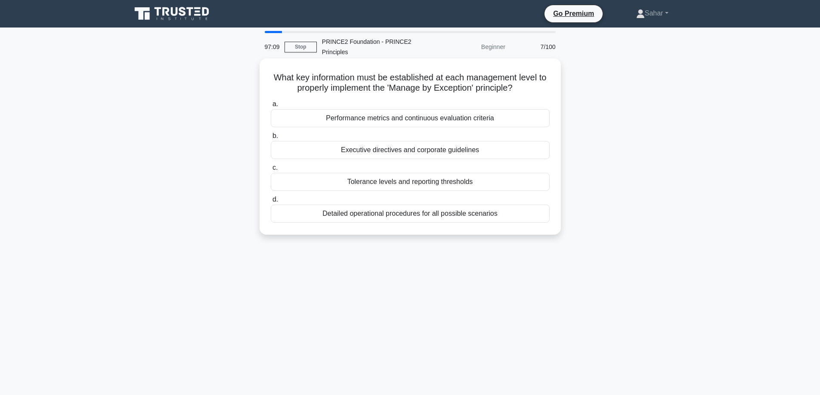
click at [371, 184] on div "Tolerance levels and reporting thresholds" at bounding box center [410, 182] width 279 height 18
click at [271, 171] on input "c. Tolerance levels and reporting thresholds" at bounding box center [271, 168] width 0 height 6
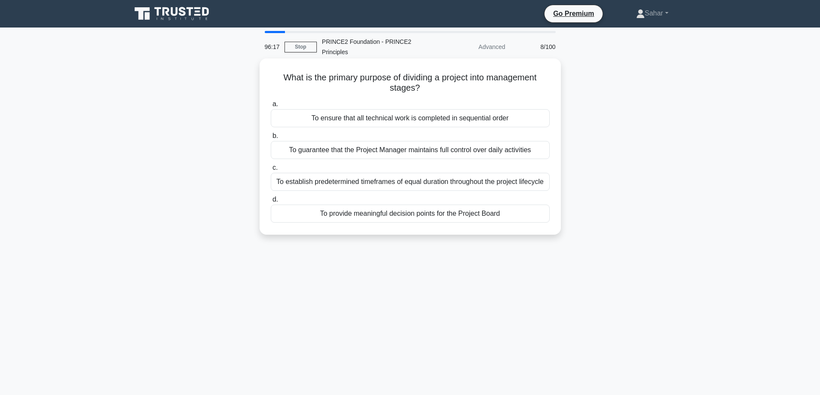
click at [411, 218] on div "To provide meaningful decision points for the Project Board" at bounding box center [410, 214] width 279 height 18
click at [271, 203] on input "d. To provide meaningful decision points for the Project Board" at bounding box center [271, 200] width 0 height 6
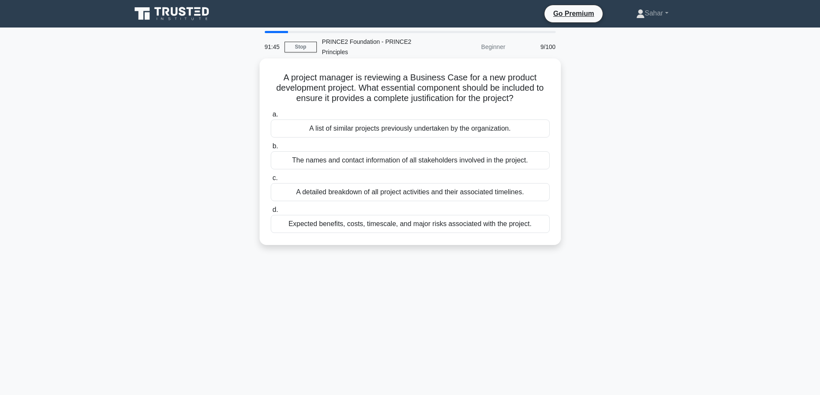
click at [394, 230] on div "Expected benefits, costs, timescale, and major risks associated with the projec…" at bounding box center [410, 224] width 279 height 18
click at [271, 213] on input "d. Expected benefits, costs, timescale, and major risks associated with the pro…" at bounding box center [271, 210] width 0 height 6
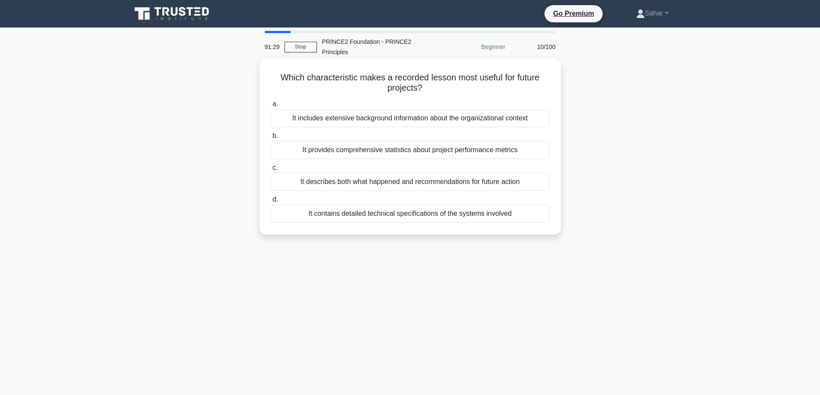
click at [413, 183] on div "It describes both what happened and recommendations for future action" at bounding box center [410, 182] width 279 height 18
click at [271, 171] on input "c. It describes both what happened and recommendations for future action" at bounding box center [271, 168] width 0 height 6
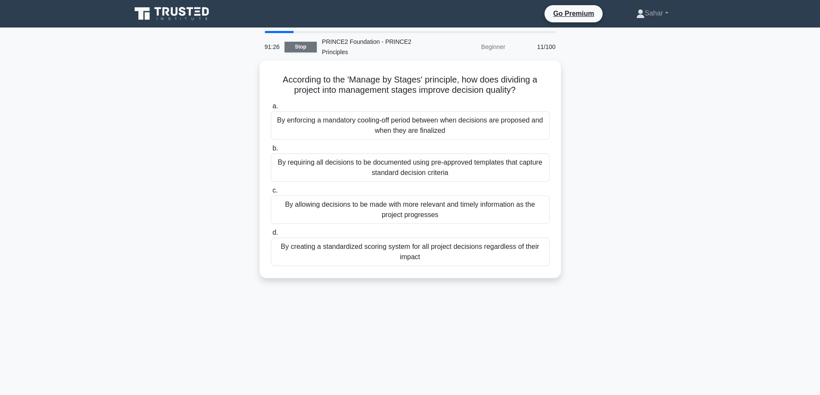
click at [301, 49] on link "Stop" at bounding box center [300, 47] width 32 height 11
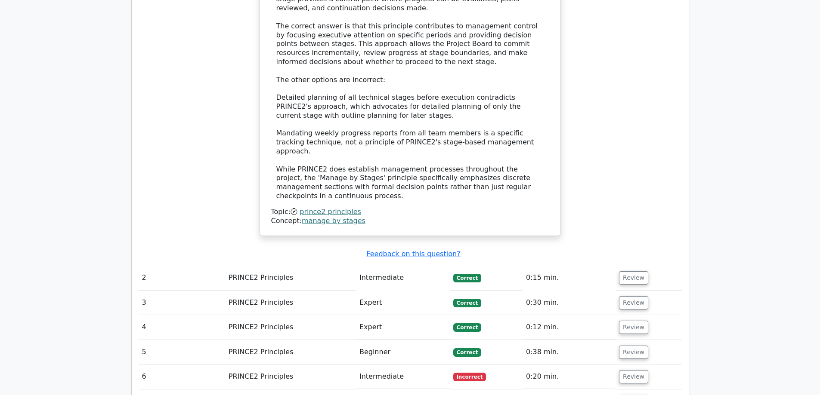
scroll to position [1119, 0]
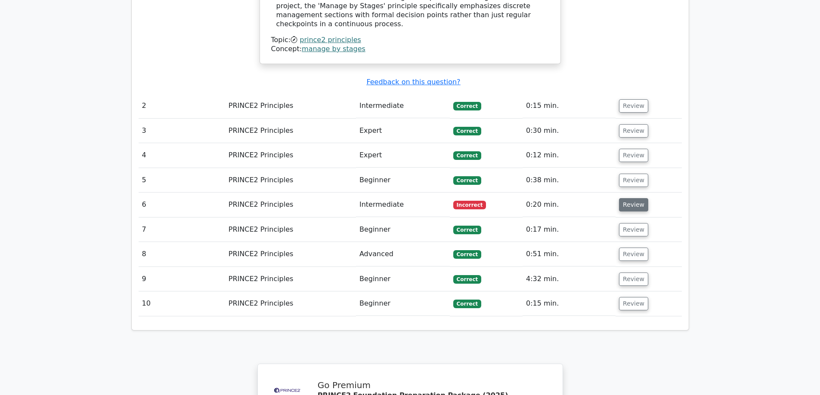
click at [626, 198] on button "Review" at bounding box center [633, 204] width 29 height 13
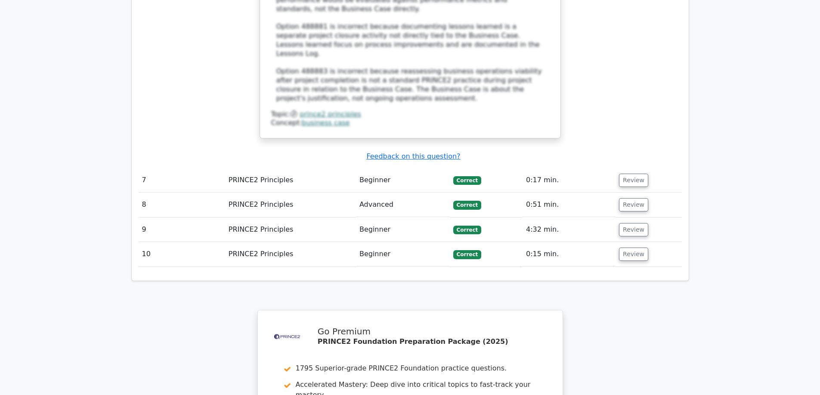
scroll to position [1839, 0]
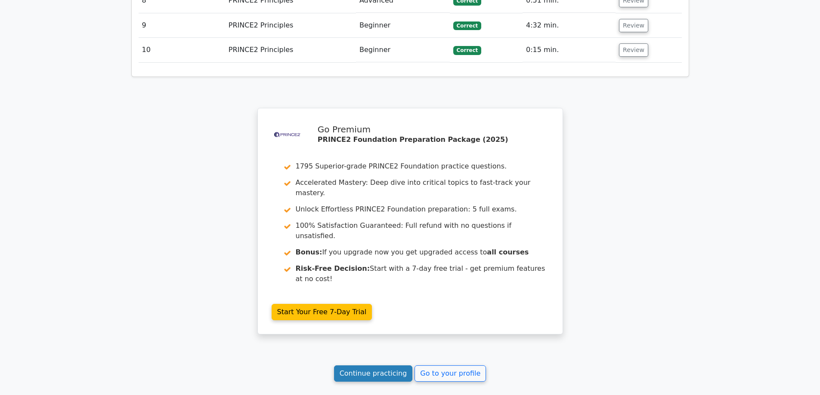
click at [387, 366] on link "Continue practicing" at bounding box center [373, 374] width 79 height 16
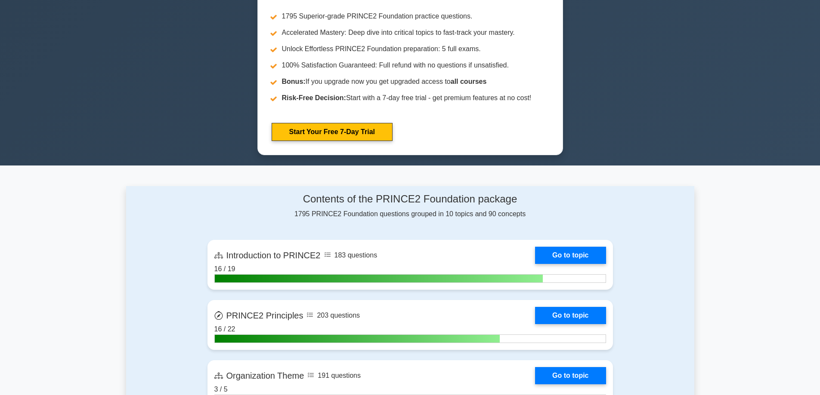
scroll to position [559, 0]
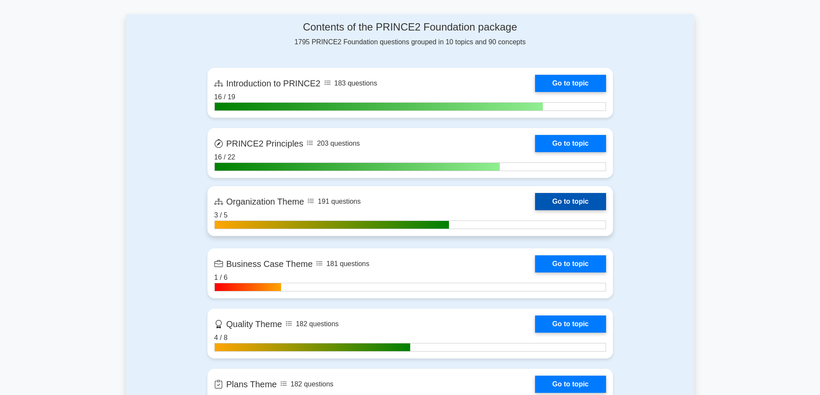
click at [551, 203] on link "Go to topic" at bounding box center [570, 201] width 71 height 17
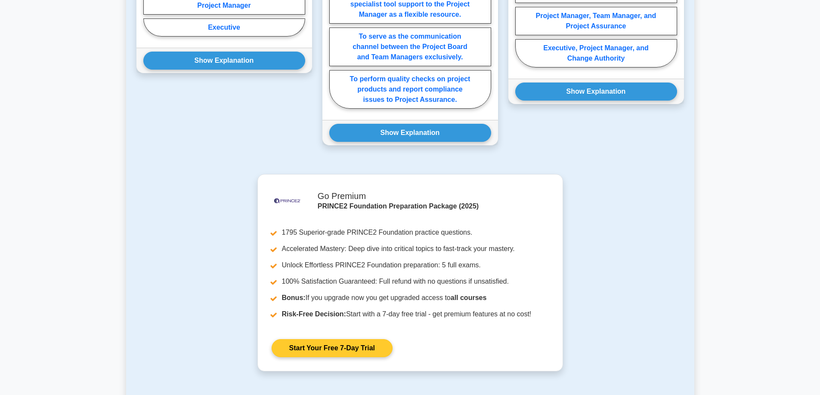
scroll to position [751, 0]
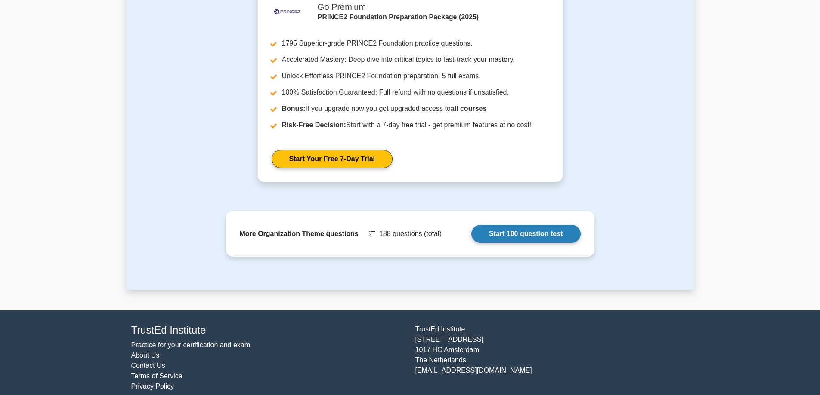
click at [518, 227] on link "Start 100 question test" at bounding box center [525, 234] width 109 height 18
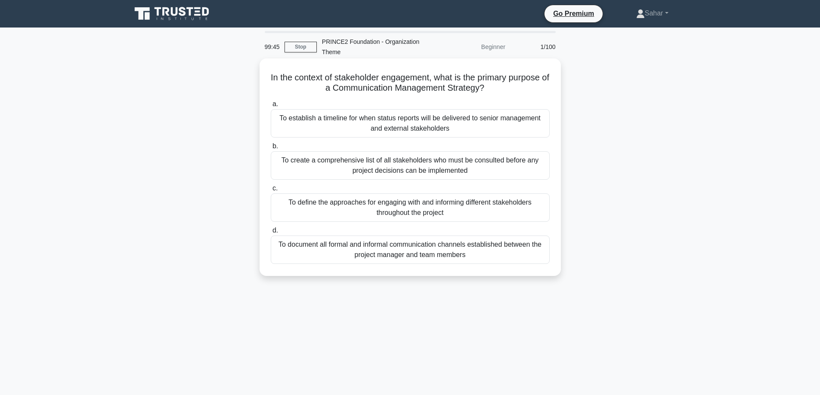
click at [530, 212] on div "To define the approaches for engaging with and informing different stakeholders…" at bounding box center [410, 208] width 279 height 28
click at [271, 191] on input "c. To define the approaches for engaging with and informing different stakehold…" at bounding box center [271, 189] width 0 height 6
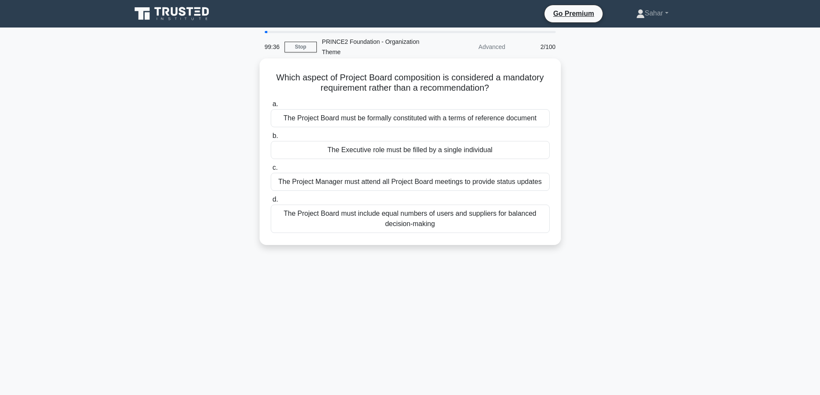
click at [484, 152] on div "The Executive role must be filled by a single individual" at bounding box center [410, 150] width 279 height 18
click at [271, 139] on input "b. The Executive role must be filled by a single individual" at bounding box center [271, 136] width 0 height 6
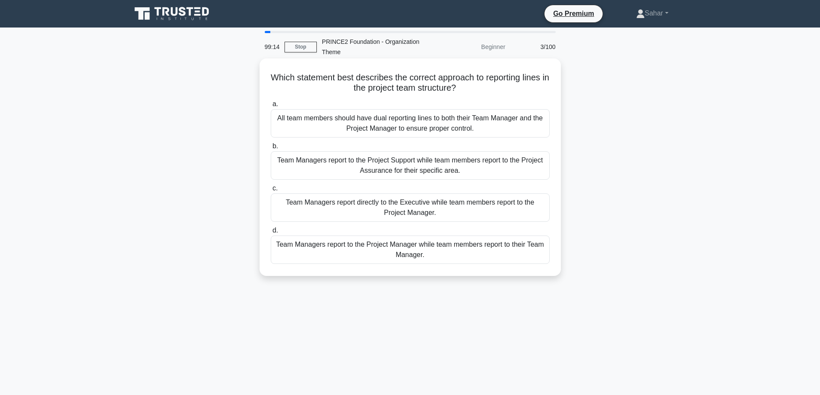
click at [510, 256] on div "Team Managers report to the Project Manager while team members report to their …" at bounding box center [410, 250] width 279 height 28
click at [271, 234] on input "d. Team Managers report to the Project Manager while team members report to the…" at bounding box center [271, 231] width 0 height 6
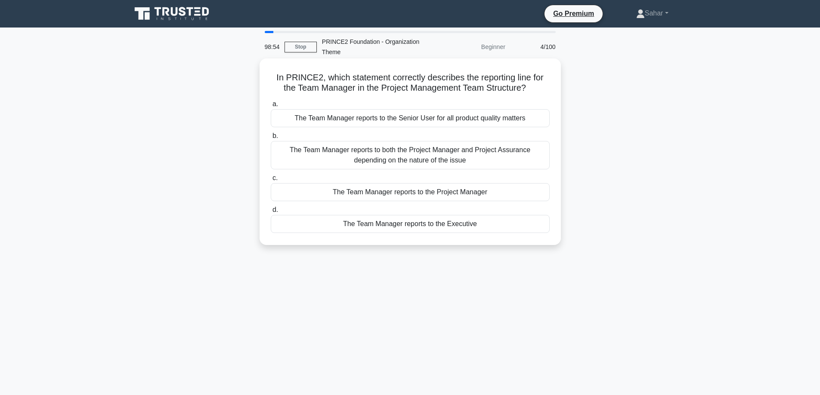
click at [465, 190] on div "The Team Manager reports to the Project Manager" at bounding box center [410, 192] width 279 height 18
click at [271, 181] on input "c. The Team Manager reports to the Project Manager" at bounding box center [271, 179] width 0 height 6
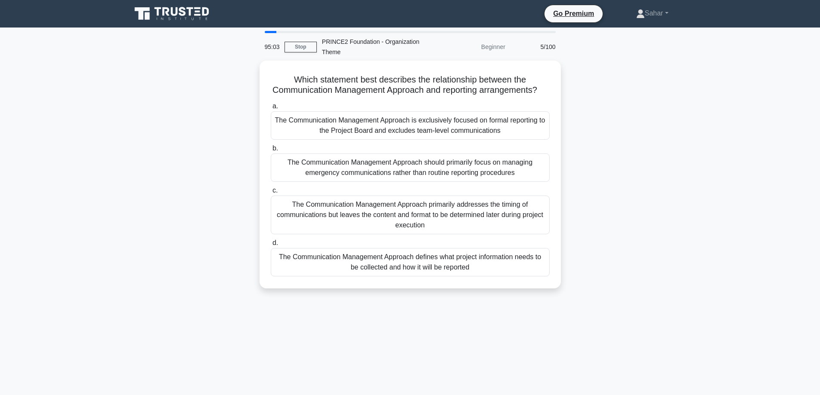
click at [593, 1] on nav "Go Premium Sahar Profile" at bounding box center [410, 14] width 820 height 28
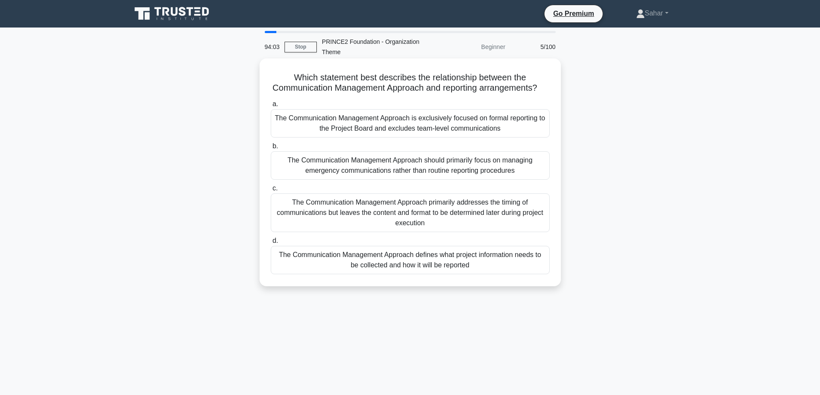
click at [340, 136] on div "The Communication Management Approach is exclusively focused on formal reportin…" at bounding box center [410, 123] width 279 height 28
click at [271, 107] on input "a. The Communication Management Approach is exclusively focused on formal repor…" at bounding box center [271, 105] width 0 height 6
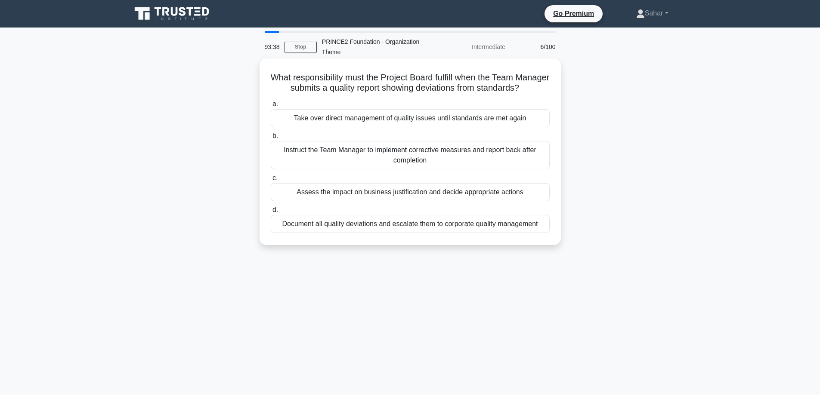
click at [347, 201] on div "Assess the impact on business justification and decide appropriate actions" at bounding box center [410, 192] width 279 height 18
click at [271, 181] on input "c. Assess the impact on business justification and decide appropriate actions" at bounding box center [271, 179] width 0 height 6
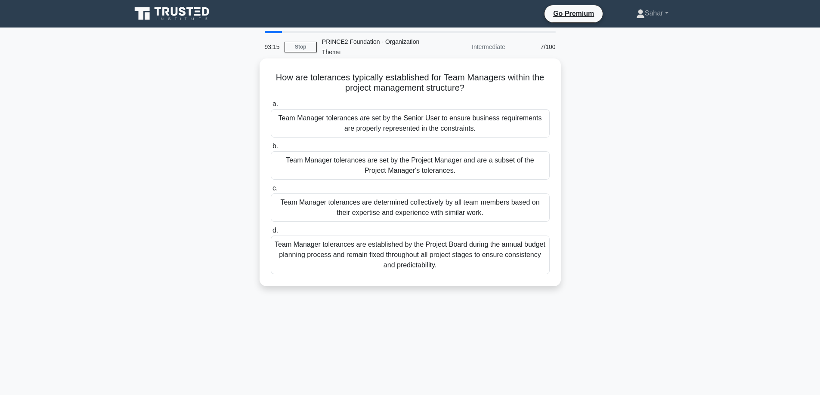
click at [355, 170] on div "Team Manager tolerances are set by the Project Manager and are a subset of the …" at bounding box center [410, 165] width 279 height 28
click at [271, 149] on input "b. Team Manager tolerances are set by the Project Manager and are a subset of t…" at bounding box center [271, 147] width 0 height 6
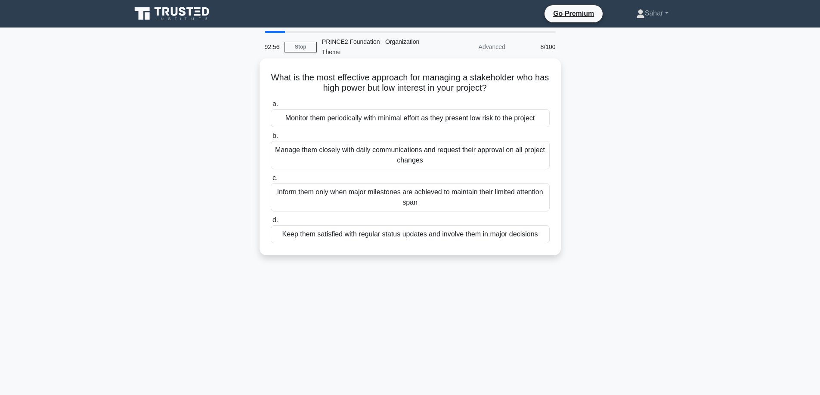
click at [361, 236] on div "Keep them satisfied with regular status updates and involve them in major decis…" at bounding box center [410, 234] width 279 height 18
click at [271, 223] on input "d. Keep them satisfied with regular status updates and involve them in major de…" at bounding box center [271, 221] width 0 height 6
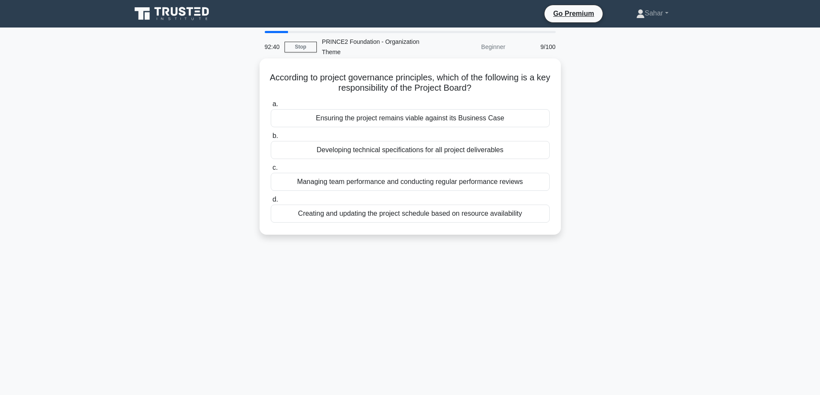
click at [367, 118] on div "Ensuring the project remains viable against its Business Case" at bounding box center [410, 118] width 279 height 18
click at [271, 107] on input "a. Ensuring the project remains viable against its Business Case" at bounding box center [271, 105] width 0 height 6
click at [368, 149] on div "The products to be delivered and the work required" at bounding box center [410, 150] width 279 height 18
click at [271, 139] on input "b. The products to be delivered and the work required" at bounding box center [271, 136] width 0 height 6
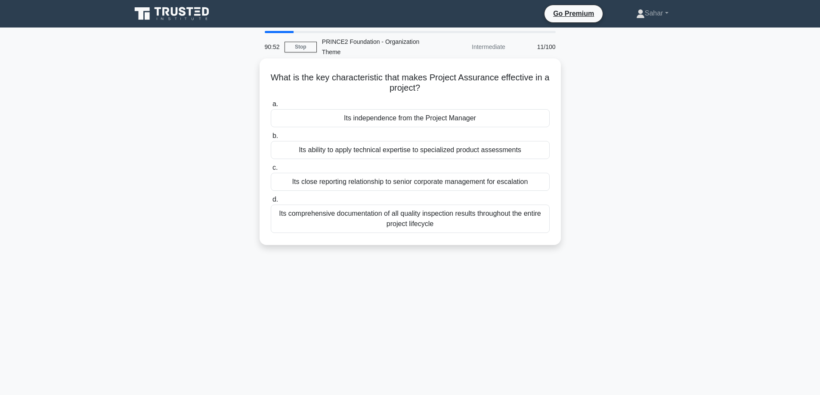
click at [436, 121] on div "Its independence from the Project Manager" at bounding box center [410, 118] width 279 height 18
click at [271, 107] on input "a. Its independence from the Project Manager" at bounding box center [271, 105] width 0 height 6
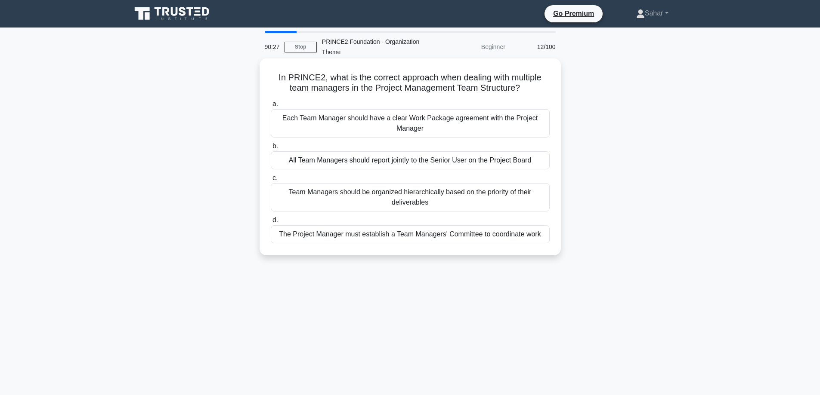
click at [338, 125] on div "Each Team Manager should have a clear Work Package agreement with the Project M…" at bounding box center [410, 123] width 279 height 28
click at [271, 107] on input "a. Each Team Manager should have a clear Work Package agreement with the Projec…" at bounding box center [271, 105] width 0 height 6
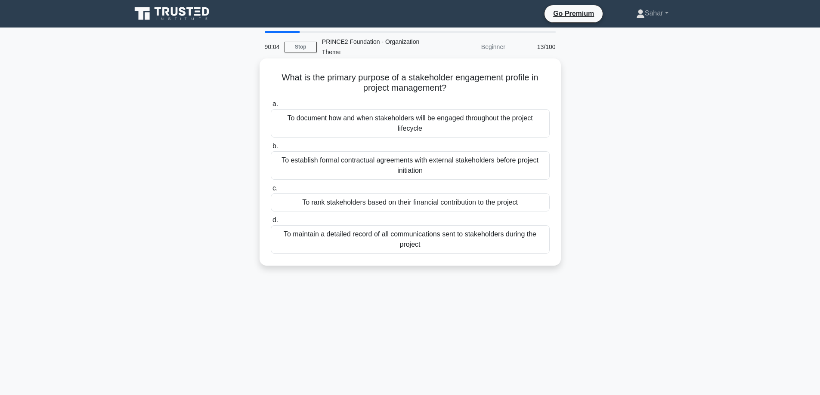
click at [440, 125] on div "To document how and when stakeholders will be engaged throughout the project li…" at bounding box center [410, 123] width 279 height 28
click at [271, 107] on input "a. To document how and when stakeholders will be engaged throughout the project…" at bounding box center [271, 105] width 0 height 6
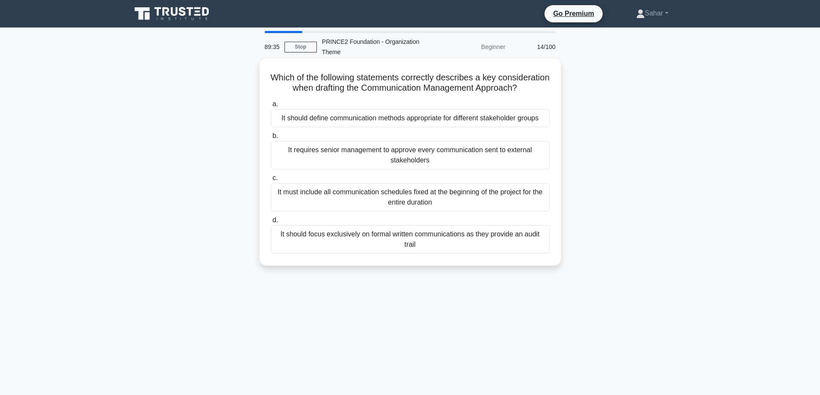
click at [371, 127] on div "It should define communication methods appropriate for different stakeholder gr…" at bounding box center [410, 118] width 279 height 18
click at [271, 107] on input "a. It should define communication methods appropriate for different stakeholder…" at bounding box center [271, 105] width 0 height 6
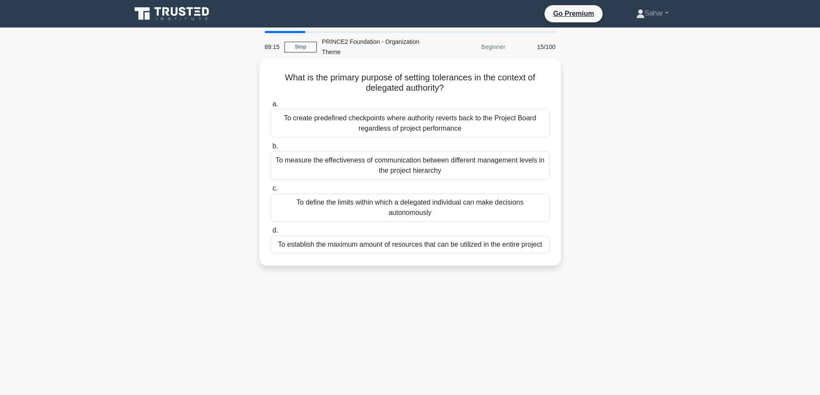
click at [356, 212] on div "To define the limits within which a delegated individual can make decisions aut…" at bounding box center [410, 208] width 279 height 28
click at [271, 191] on input "c. To define the limits within which a delegated individual can make decisions …" at bounding box center [271, 189] width 0 height 6
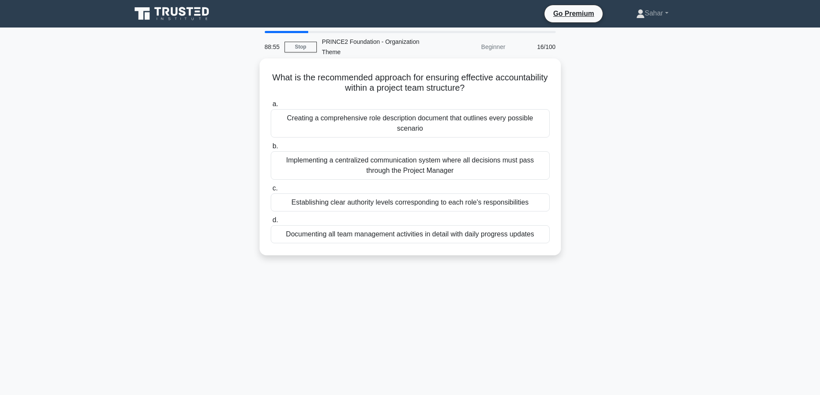
click at [448, 118] on div "Creating a comprehensive role description document that outlines every possible…" at bounding box center [410, 123] width 279 height 28
click at [271, 107] on input "a. Creating a comprehensive role description document that outlines every possi…" at bounding box center [271, 105] width 0 height 6
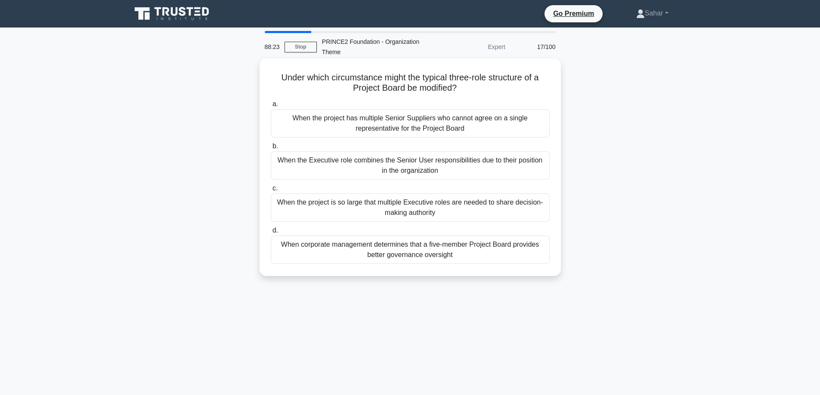
click at [362, 164] on div "When the Executive role combines the Senior User responsibilities due to their …" at bounding box center [410, 165] width 279 height 28
click at [271, 149] on input "b. When the Executive role combines the Senior User responsibilities due to the…" at bounding box center [271, 147] width 0 height 6
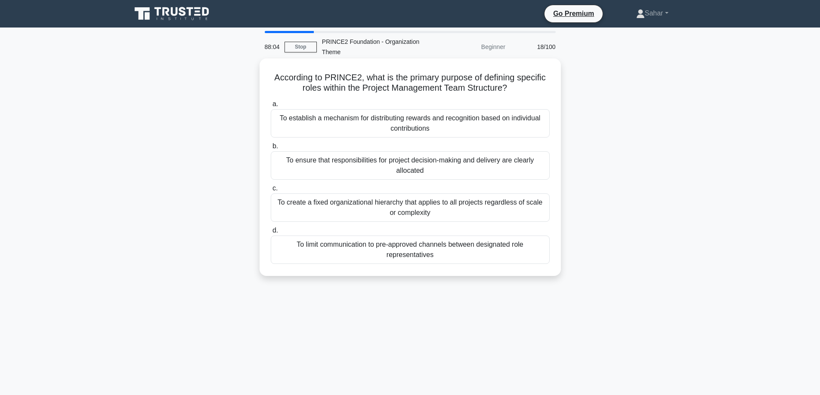
click at [446, 174] on div "To ensure that responsibilities for project decision-making and delivery are cl…" at bounding box center [410, 165] width 279 height 28
click at [271, 149] on input "b. To ensure that responsibilities for project decision-making and delivery are…" at bounding box center [271, 147] width 0 height 6
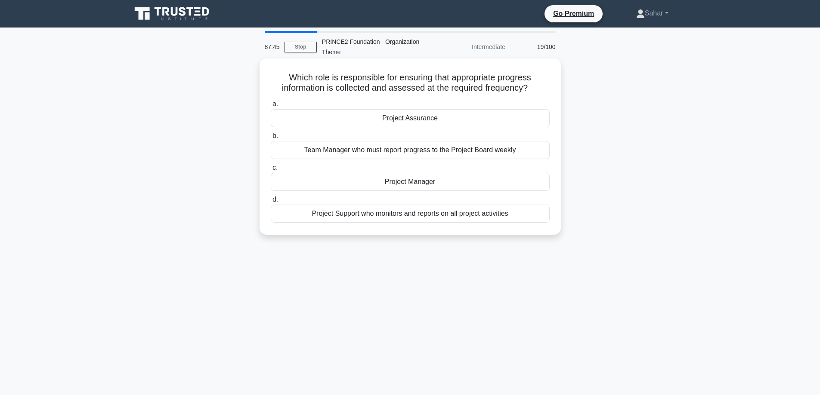
click at [438, 181] on div "Project Manager" at bounding box center [410, 182] width 279 height 18
click at [271, 171] on input "c. Project Manager" at bounding box center [271, 168] width 0 height 6
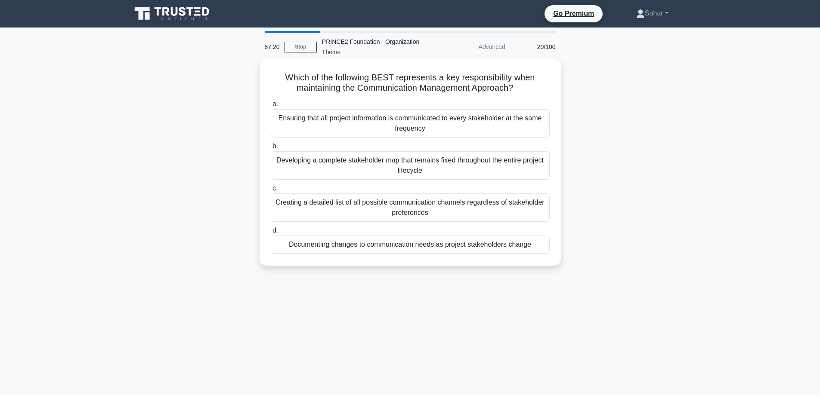
click at [450, 212] on div "Creating a detailed list of all possible communication channels regardless of s…" at bounding box center [410, 208] width 279 height 28
click at [271, 191] on input "c. Creating a detailed list of all possible communication channels regardless o…" at bounding box center [271, 189] width 0 height 6
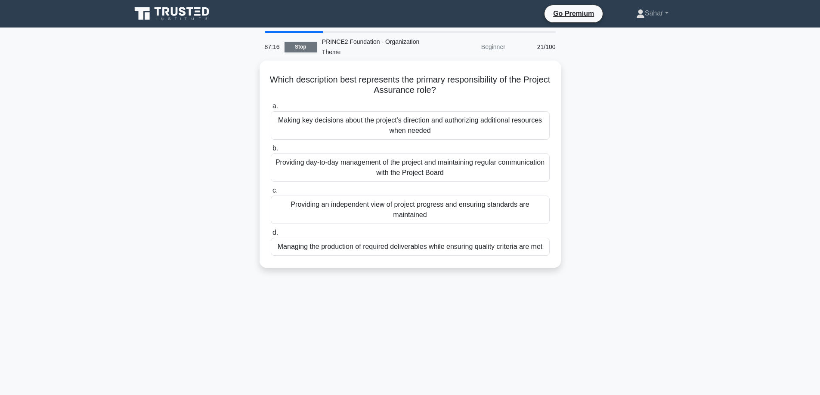
click at [299, 46] on link "Stop" at bounding box center [300, 47] width 32 height 11
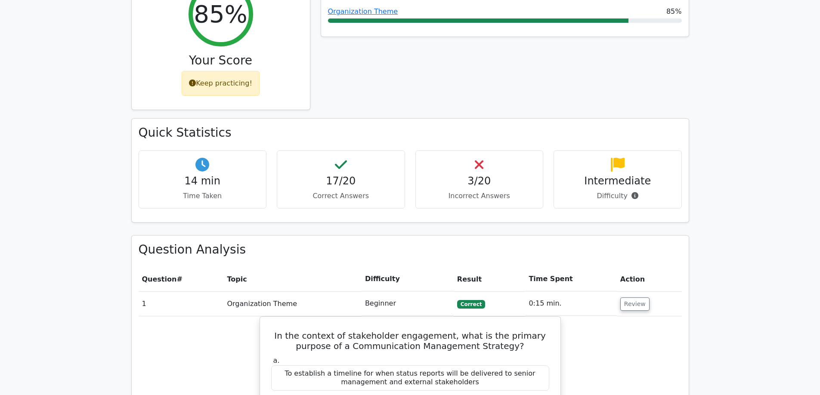
click at [616, 175] on h4 "Intermediate" at bounding box center [618, 181] width 114 height 12
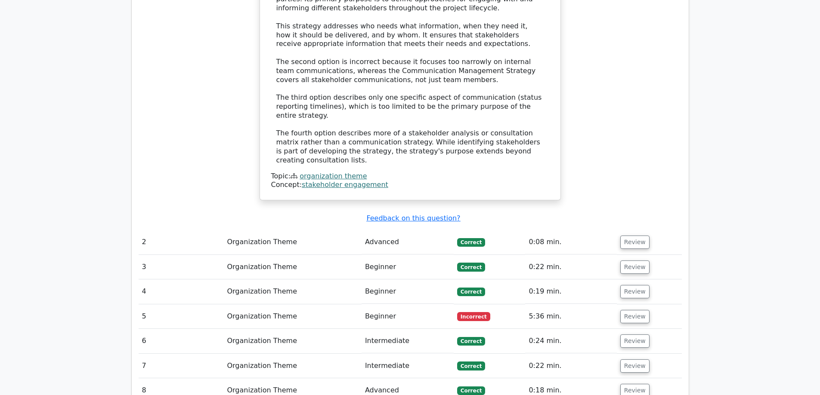
scroll to position [1033, 0]
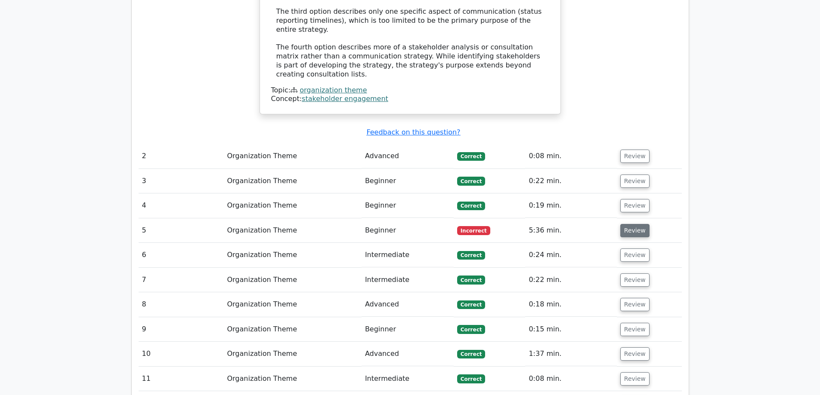
click at [629, 224] on button "Review" at bounding box center [634, 230] width 29 height 13
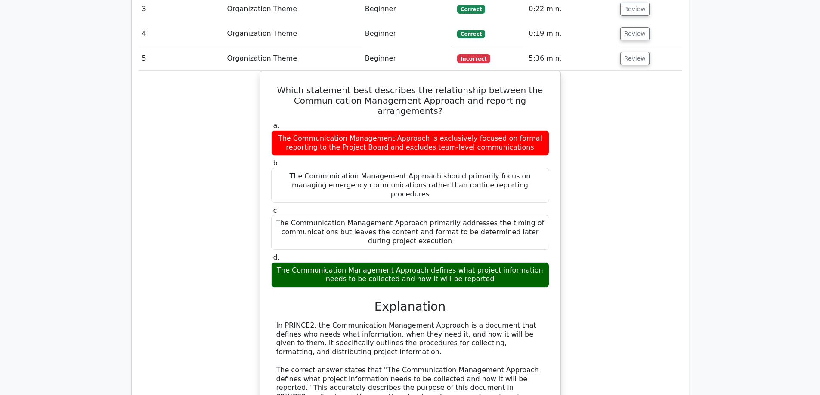
scroll to position [1248, 0]
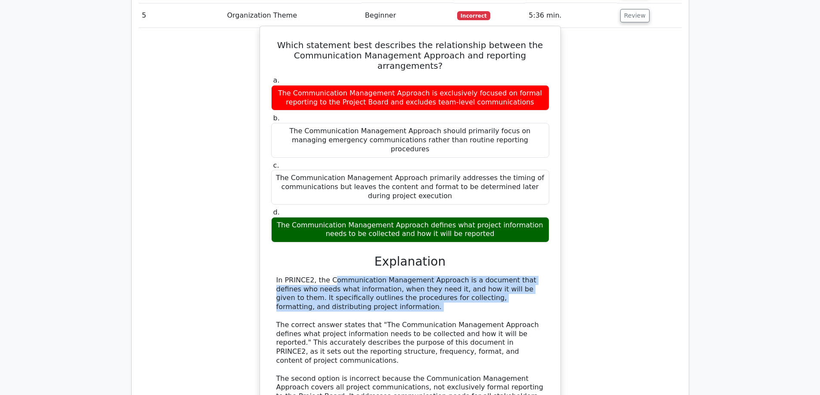
drag, startPoint x: 277, startPoint y: 209, endPoint x: 302, endPoint y: 244, distance: 43.5
click at [302, 276] on div "In PRINCE2, the Communication Management Approach is a document that defines wh…" at bounding box center [410, 383] width 268 height 215
copy div "In PRINCE2, the Communication Management Approach is a document that defines wh…"
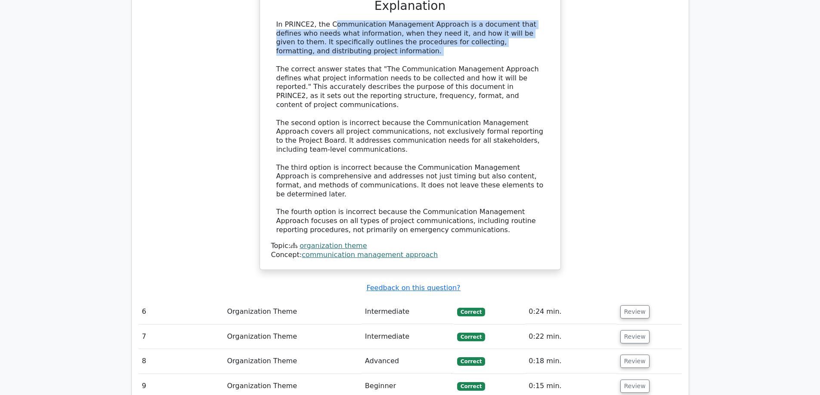
scroll to position [1678, 0]
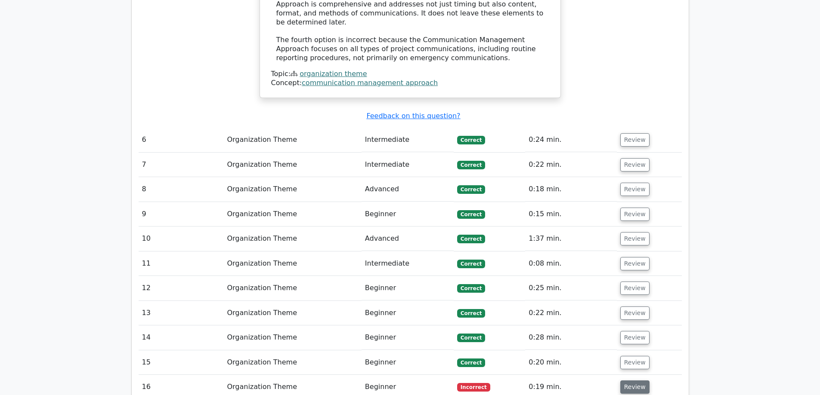
click at [634, 381] on button "Review" at bounding box center [634, 387] width 29 height 13
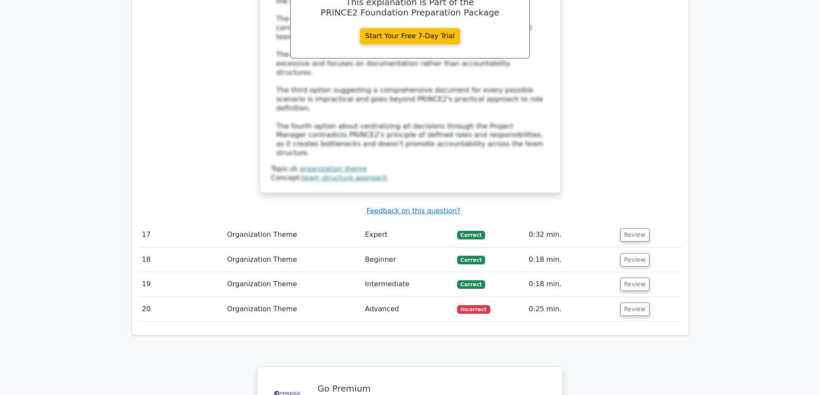
scroll to position [2536, 0]
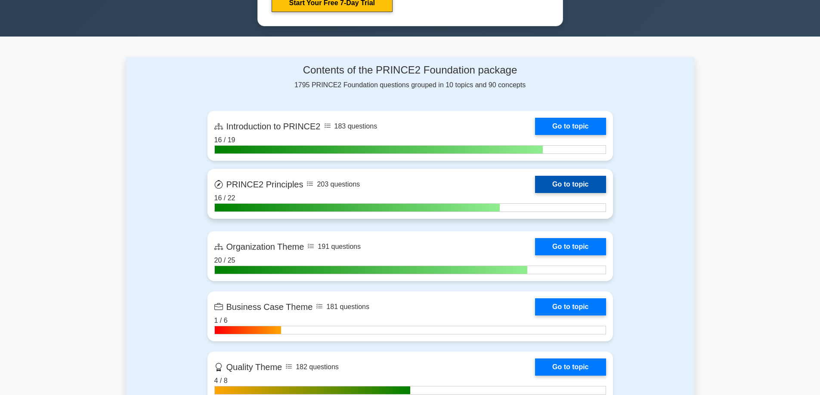
scroll to position [602, 0]
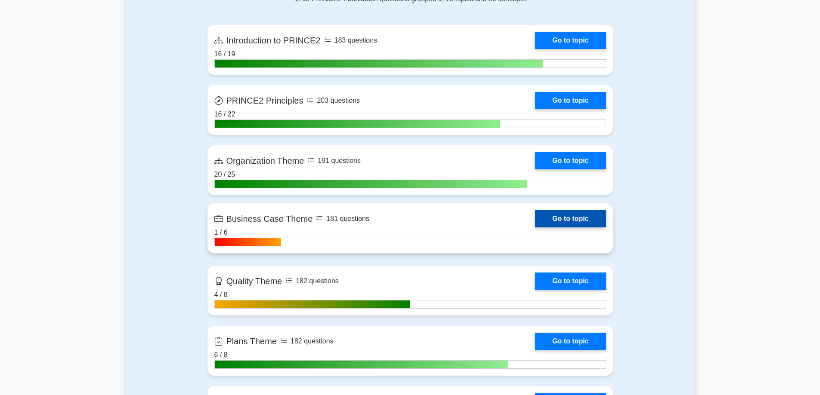
click at [566, 222] on link "Go to topic" at bounding box center [570, 218] width 71 height 17
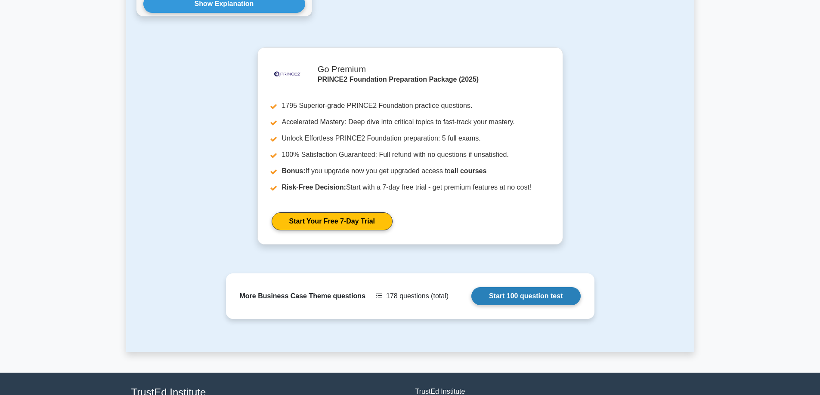
scroll to position [761, 0]
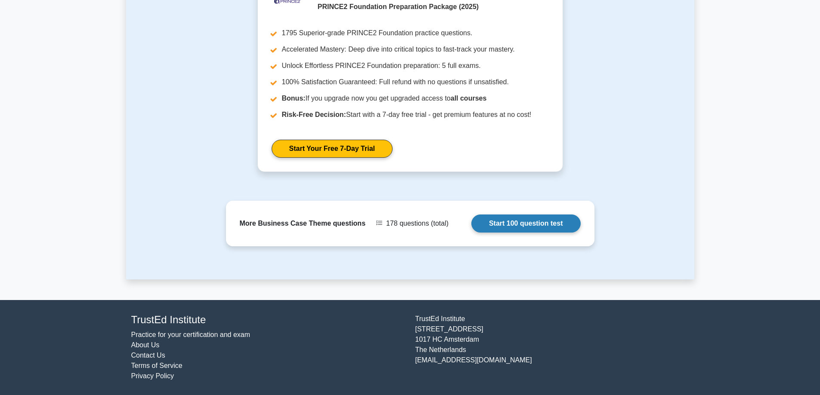
click at [503, 224] on link "Start 100 question test" at bounding box center [525, 224] width 109 height 18
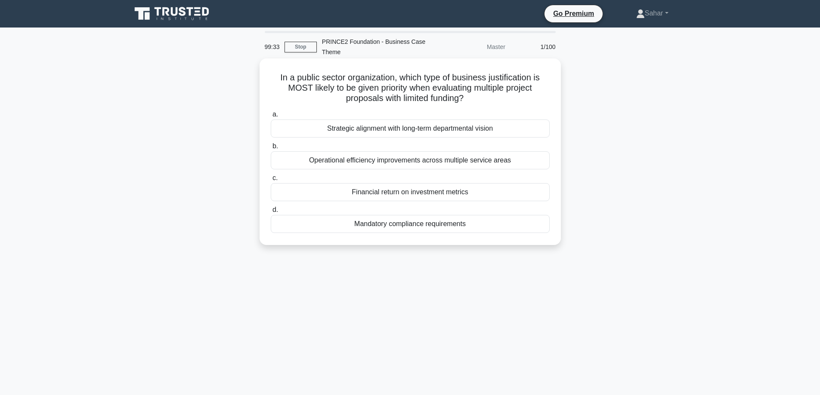
click at [400, 128] on div "Strategic alignment with long-term departmental vision" at bounding box center [410, 129] width 279 height 18
click at [271, 117] on input "a. Strategic alignment with long-term departmental vision" at bounding box center [271, 115] width 0 height 6
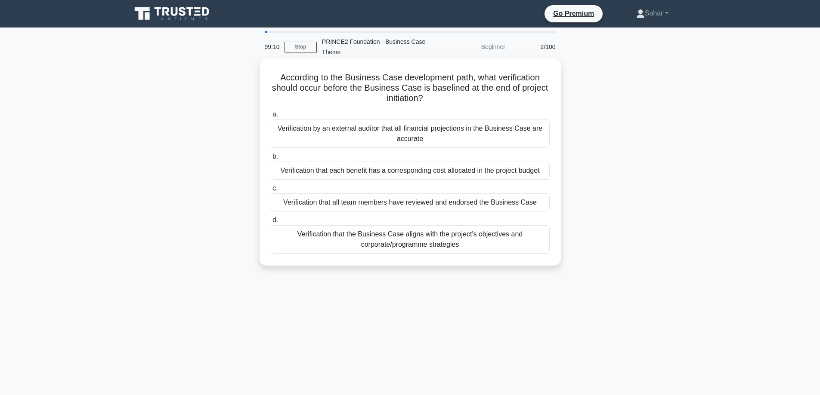
click at [472, 243] on div "Verification that the Business Case aligns with the project's objectives and co…" at bounding box center [410, 239] width 279 height 28
click at [271, 223] on input "d. Verification that the Business Case aligns with the project's objectives and…" at bounding box center [271, 221] width 0 height 6
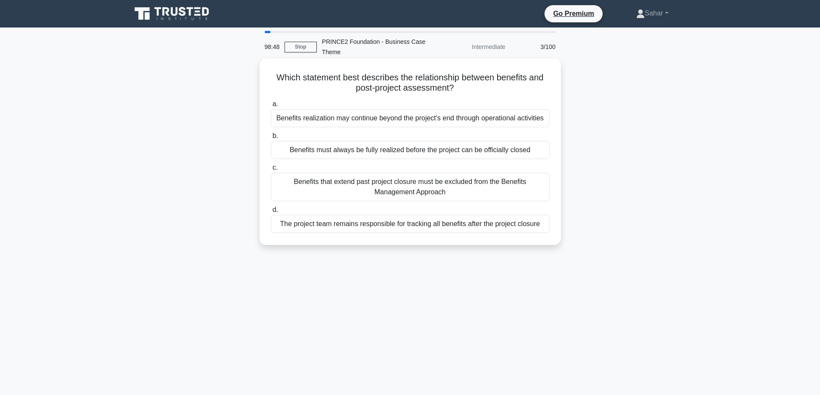
click at [463, 120] on div "Benefits realization may continue beyond the project's end through operational …" at bounding box center [410, 118] width 279 height 18
click at [271, 107] on input "a. Benefits realization may continue beyond the project's end through operation…" at bounding box center [271, 105] width 0 height 6
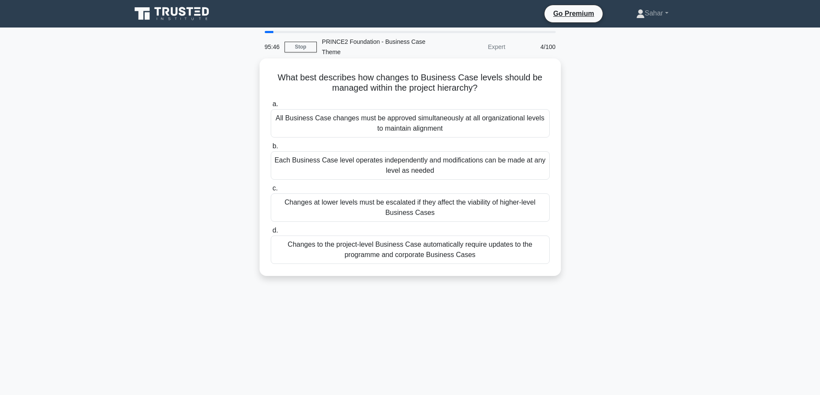
click at [593, 142] on div "What best describes how changes to Business Case levels should be managed withi…" at bounding box center [410, 175] width 568 height 228
click at [414, 129] on div "All Business Case changes must be approved simultaneously at all organizational…" at bounding box center [410, 123] width 279 height 28
click at [271, 107] on input "a. All Business Case changes must be approved simultaneously at all organizatio…" at bounding box center [271, 105] width 0 height 6
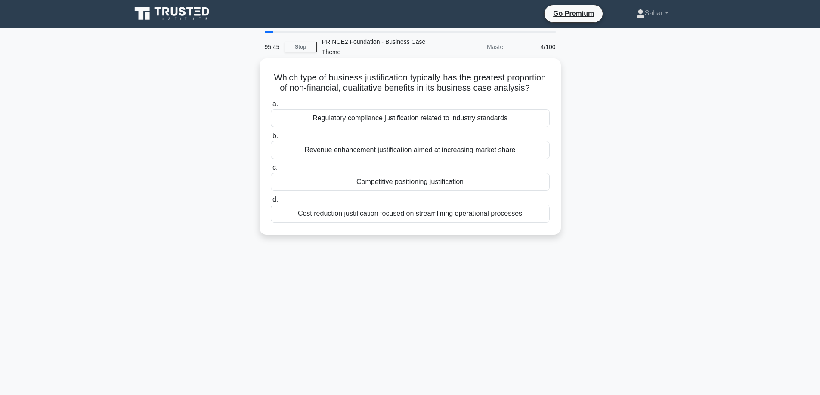
click at [442, 126] on div "Regulatory compliance justification related to industry standards" at bounding box center [410, 118] width 279 height 18
click at [444, 125] on div "Regulatory compliance justification related to industry standards" at bounding box center [410, 118] width 279 height 18
click at [271, 107] on input "a. Regulatory compliance justification related to industry standards" at bounding box center [271, 105] width 0 height 6
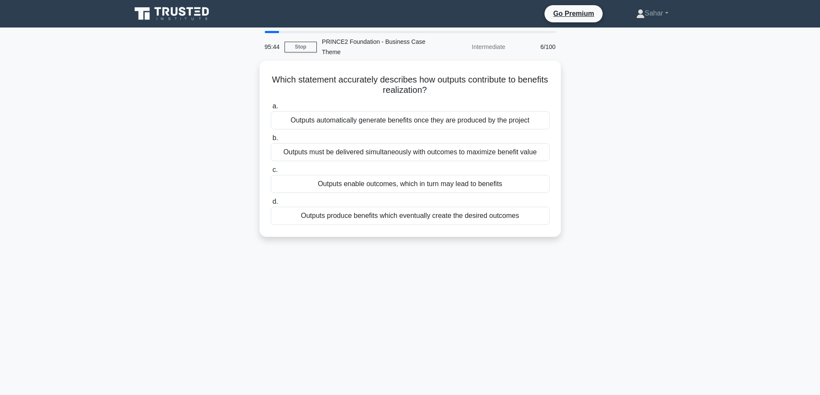
click at [648, 124] on div "Which statement accurately describes how outputs contribute to benefits realiza…" at bounding box center [410, 154] width 568 height 187
click at [648, 120] on div "Which statement accurately describes how outputs contribute to benefits realiza…" at bounding box center [410, 154] width 568 height 187
click at [648, 119] on div "Which statement accurately describes how outputs contribute to benefits realiza…" at bounding box center [410, 154] width 568 height 187
click at [182, 117] on div "Which statement accurately describes how outputs contribute to benefits realiza…" at bounding box center [410, 154] width 568 height 187
click at [639, 223] on div "Which statement accurately describes how outputs contribute to benefits realiza…" at bounding box center [410, 154] width 568 height 187
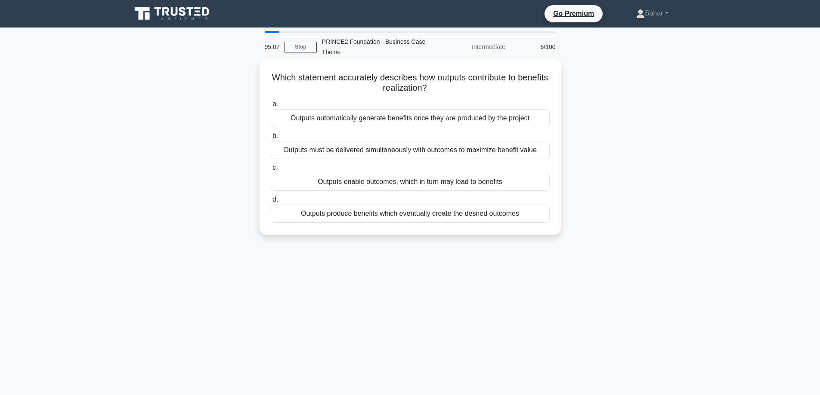
drag, startPoint x: 366, startPoint y: 185, endPoint x: 384, endPoint y: 185, distance: 17.6
click at [366, 185] on div "Outputs enable outcomes, which in turn may lead to benefits" at bounding box center [410, 182] width 279 height 18
click at [271, 171] on input "c. Outputs enable outcomes, which in turn may lead to benefits" at bounding box center [271, 168] width 0 height 6
click at [345, 120] on div "An assessment of how the project's viability changes when key variables are mod…" at bounding box center [410, 118] width 279 height 18
click at [271, 107] on input "a. An assessment of how the project's viability changes when key variables are …" at bounding box center [271, 105] width 0 height 6
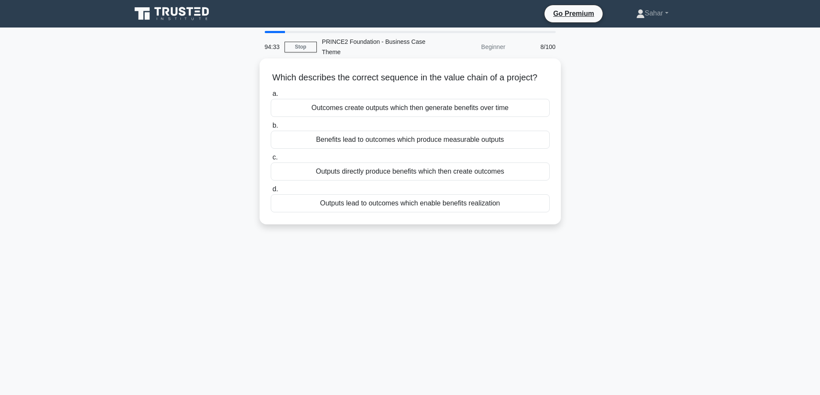
click at [428, 213] on div "Outputs lead to outcomes which enable benefits realization" at bounding box center [410, 203] width 279 height 18
click at [271, 192] on input "d. Outputs lead to outcomes which enable benefits realization" at bounding box center [271, 190] width 0 height 6
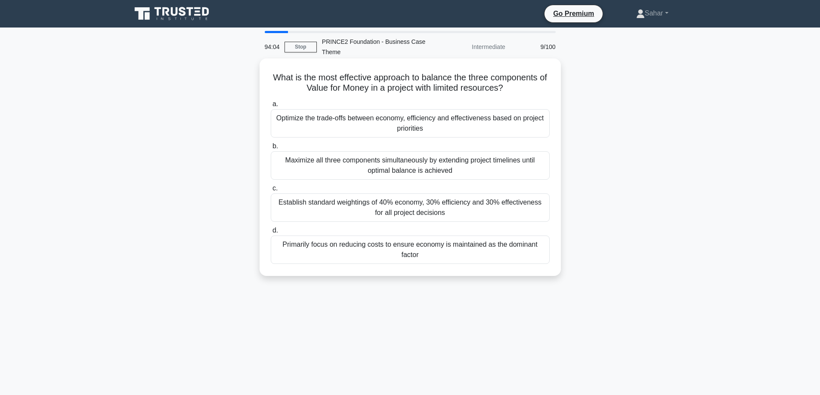
click at [332, 129] on div "Optimize the trade-offs between economy, efficiency and effectiveness based on …" at bounding box center [410, 123] width 279 height 28
click at [271, 107] on input "a. Optimize the trade-offs between economy, efficiency and effectiveness based …" at bounding box center [271, 105] width 0 height 6
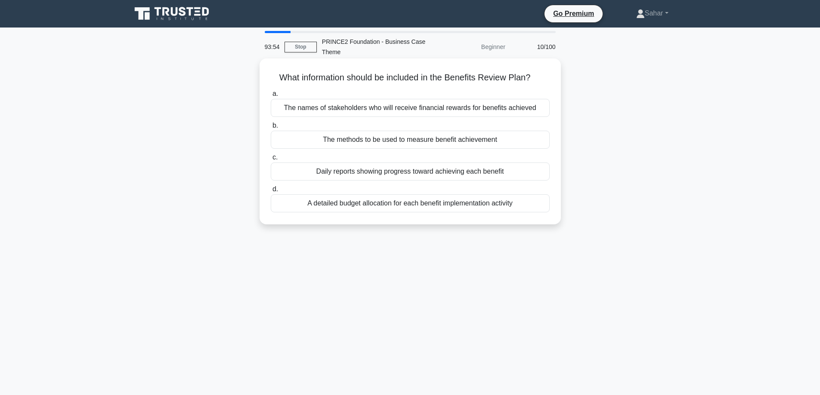
click at [333, 142] on div "The methods to be used to measure benefit achievement" at bounding box center [410, 140] width 279 height 18
click at [271, 129] on input "b. The methods to be used to measure benefit achievement" at bounding box center [271, 126] width 0 height 6
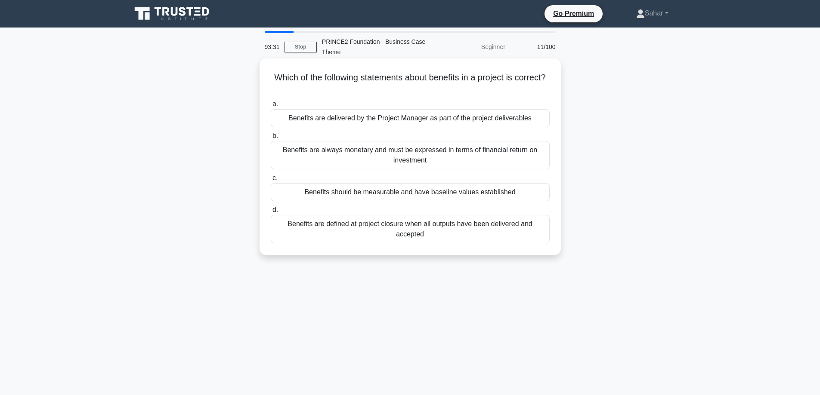
click at [344, 195] on div "Benefits should be measurable and have baseline values established" at bounding box center [410, 192] width 279 height 18
click at [271, 181] on input "c. Benefits should be measurable and have baseline values established" at bounding box center [271, 179] width 0 height 6
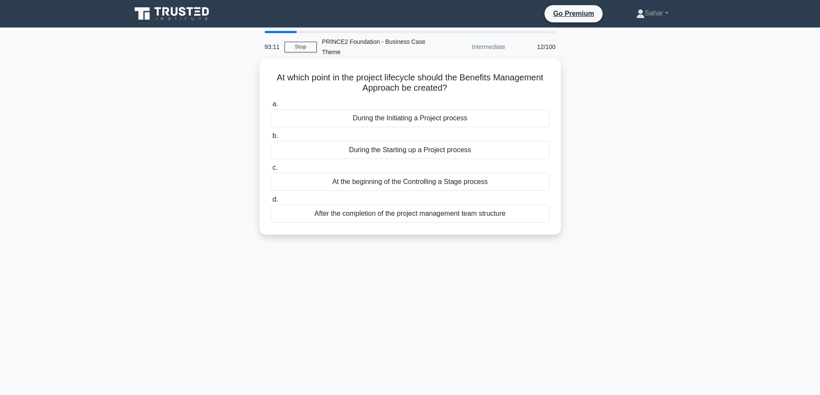
click at [398, 120] on div "During the Initiating a Project process" at bounding box center [410, 118] width 279 height 18
click at [271, 107] on input "a. During the Initiating a Project process" at bounding box center [271, 105] width 0 height 6
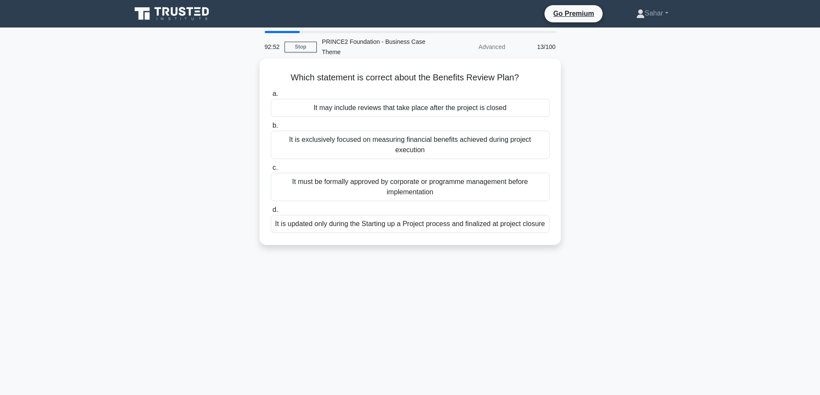
click at [459, 108] on div "It may include reviews that take place after the project is closed" at bounding box center [410, 108] width 279 height 18
click at [271, 97] on input "a. It may include reviews that take place after the project is closed" at bounding box center [271, 94] width 0 height 6
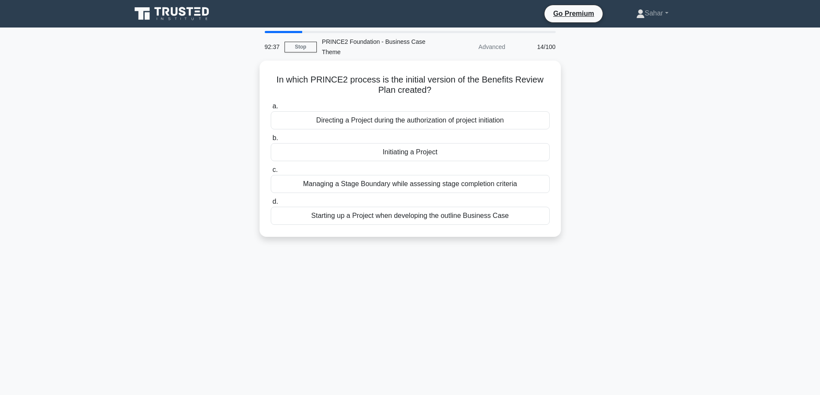
drag, startPoint x: 438, startPoint y: 153, endPoint x: 611, endPoint y: 146, distance: 173.5
click at [611, 146] on div "In which PRINCE2 process is the initial version of the Benefits Review Plan cre…" at bounding box center [410, 154] width 568 height 187
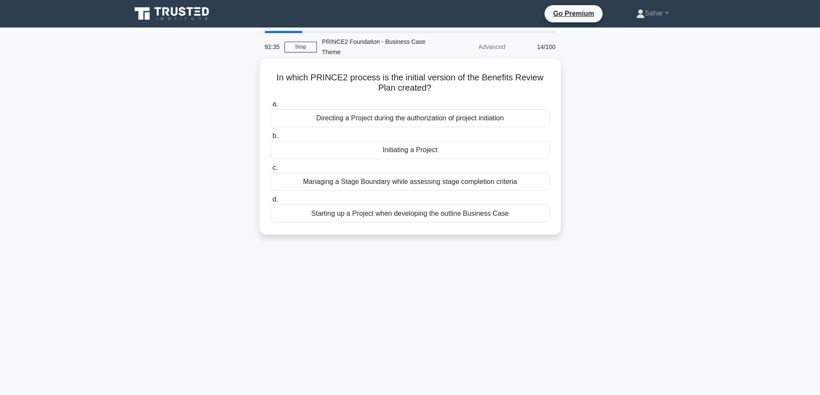
click at [454, 149] on div "Initiating a Project" at bounding box center [410, 150] width 279 height 18
click at [271, 139] on input "b. Initiating a Project" at bounding box center [271, 136] width 0 height 6
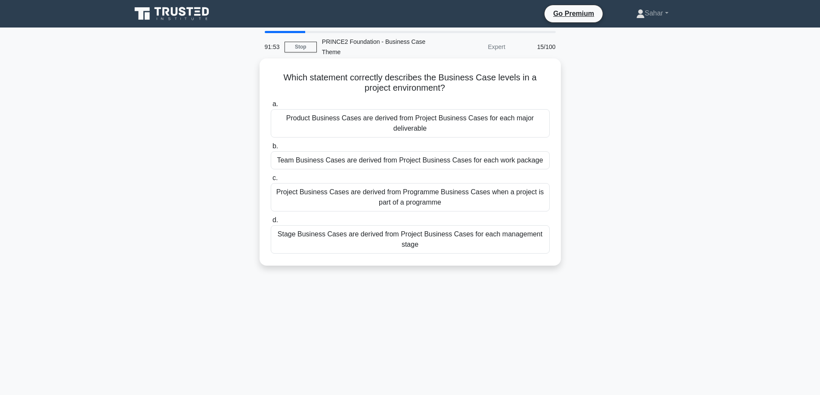
click at [462, 197] on div "Project Business Cases are derived from Programme Business Cases when a project…" at bounding box center [410, 197] width 279 height 28
click at [271, 181] on input "c. Project Business Cases are derived from Programme Business Cases when a proj…" at bounding box center [271, 179] width 0 height 6
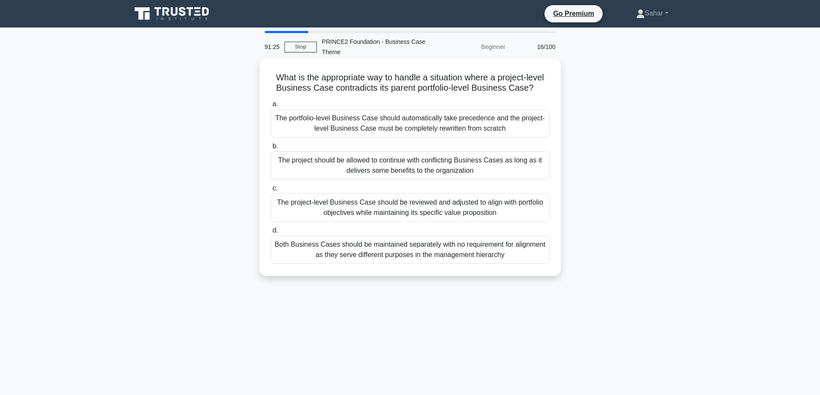
click at [385, 209] on div "The project-level Business Case should be reviewed and adjusted to align with p…" at bounding box center [410, 208] width 279 height 28
click at [271, 191] on input "c. The project-level Business Case should be reviewed and adjusted to align wit…" at bounding box center [271, 189] width 0 height 6
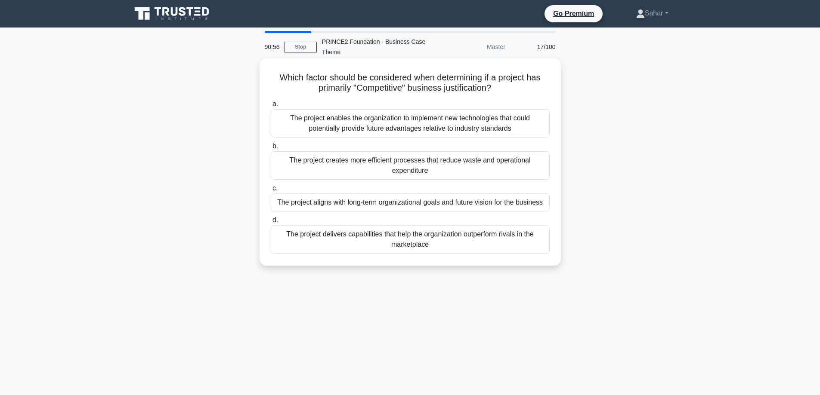
click at [381, 245] on div "The project delivers capabilities that help the organization outperform rivals …" at bounding box center [410, 239] width 279 height 28
click at [271, 223] on input "d. The project delivers capabilities that help the organization outperform riva…" at bounding box center [271, 221] width 0 height 6
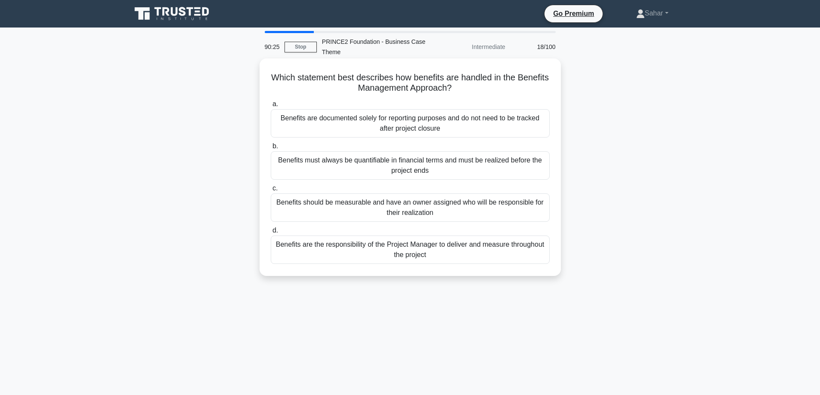
click at [334, 209] on div "Benefits should be measurable and have an owner assigned who will be responsibl…" at bounding box center [410, 208] width 279 height 28
click at [271, 191] on input "c. Benefits should be measurable and have an owner assigned who will be respons…" at bounding box center [271, 189] width 0 height 6
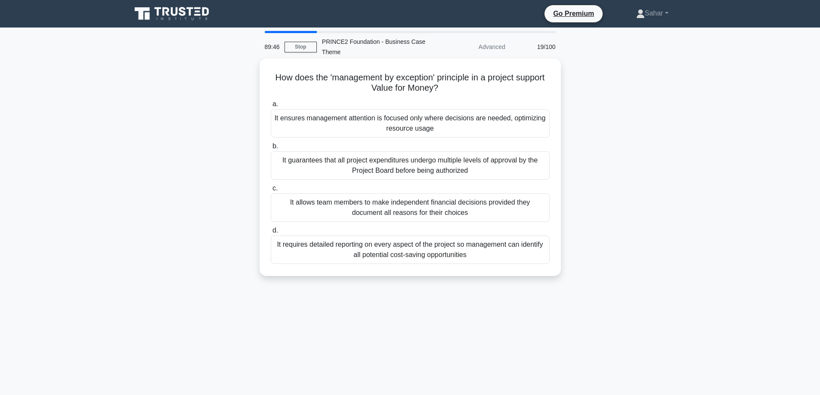
click at [353, 120] on div "It ensures management attention is focused only where decisions are needed, opt…" at bounding box center [410, 123] width 279 height 28
click at [271, 107] on input "a. It ensures management attention is focused only where decisions are needed, …" at bounding box center [271, 105] width 0 height 6
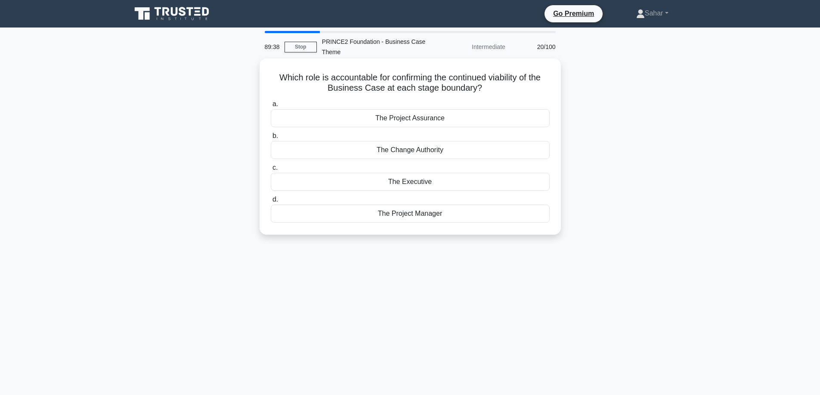
click at [435, 180] on div "The Executive" at bounding box center [410, 182] width 279 height 18
click at [271, 171] on input "c. The Executive" at bounding box center [271, 168] width 0 height 6
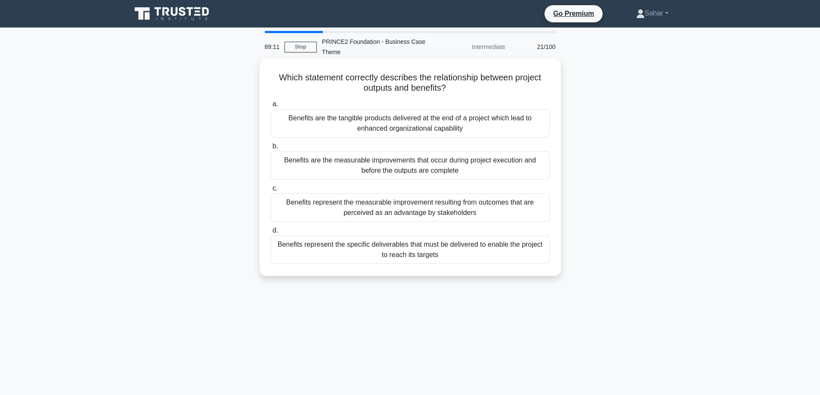
click at [452, 208] on div "Benefits represent the measurable improvement resulting from outcomes that are …" at bounding box center [410, 208] width 279 height 28
click at [271, 191] on input "c. Benefits represent the measurable improvement resulting from outcomes that a…" at bounding box center [271, 189] width 0 height 6
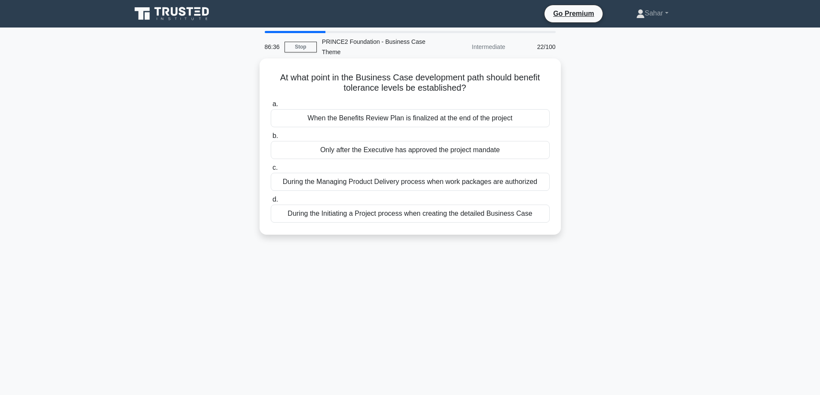
click at [406, 215] on div "During the Initiating a Project process when creating the detailed Business Case" at bounding box center [410, 214] width 279 height 18
click at [271, 203] on input "d. During the Initiating a Project process when creating the detailed Business …" at bounding box center [271, 200] width 0 height 6
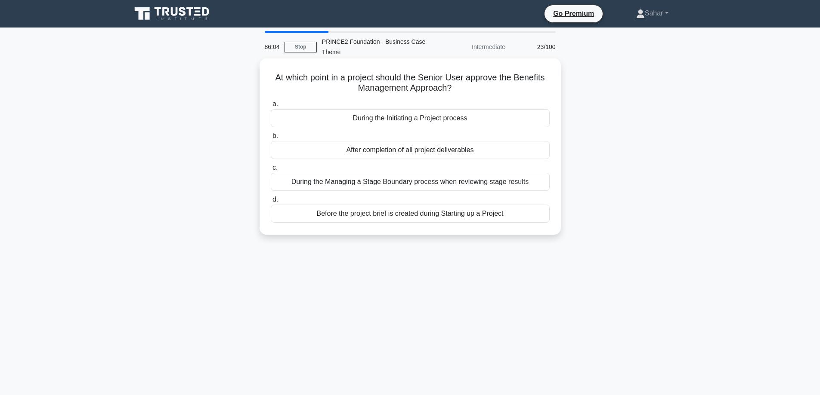
click at [364, 118] on div "During the Initiating a Project process" at bounding box center [410, 118] width 279 height 18
click at [271, 107] on input "a. During the Initiating a Project process" at bounding box center [271, 105] width 0 height 6
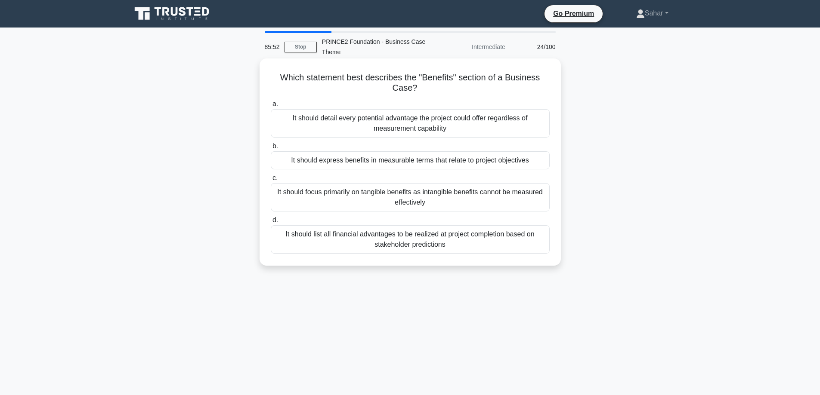
click at [382, 157] on div "It should express benefits in measurable terms that relate to project objectives" at bounding box center [410, 160] width 279 height 18
click at [271, 149] on input "b. It should express benefits in measurable terms that relate to project object…" at bounding box center [271, 147] width 0 height 6
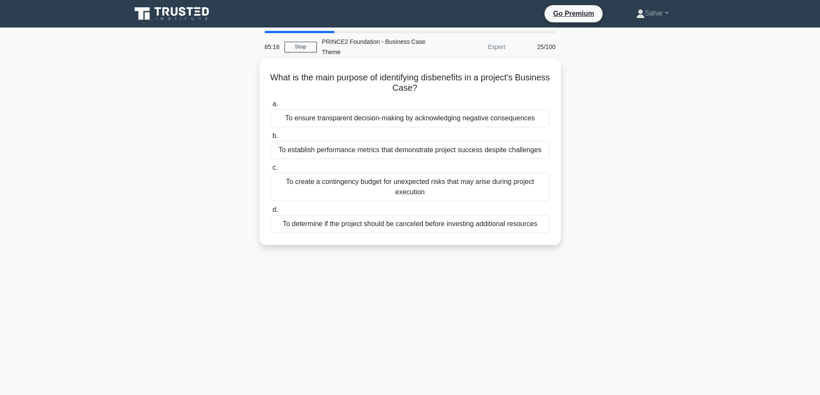
click at [403, 123] on div "To ensure transparent decision-making by acknowledging negative consequences" at bounding box center [410, 118] width 279 height 18
click at [271, 107] on input "a. To ensure transparent decision-making by acknowledging negative consequences" at bounding box center [271, 105] width 0 height 6
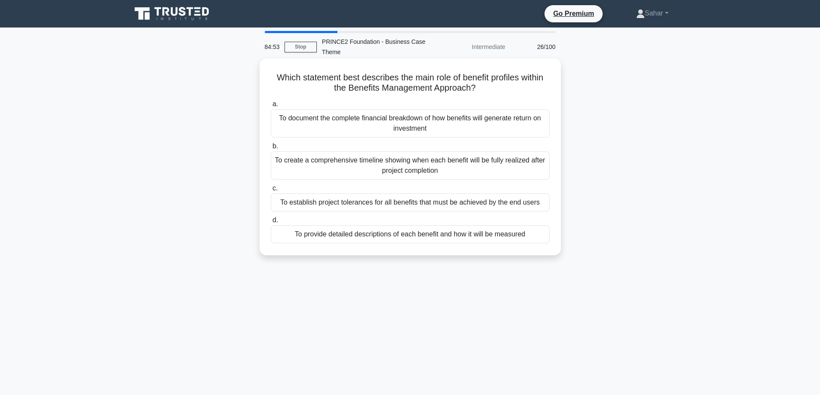
click at [397, 234] on div "To provide detailed descriptions of each benefit and how it will be measured" at bounding box center [410, 234] width 279 height 18
click at [271, 223] on input "d. To provide detailed descriptions of each benefit and how it will be measured" at bounding box center [271, 221] width 0 height 6
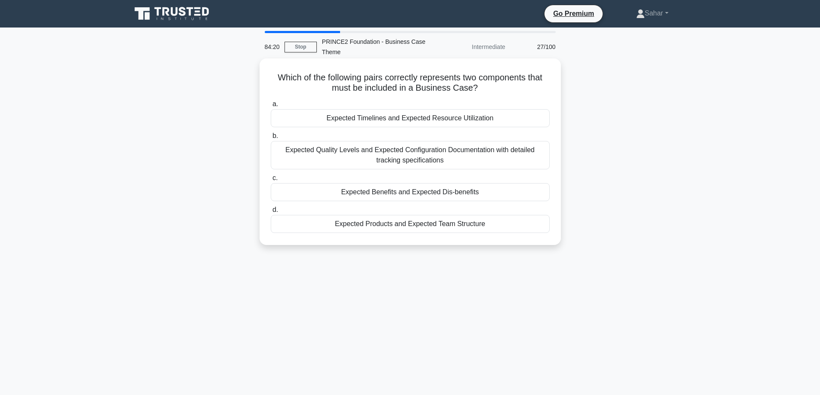
click at [449, 158] on div "Expected Quality Levels and Expected Configuration Documentation with detailed …" at bounding box center [410, 155] width 279 height 28
click at [271, 139] on input "b. Expected Quality Levels and Expected Configuration Documentation with detail…" at bounding box center [271, 136] width 0 height 6
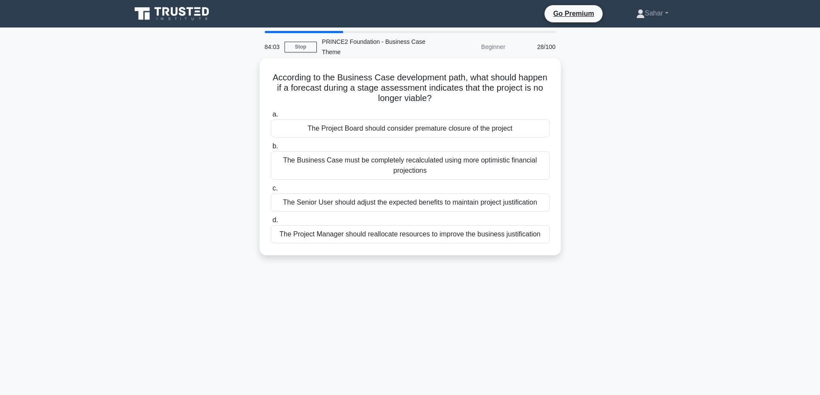
click at [503, 136] on div "The Project Board should consider premature closure of the project" at bounding box center [410, 129] width 279 height 18
click at [271, 117] on input "a. The Project Board should consider premature closure of the project" at bounding box center [271, 115] width 0 height 6
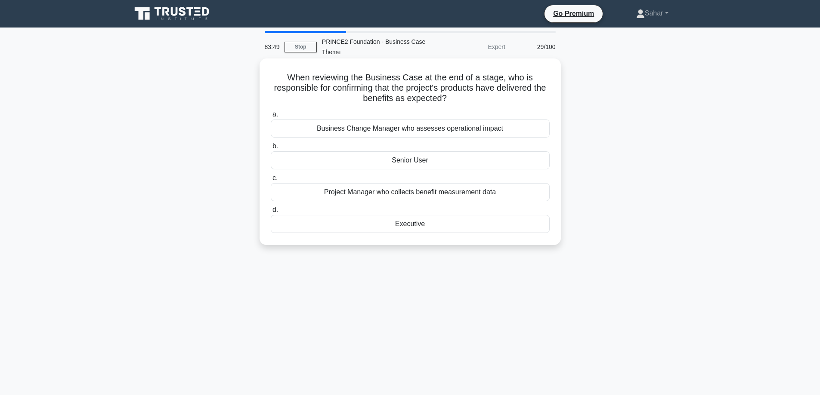
click at [435, 163] on div "Senior User" at bounding box center [410, 160] width 279 height 18
click at [271, 149] on input "b. Senior User" at bounding box center [271, 147] width 0 height 6
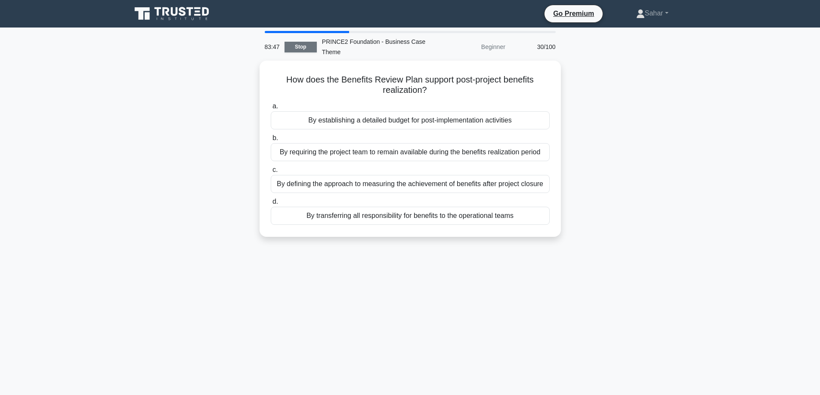
click at [292, 48] on link "Stop" at bounding box center [300, 47] width 32 height 11
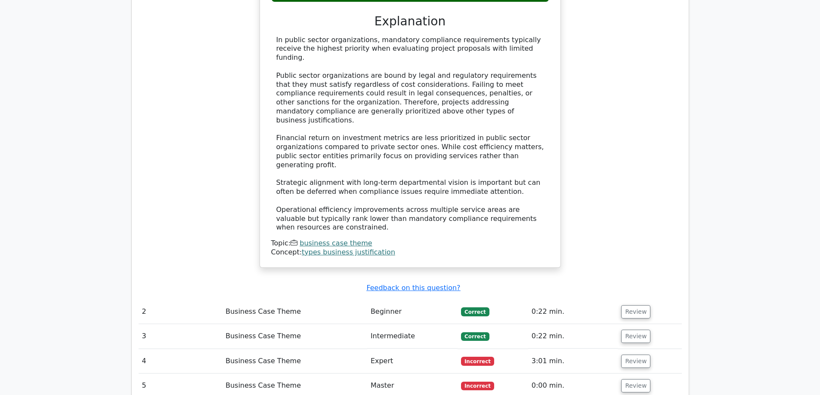
scroll to position [774, 0]
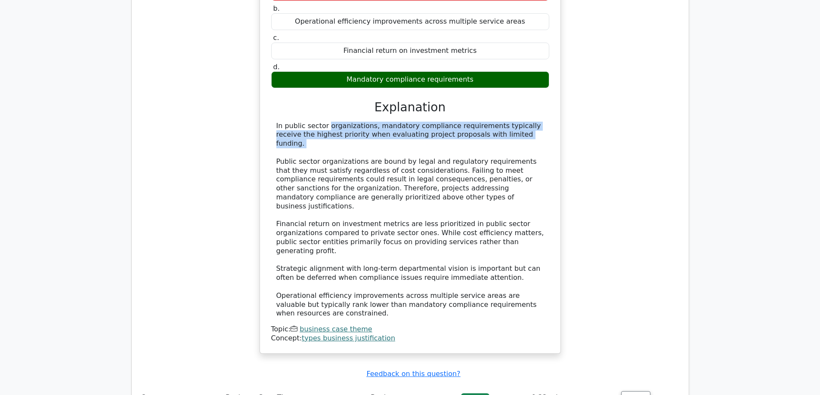
drag, startPoint x: 274, startPoint y: 93, endPoint x: 498, endPoint y: 109, distance: 223.8
click at [498, 122] on div "In public sector organizations, mandatory compliance requirements typically rec…" at bounding box center [410, 220] width 278 height 197
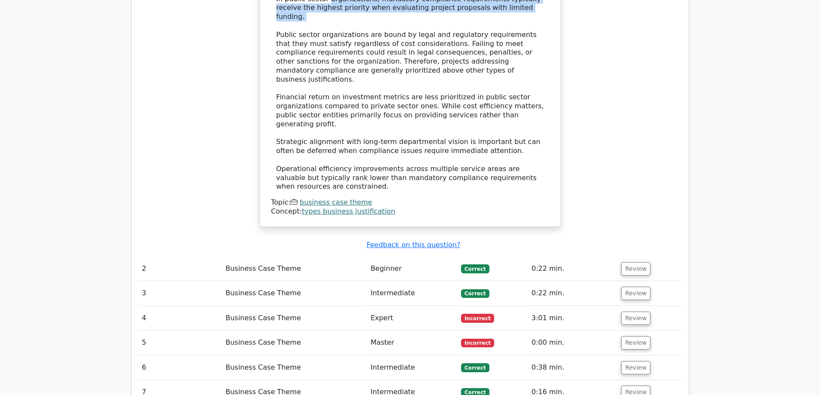
scroll to position [1033, 0]
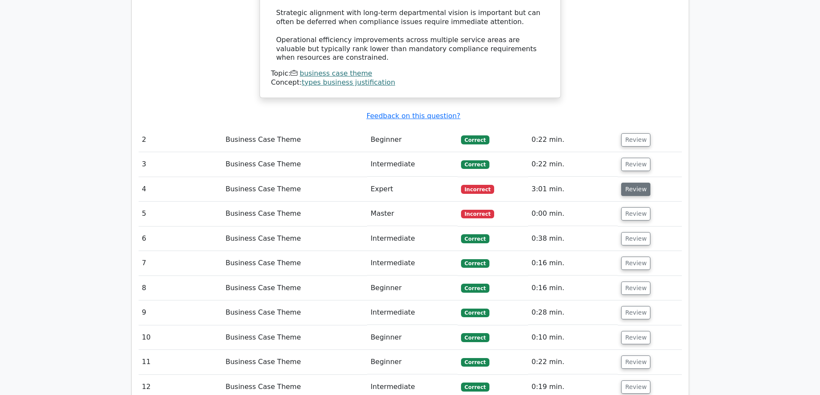
click at [641, 183] on button "Review" at bounding box center [635, 189] width 29 height 13
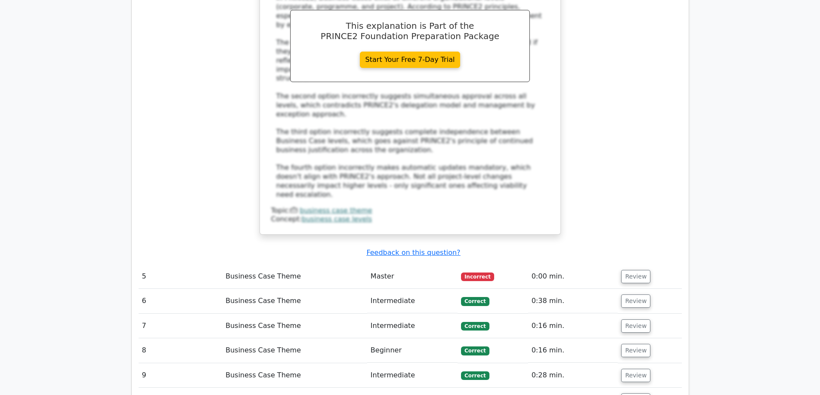
scroll to position [1420, 0]
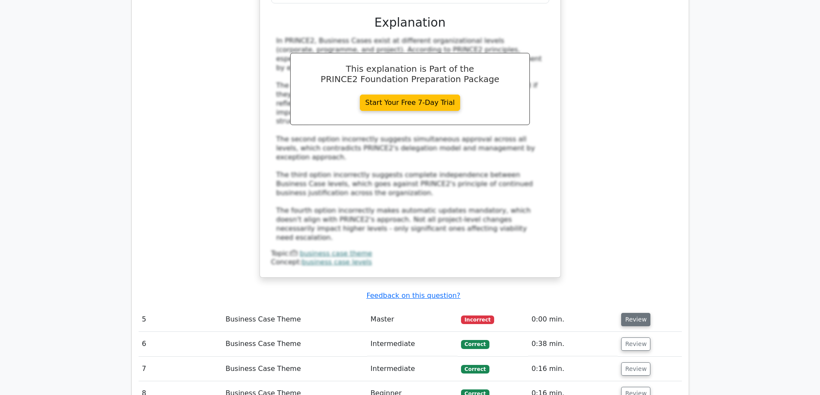
click at [631, 313] on button "Review" at bounding box center [635, 319] width 29 height 13
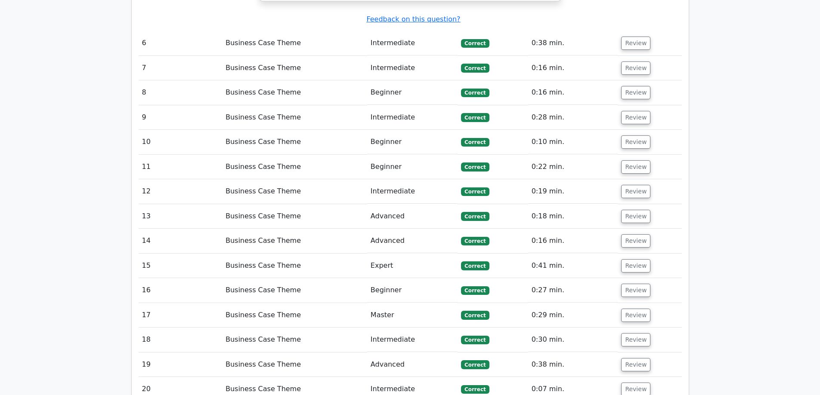
scroll to position [2366, 0]
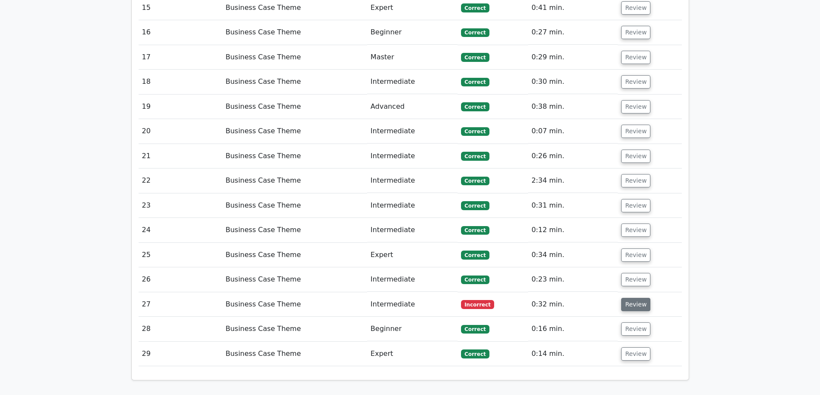
click at [630, 298] on button "Review" at bounding box center [635, 304] width 29 height 13
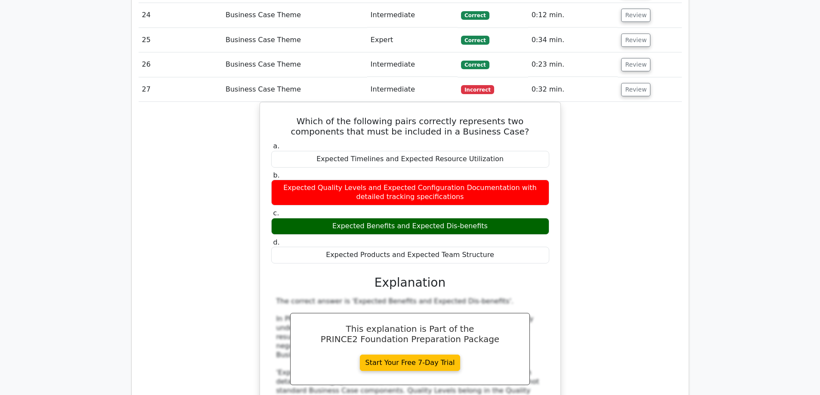
scroll to position [2882, 0]
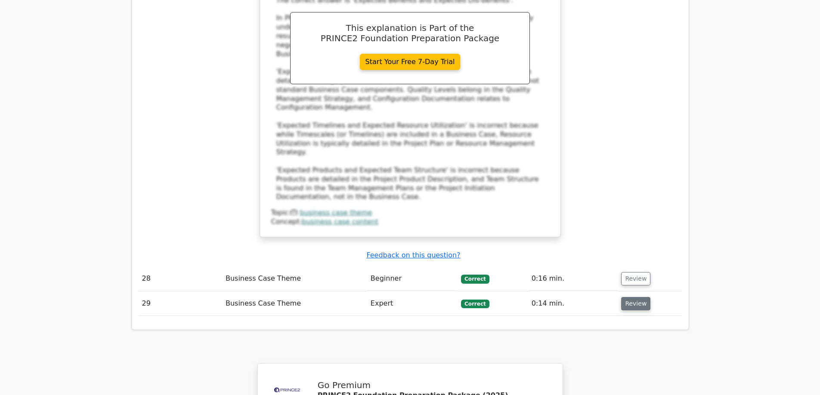
click at [629, 297] on button "Review" at bounding box center [635, 303] width 29 height 13
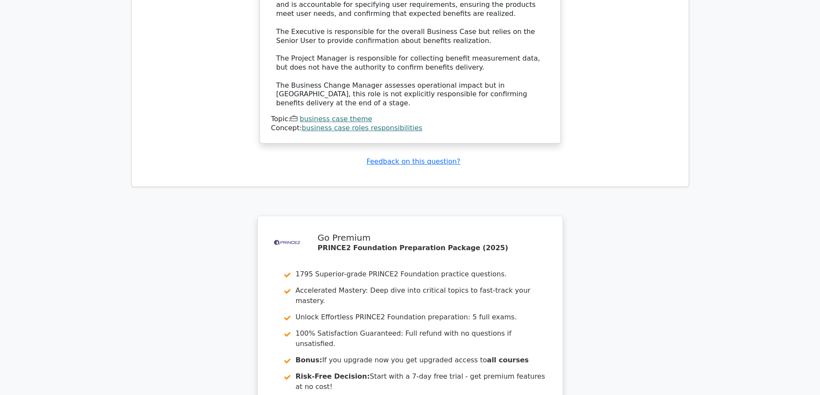
scroll to position [3480, 0]
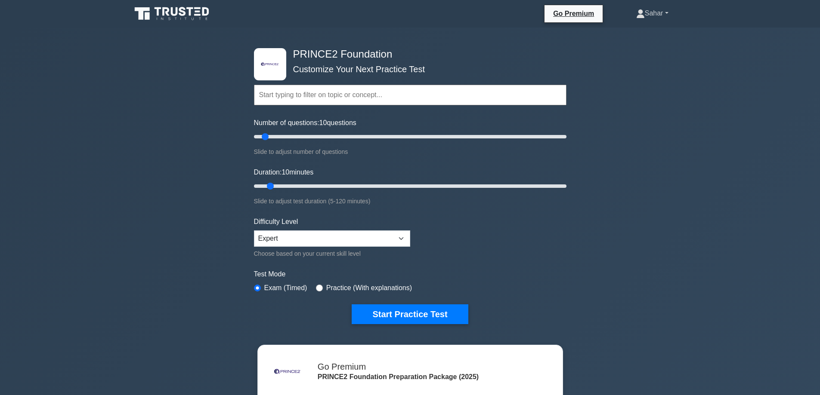
click at [659, 15] on link "Sahar" at bounding box center [652, 13] width 74 height 17
click at [634, 34] on link "Profile" at bounding box center [650, 34] width 68 height 14
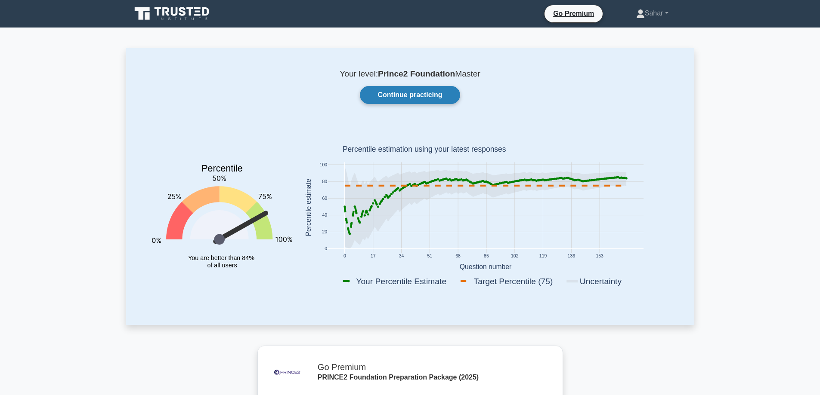
click at [421, 96] on link "Continue practicing" at bounding box center [410, 95] width 100 height 18
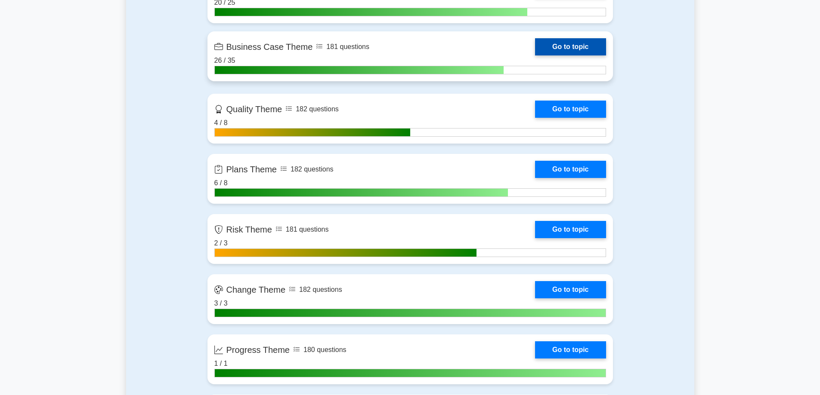
scroll to position [731, 0]
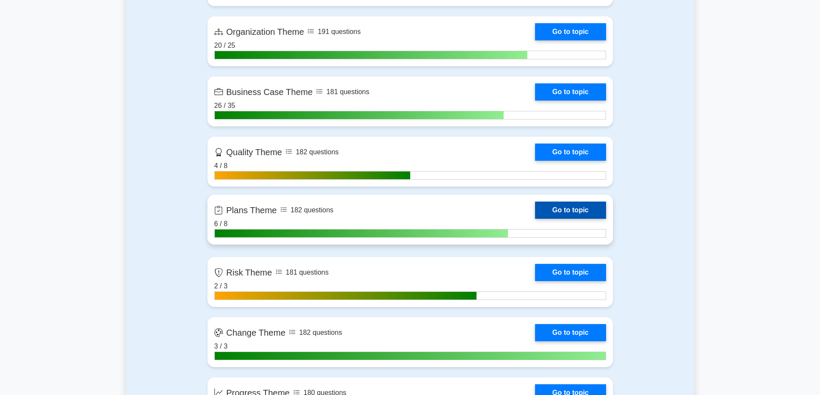
click at [568, 210] on link "Go to topic" at bounding box center [570, 210] width 71 height 17
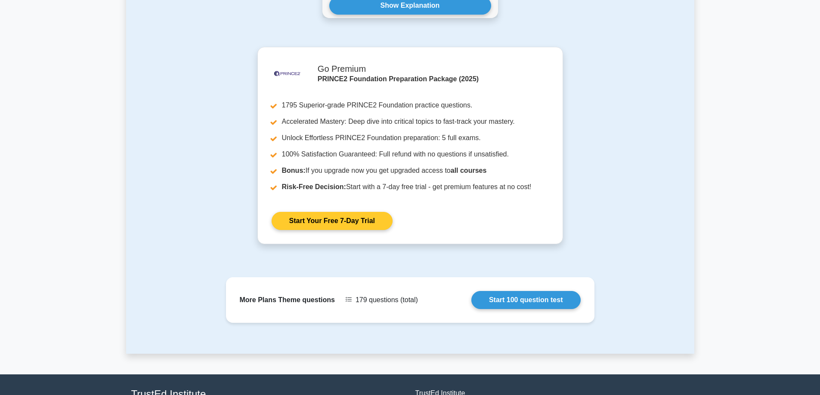
scroll to position [688, 0]
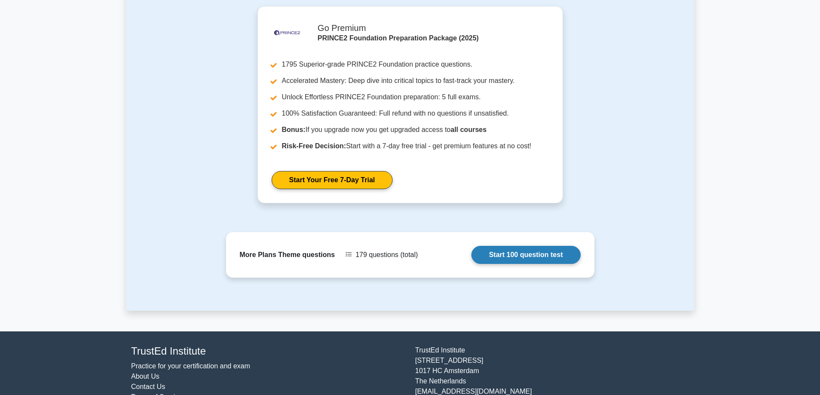
click at [526, 260] on link "Start 100 question test" at bounding box center [525, 255] width 109 height 18
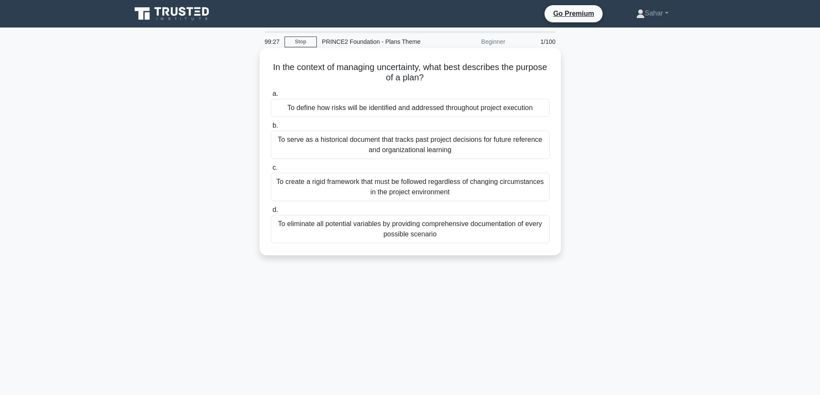
click at [421, 114] on div "To define how risks will be identified and addressed throughout project executi…" at bounding box center [410, 108] width 279 height 18
click at [271, 97] on input "a. To define how risks will be identified and addressed throughout project exec…" at bounding box center [271, 94] width 0 height 6
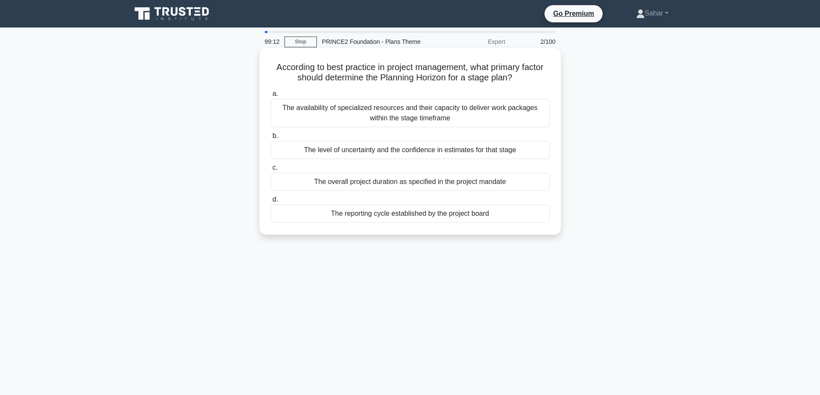
click at [477, 148] on div "The level of uncertainty and the confidence in estimates for that stage" at bounding box center [410, 150] width 279 height 18
click at [271, 139] on input "b. The level of uncertainty and the confidence in estimates for that stage" at bounding box center [271, 136] width 0 height 6
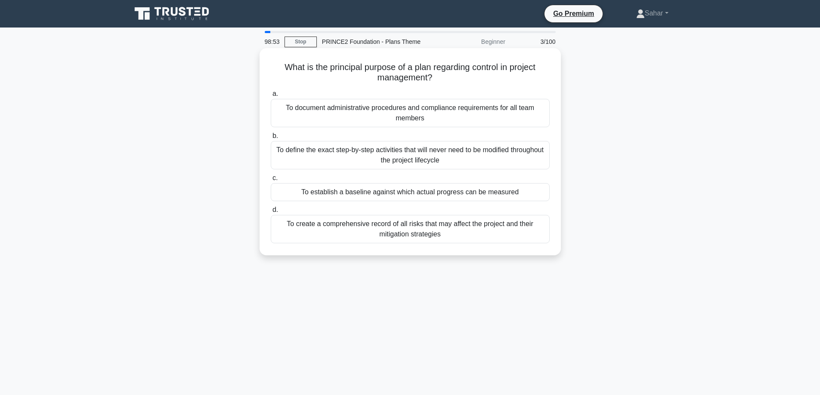
click at [477, 191] on div "To establish a baseline against which actual progress can be measured" at bounding box center [410, 192] width 279 height 18
click at [271, 181] on input "c. To establish a baseline against which actual progress can be measured" at bounding box center [271, 179] width 0 height 6
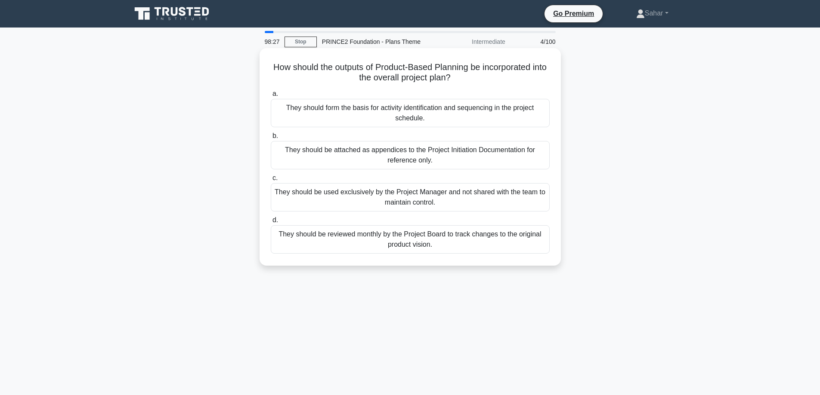
click at [469, 121] on div "They should form the basis for activity identification and sequencing in the pr…" at bounding box center [410, 113] width 279 height 28
click at [271, 97] on input "a. They should form the basis for activity identification and sequencing in the…" at bounding box center [271, 94] width 0 height 6
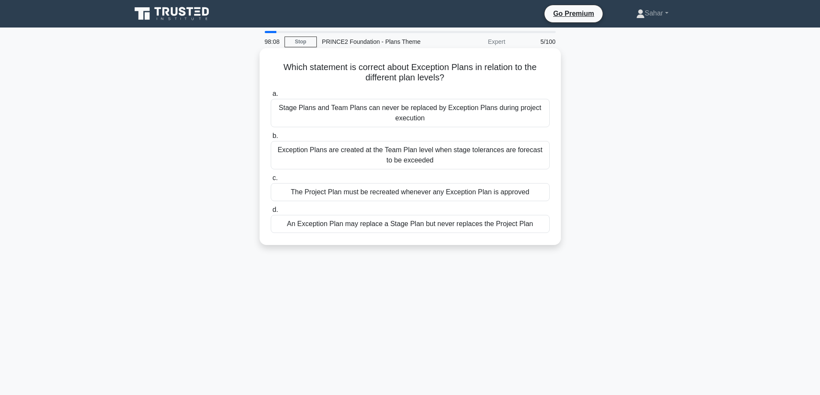
click at [443, 228] on div "An Exception Plan may replace a Stage Plan but never replaces the Project Plan" at bounding box center [410, 224] width 279 height 18
click at [271, 213] on input "d. An Exception Plan may replace a Stage Plan but never replaces the Project Pl…" at bounding box center [271, 210] width 0 height 6
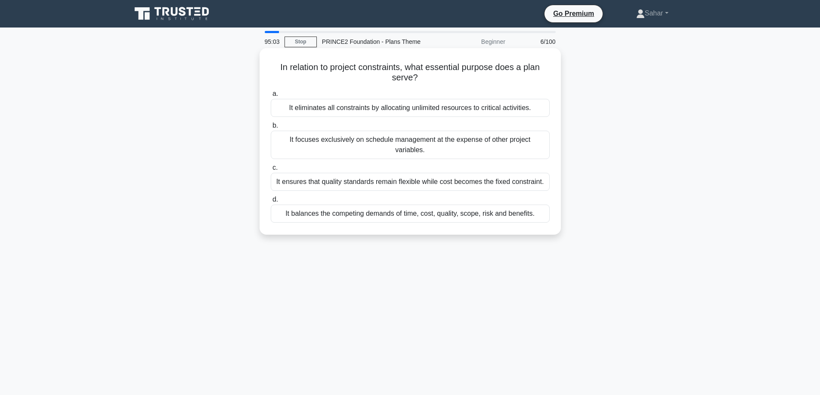
click at [367, 210] on div "It balances the competing demands of time, cost, quality, scope, risk and benef…" at bounding box center [410, 214] width 279 height 18
click at [271, 203] on input "d. It balances the competing demands of time, cost, quality, scope, risk and be…" at bounding box center [271, 200] width 0 height 6
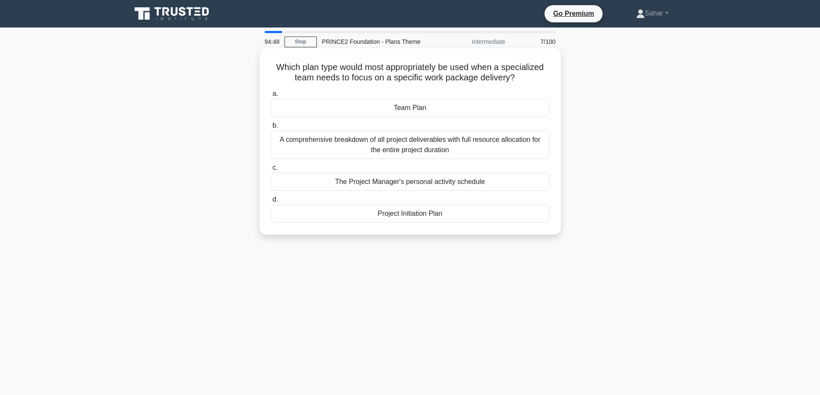
click at [411, 109] on div "Team Plan" at bounding box center [410, 108] width 279 height 18
click at [271, 97] on input "a. Team Plan" at bounding box center [271, 94] width 0 height 6
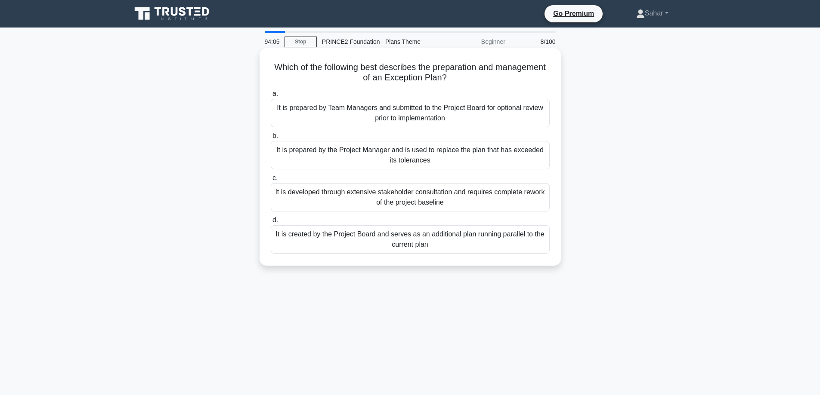
click at [346, 154] on div "It is prepared by the Project Manager and is used to replace the plan that has …" at bounding box center [410, 155] width 279 height 28
click at [271, 139] on input "b. It is prepared by the Project Manager and is used to replace the plan that h…" at bounding box center [271, 136] width 0 height 6
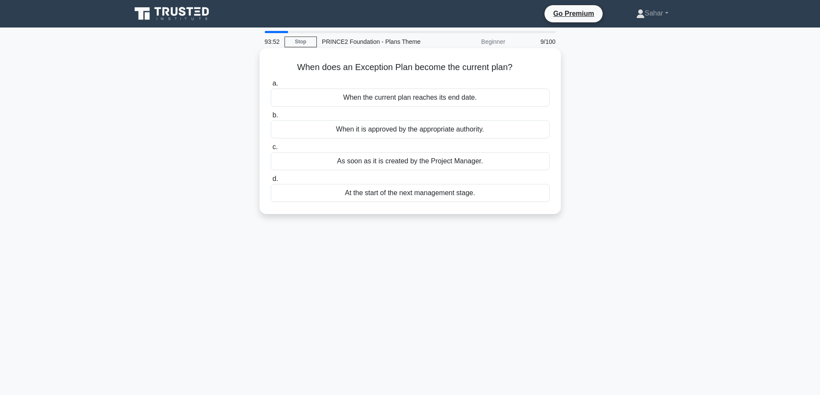
click at [377, 129] on div "When it is approved by the appropriate authority." at bounding box center [410, 129] width 279 height 18
click at [271, 118] on input "b. When it is approved by the appropriate authority." at bounding box center [271, 116] width 0 height 6
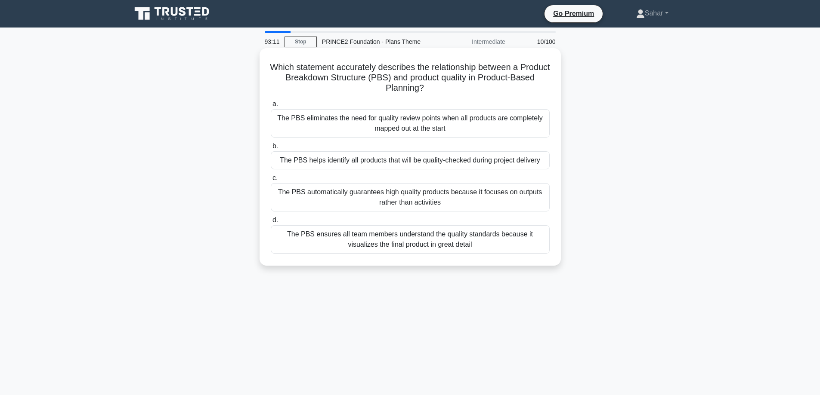
scroll to position [43, 0]
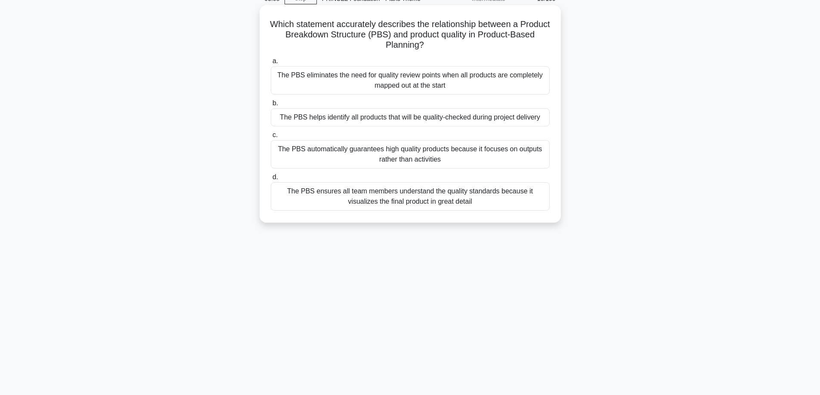
click at [361, 118] on div "The PBS helps identify all products that will be quality-checked during project…" at bounding box center [410, 117] width 279 height 18
click at [271, 106] on input "b. The PBS helps identify all products that will be quality-checked during proj…" at bounding box center [271, 104] width 0 height 6
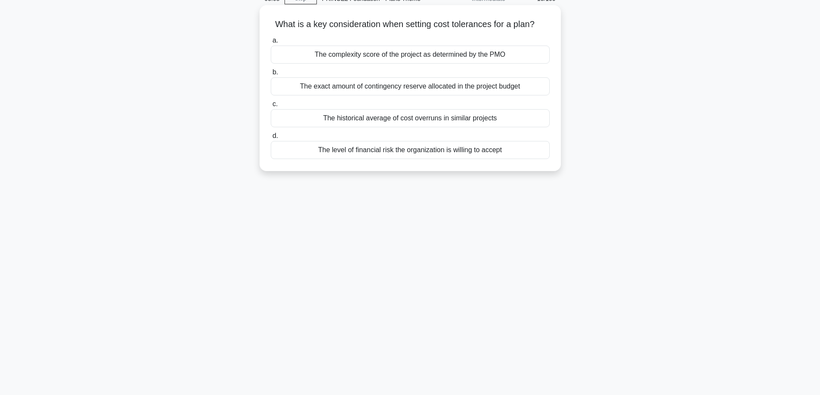
scroll to position [0, 0]
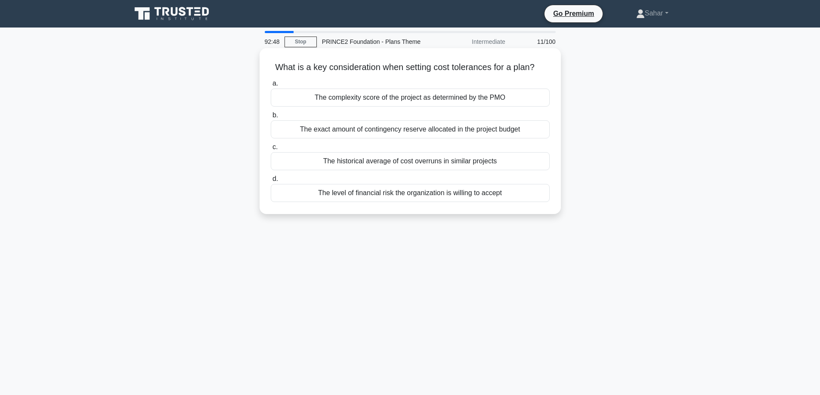
click at [335, 163] on div "The historical average of cost overruns in similar projects" at bounding box center [410, 161] width 279 height 18
click at [271, 150] on input "c. The historical average of cost overruns in similar projects" at bounding box center [271, 148] width 0 height 6
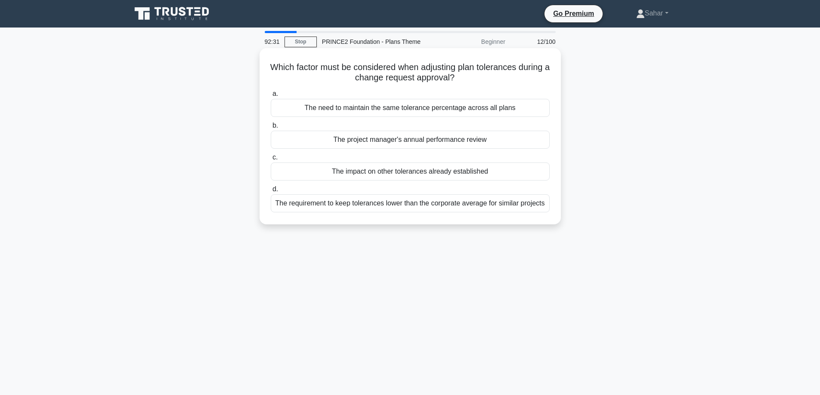
click at [386, 173] on div "The impact on other tolerances already established" at bounding box center [410, 172] width 279 height 18
click at [271, 160] on input "c. The impact on other tolerances already established" at bounding box center [271, 158] width 0 height 6
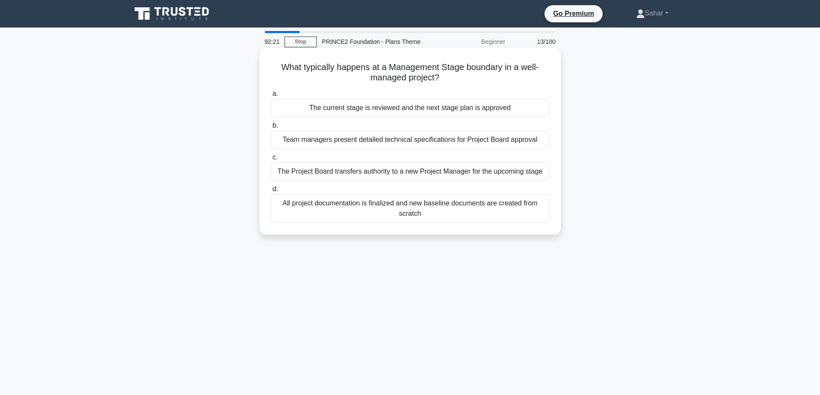
click at [403, 109] on div "The current stage is reviewed and the next stage plan is approved" at bounding box center [410, 108] width 279 height 18
click at [271, 97] on input "a. The current stage is reviewed and the next stage plan is approved" at bounding box center [271, 94] width 0 height 6
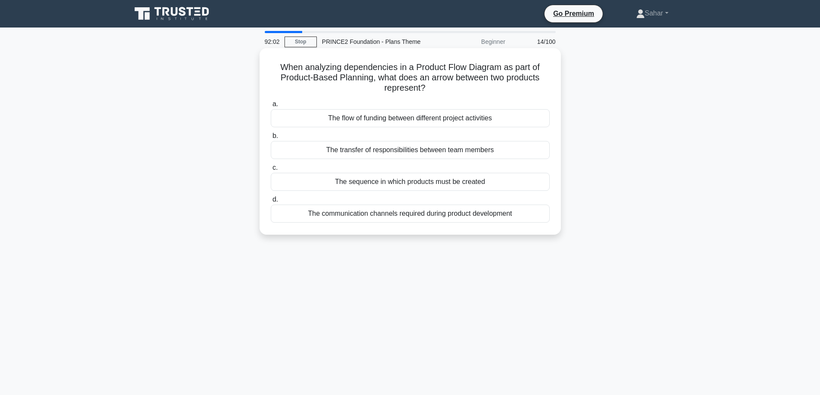
click at [391, 185] on div "The sequence in which products must be created" at bounding box center [410, 182] width 279 height 18
click at [271, 171] on input "c. The sequence in which products must be created" at bounding box center [271, 168] width 0 height 6
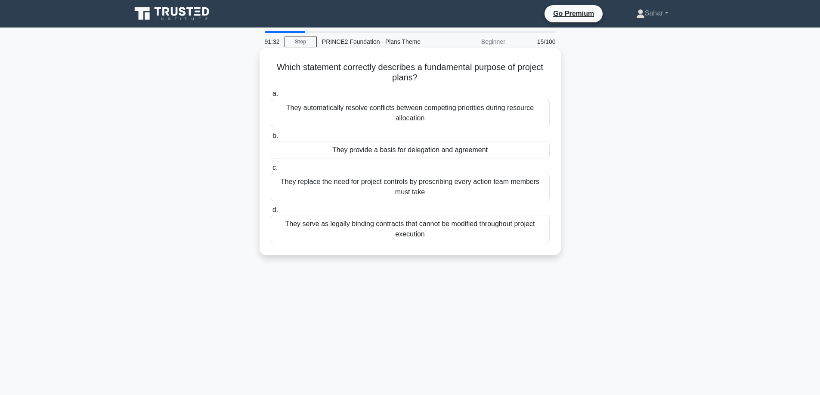
click at [424, 154] on div "They provide a basis for delegation and agreement" at bounding box center [410, 150] width 279 height 18
click at [271, 139] on input "b. They provide a basis for delegation and agreement" at bounding box center [271, 136] width 0 height 6
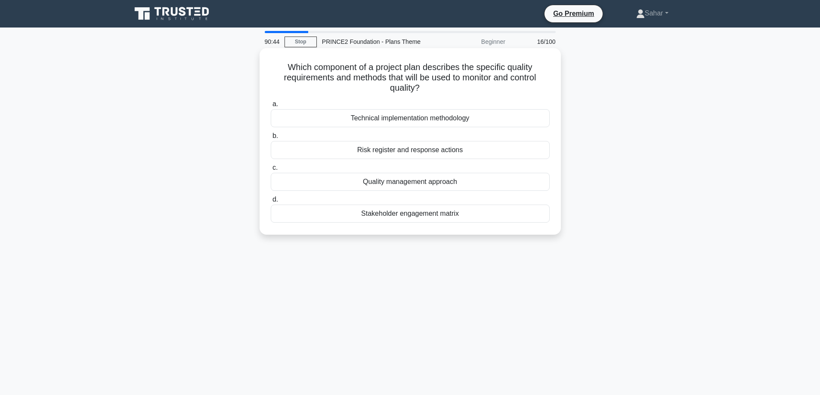
click at [412, 179] on div "Quality management approach" at bounding box center [410, 182] width 279 height 18
click at [271, 171] on input "c. Quality management approach" at bounding box center [271, 168] width 0 height 6
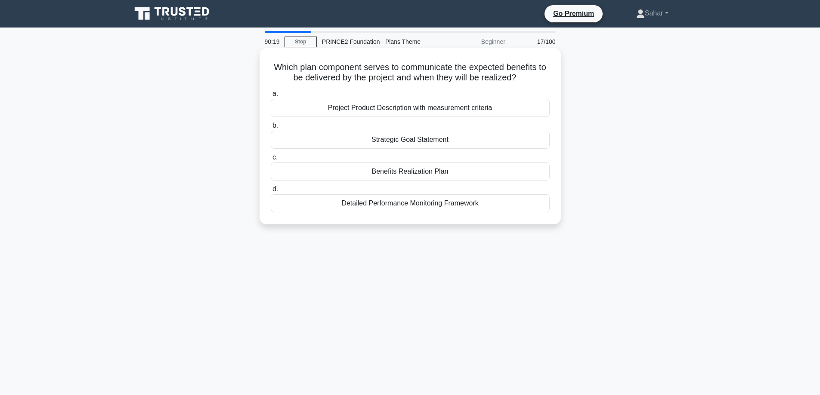
click at [379, 109] on div "Project Product Description with measurement criteria" at bounding box center [410, 108] width 279 height 18
click at [271, 97] on input "a. Project Product Description with measurement criteria" at bounding box center [271, 94] width 0 height 6
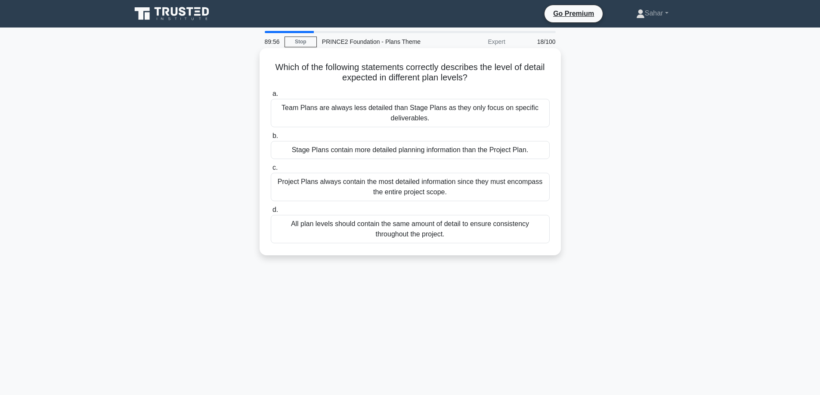
click at [307, 154] on div "Stage Plans contain more detailed planning information than the Project Plan." at bounding box center [410, 150] width 279 height 18
click at [271, 139] on input "b. Stage Plans contain more detailed planning information than the Project Plan." at bounding box center [271, 136] width 0 height 6
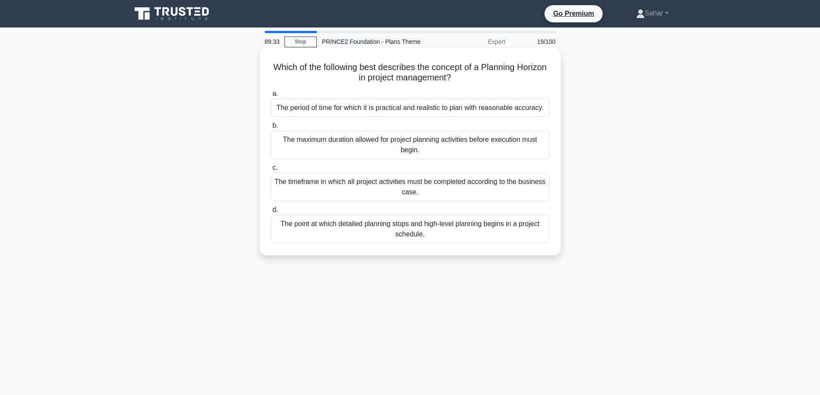
click at [311, 111] on div "The period of time for which it is practical and realistic to plan with reasona…" at bounding box center [410, 108] width 279 height 18
click at [271, 97] on input "a. The period of time for which it is practical and realistic to plan with reas…" at bounding box center [271, 94] width 0 height 6
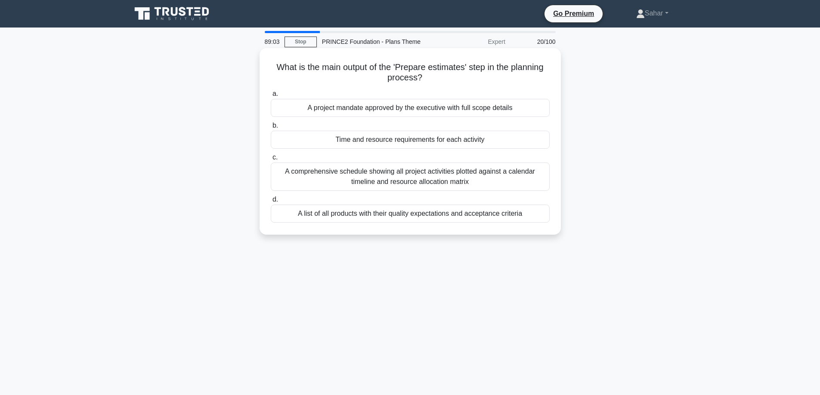
click at [349, 137] on div "Time and resource requirements for each activity" at bounding box center [410, 140] width 279 height 18
click at [271, 129] on input "b. Time and resource requirements for each activity" at bounding box center [271, 126] width 0 height 6
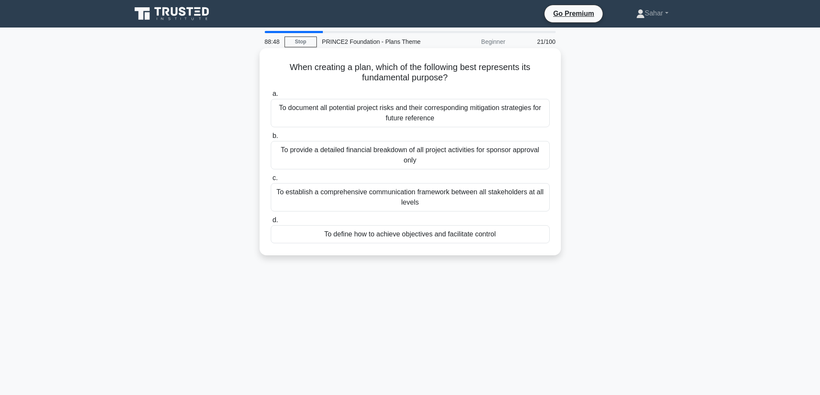
click at [424, 238] on div "To define how to achieve objectives and facilitate control" at bounding box center [410, 234] width 279 height 18
click at [271, 223] on input "d. To define how to achieve objectives and facilitate control" at bounding box center [271, 221] width 0 height 6
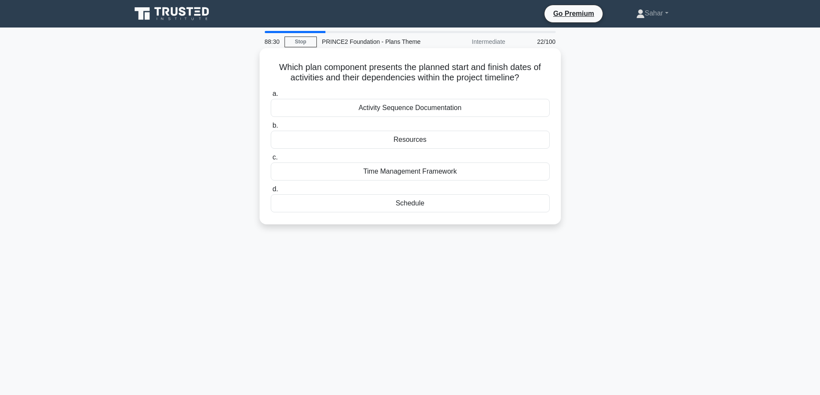
click at [415, 204] on div "Schedule" at bounding box center [410, 203] width 279 height 18
click at [271, 192] on input "d. Schedule" at bounding box center [271, 190] width 0 height 6
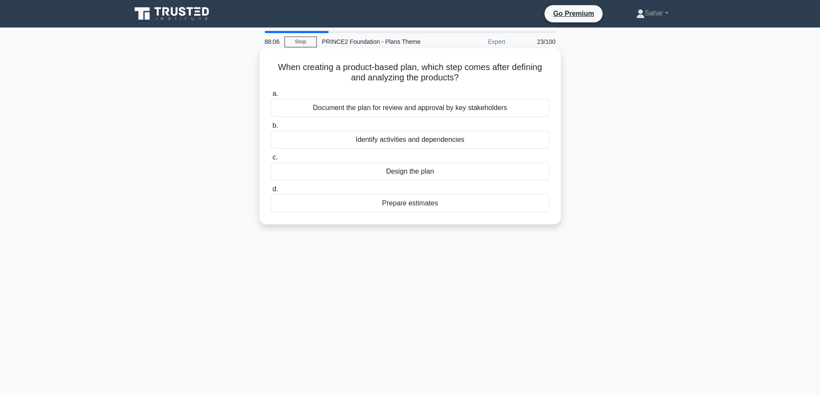
click at [402, 173] on div "Design the plan" at bounding box center [410, 172] width 279 height 18
click at [271, 160] on input "c. Design the plan" at bounding box center [271, 158] width 0 height 6
click at [408, 204] on div "Stage Plan" at bounding box center [410, 203] width 279 height 18
click at [271, 192] on input "d. Stage Plan" at bounding box center [271, 190] width 0 height 6
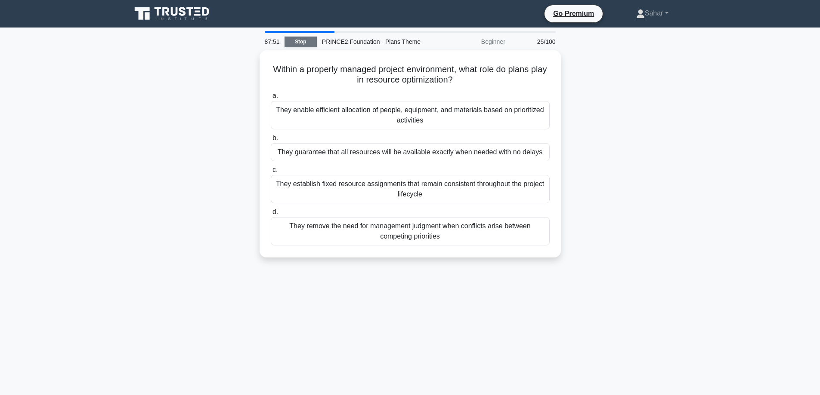
click at [306, 42] on link "Stop" at bounding box center [300, 42] width 32 height 11
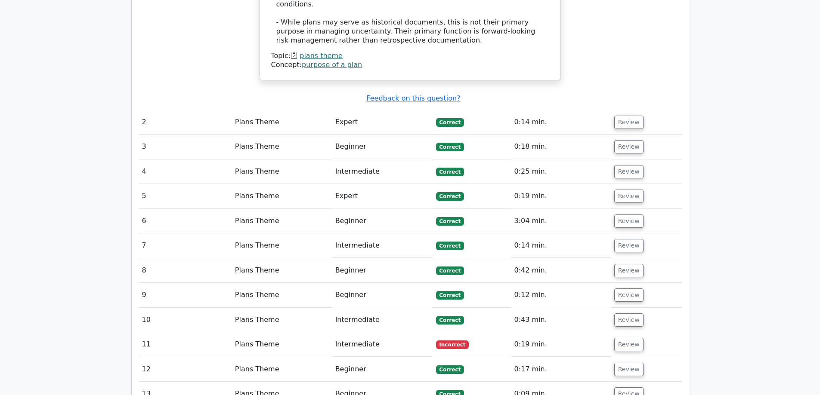
scroll to position [1205, 0]
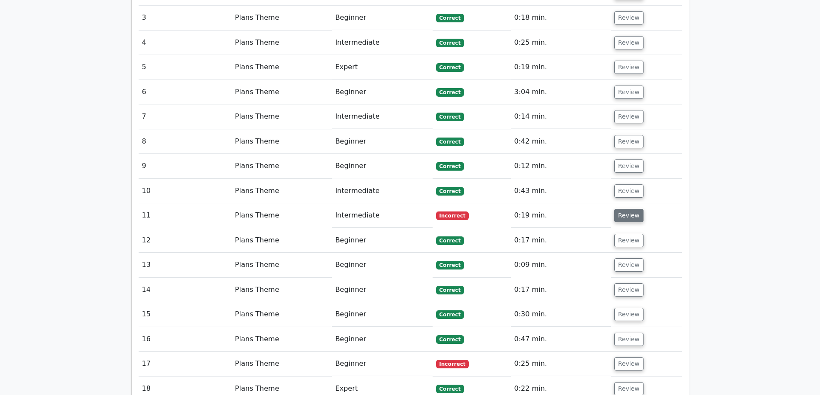
click at [624, 209] on button "Review" at bounding box center [628, 215] width 29 height 13
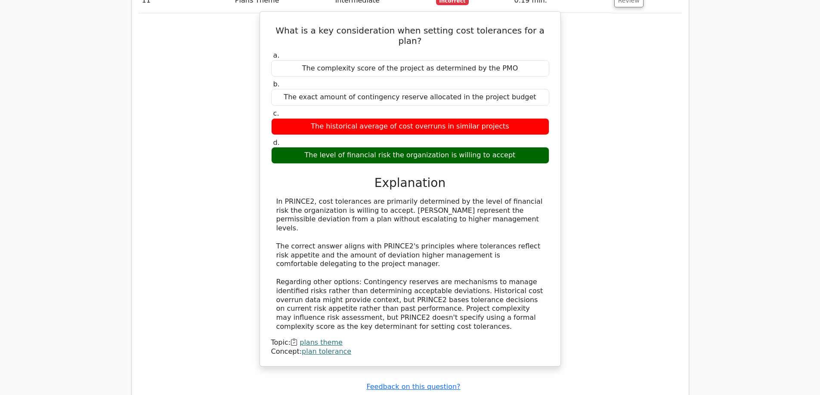
scroll to position [1592, 0]
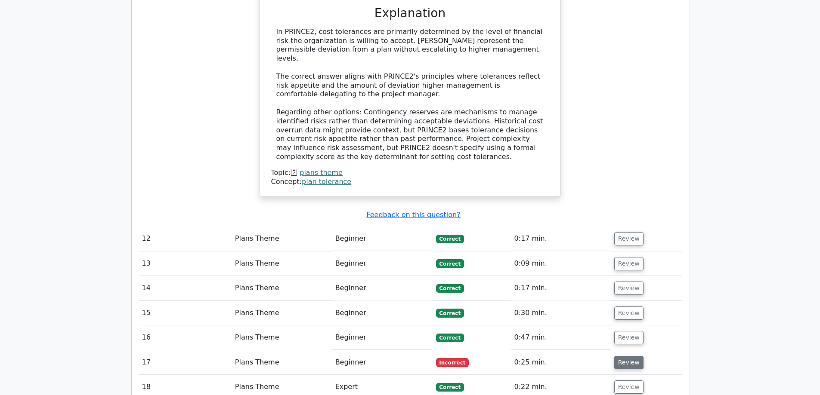
click at [626, 356] on button "Review" at bounding box center [628, 362] width 29 height 13
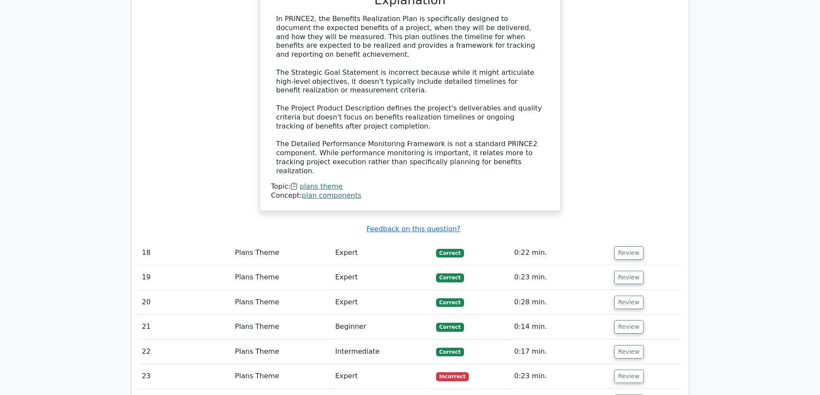
scroll to position [2237, 0]
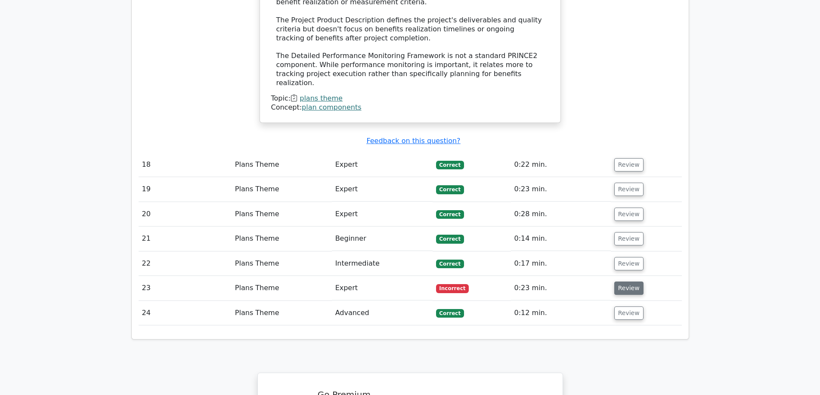
click at [623, 282] on button "Review" at bounding box center [628, 288] width 29 height 13
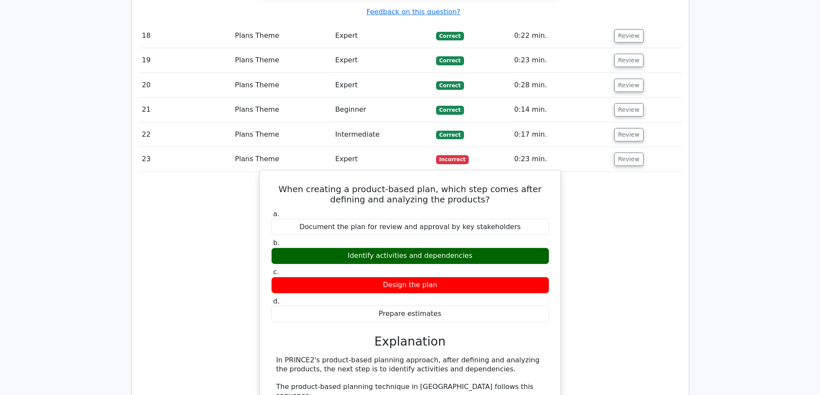
scroll to position [2409, 0]
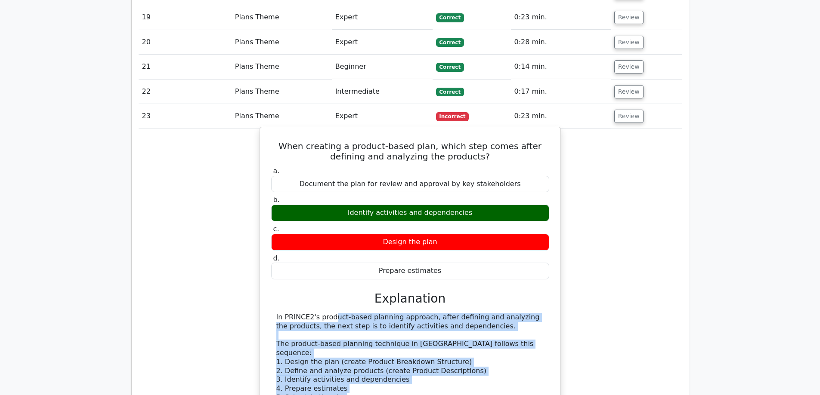
drag, startPoint x: 274, startPoint y: 210, endPoint x: 337, endPoint y: 284, distance: 97.7
copy div "In PRINCE2's product-based planning approach, after defining and analyzing the …"
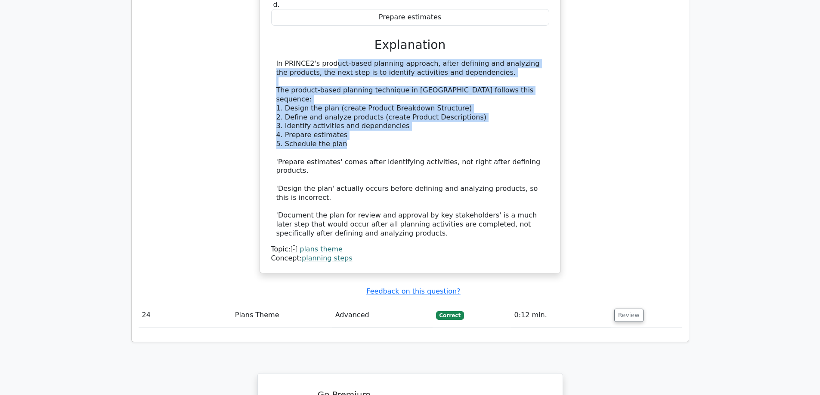
scroll to position [2882, 0]
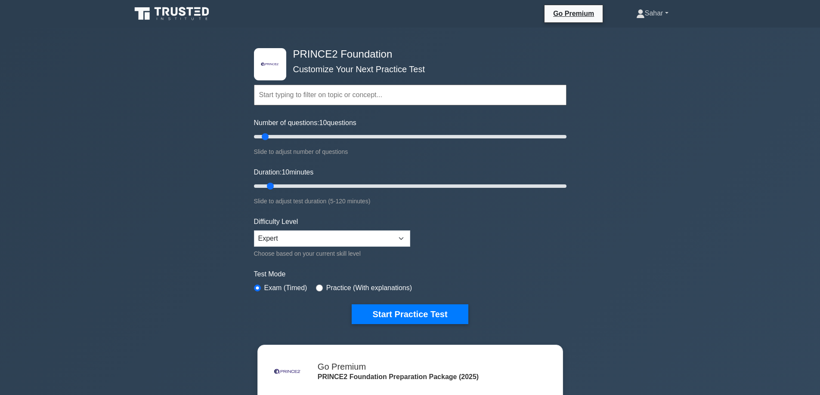
click at [654, 12] on link "Sahar" at bounding box center [652, 13] width 74 height 17
click at [638, 34] on link "Profile" at bounding box center [650, 34] width 68 height 14
